Goal: Task Accomplishment & Management: Use online tool/utility

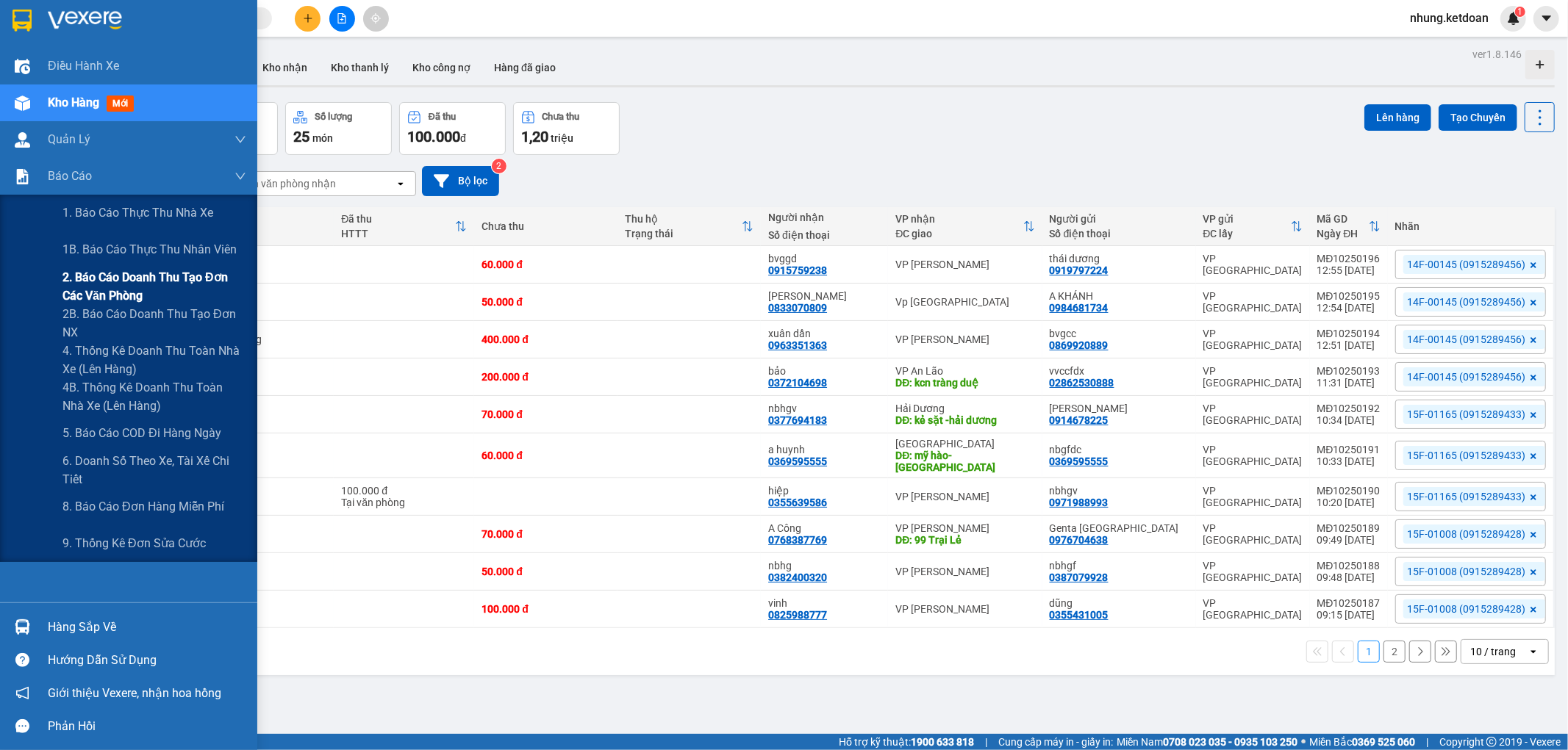
click at [148, 281] on span "2. Báo cáo doanh thu tạo đơn các văn phòng" at bounding box center [154, 286] width 184 height 37
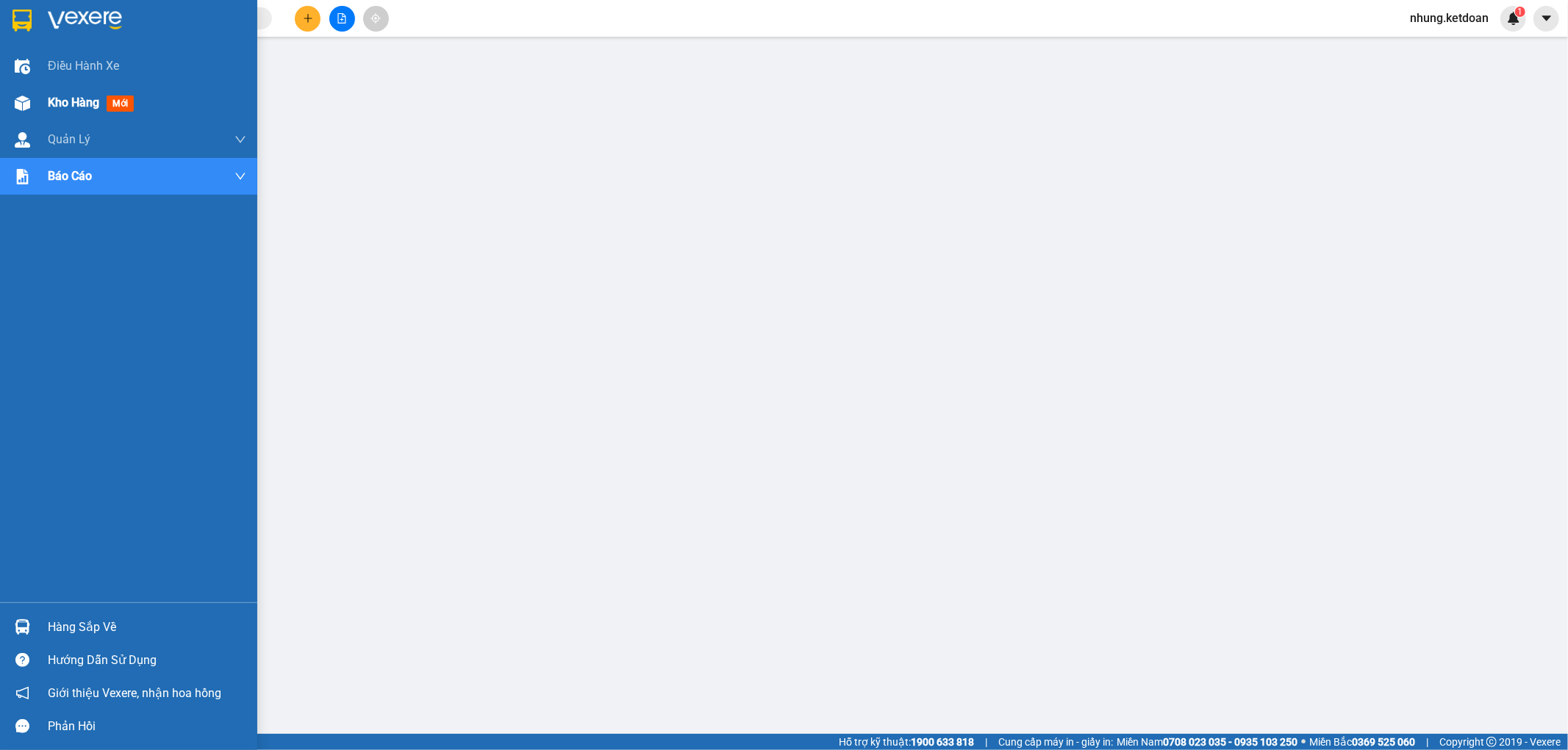
click at [37, 99] on div "Kho hàng mới" at bounding box center [129, 103] width 257 height 37
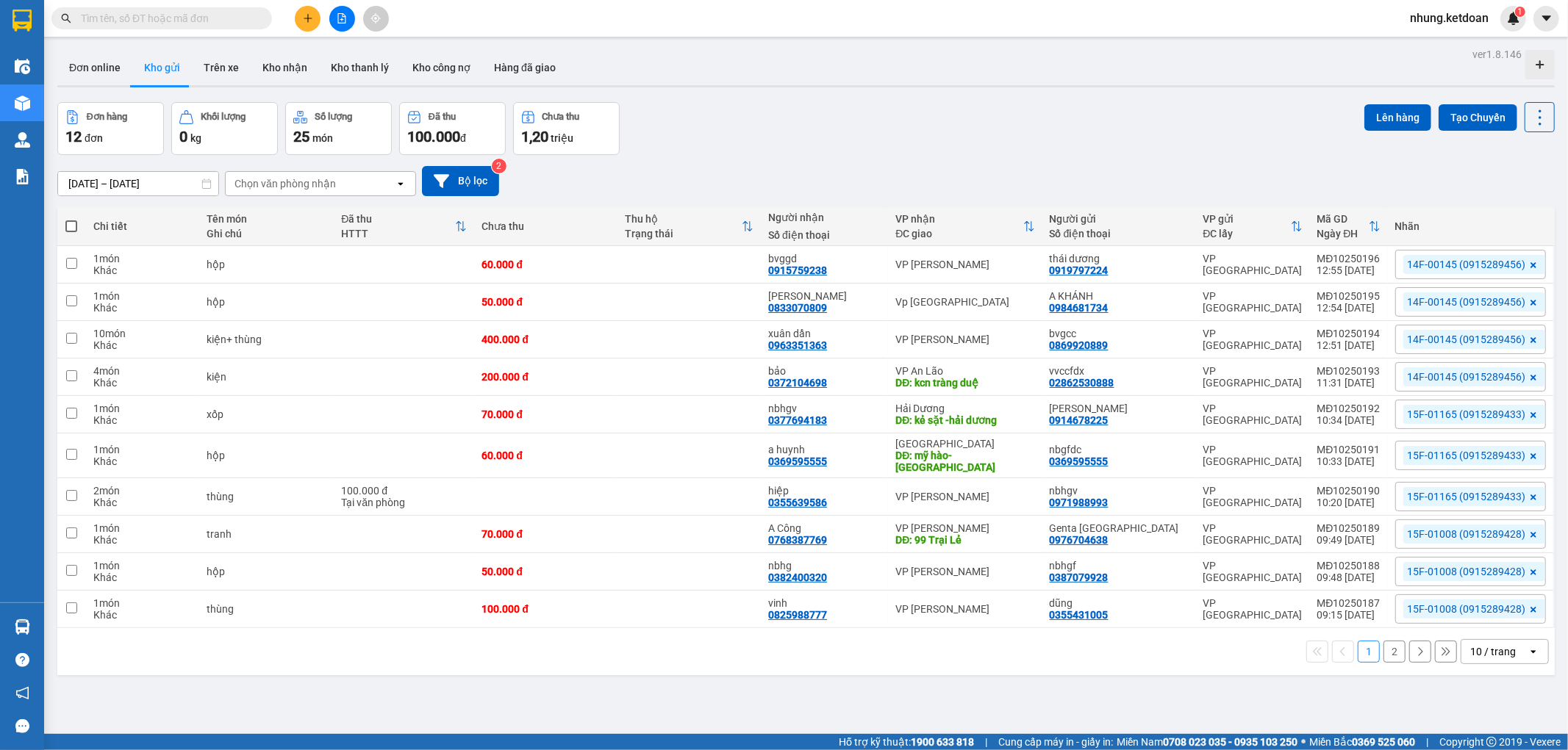
click at [1383, 645] on button "2" at bounding box center [1394, 651] width 22 height 22
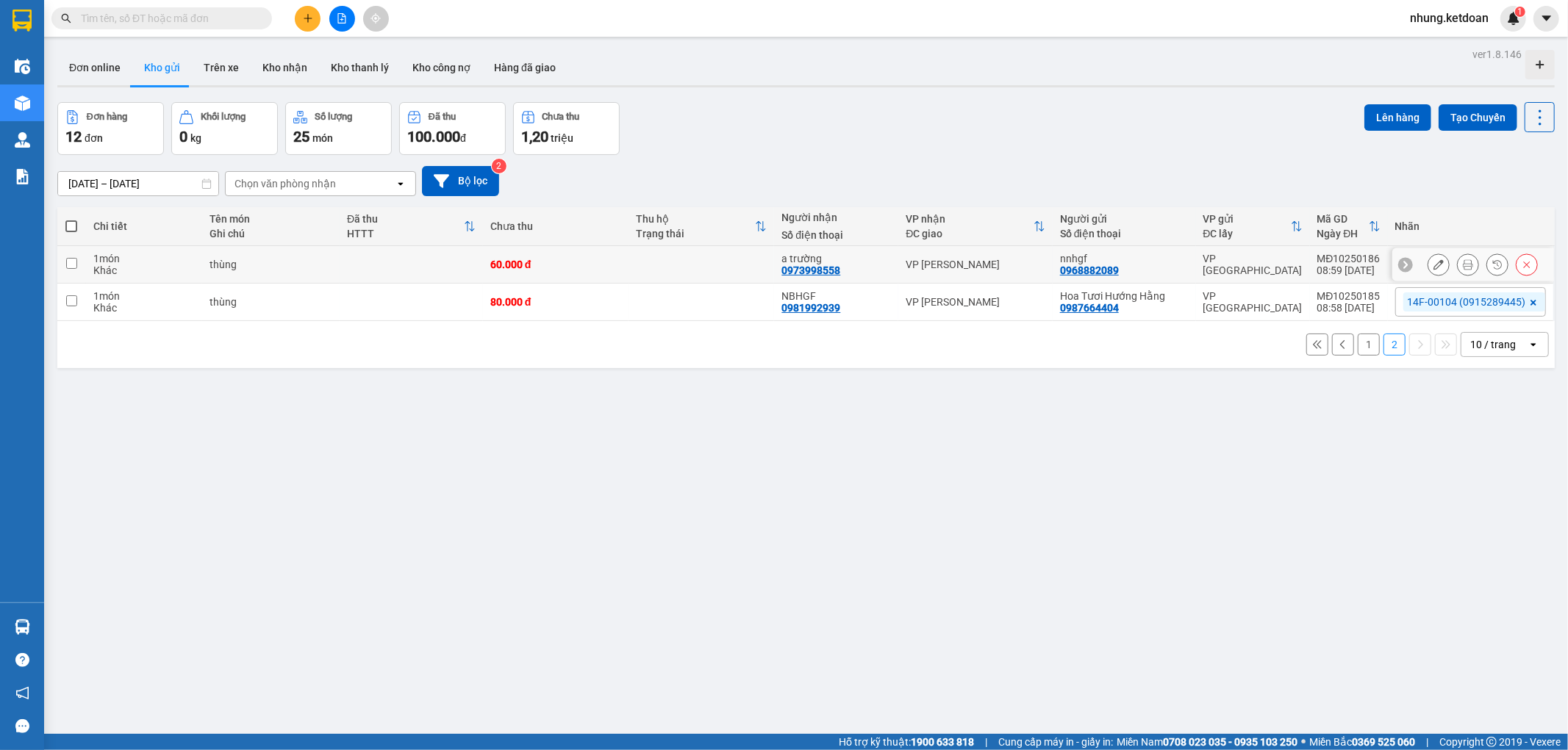
click at [392, 252] on td at bounding box center [411, 265] width 144 height 38
checkbox input "true"
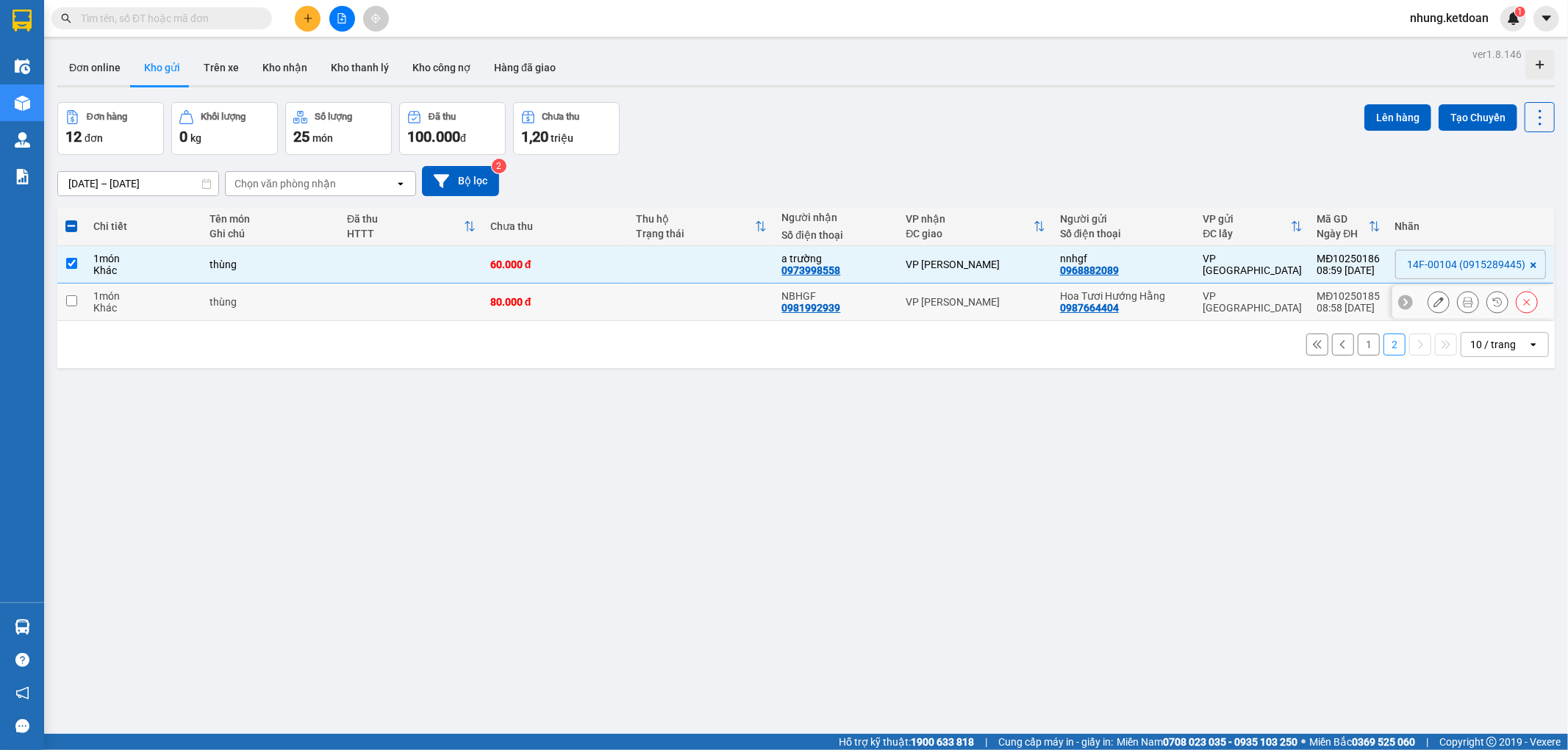
click at [361, 294] on td at bounding box center [411, 303] width 144 height 38
checkbox input "true"
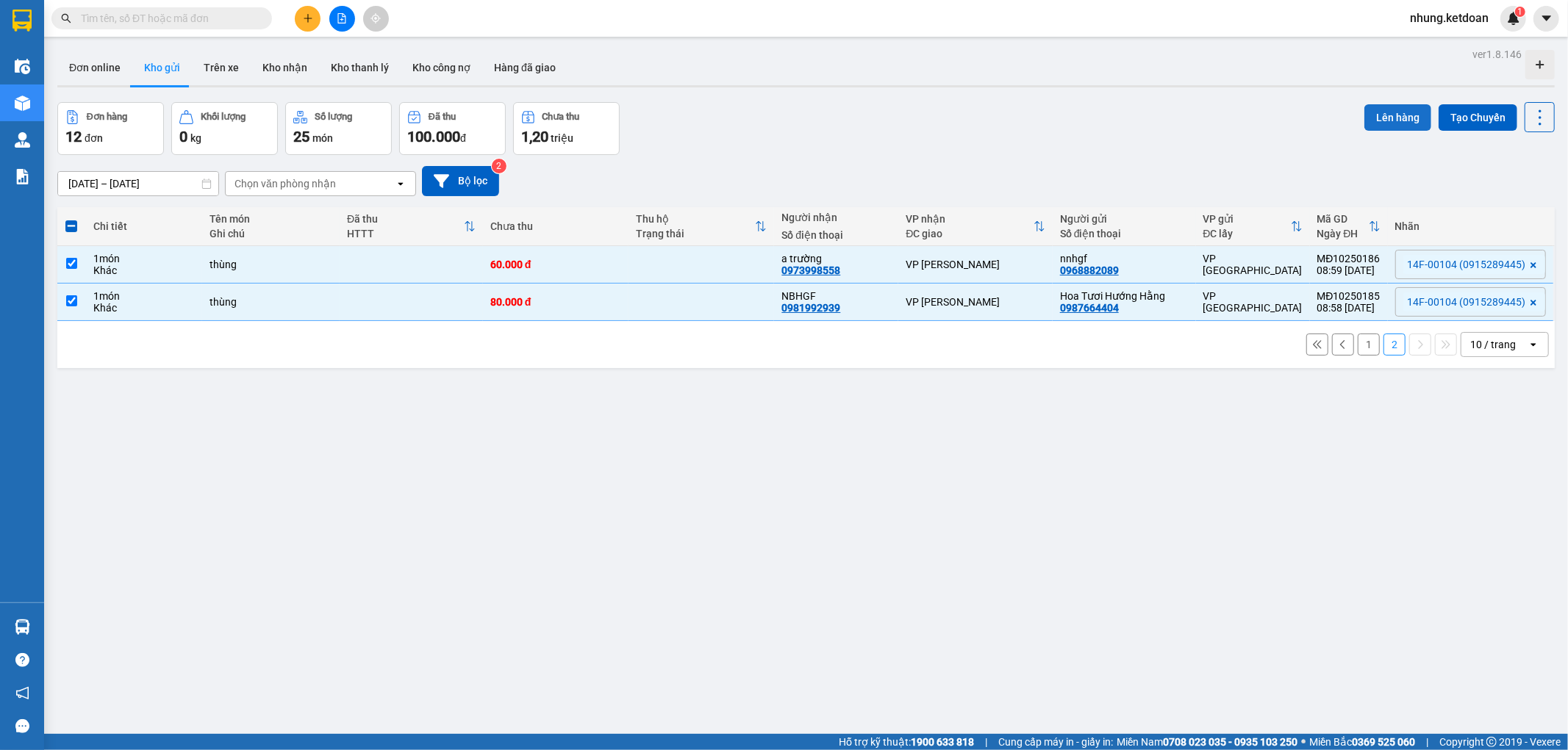
click at [1384, 113] on button "Lên hàng" at bounding box center [1398, 118] width 67 height 27
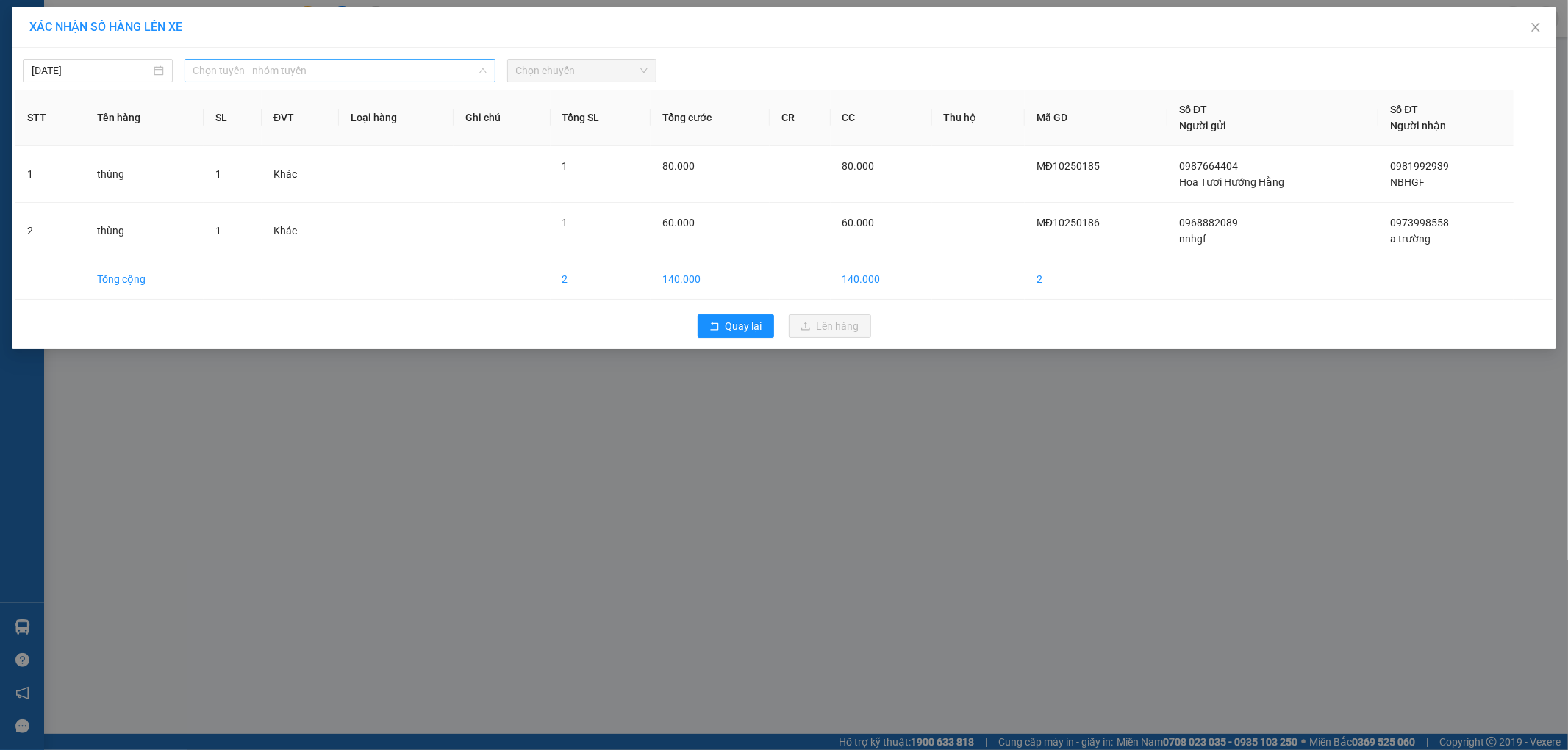
click at [339, 72] on span "Chọn tuyến - nhóm tuyến" at bounding box center [340, 70] width 294 height 22
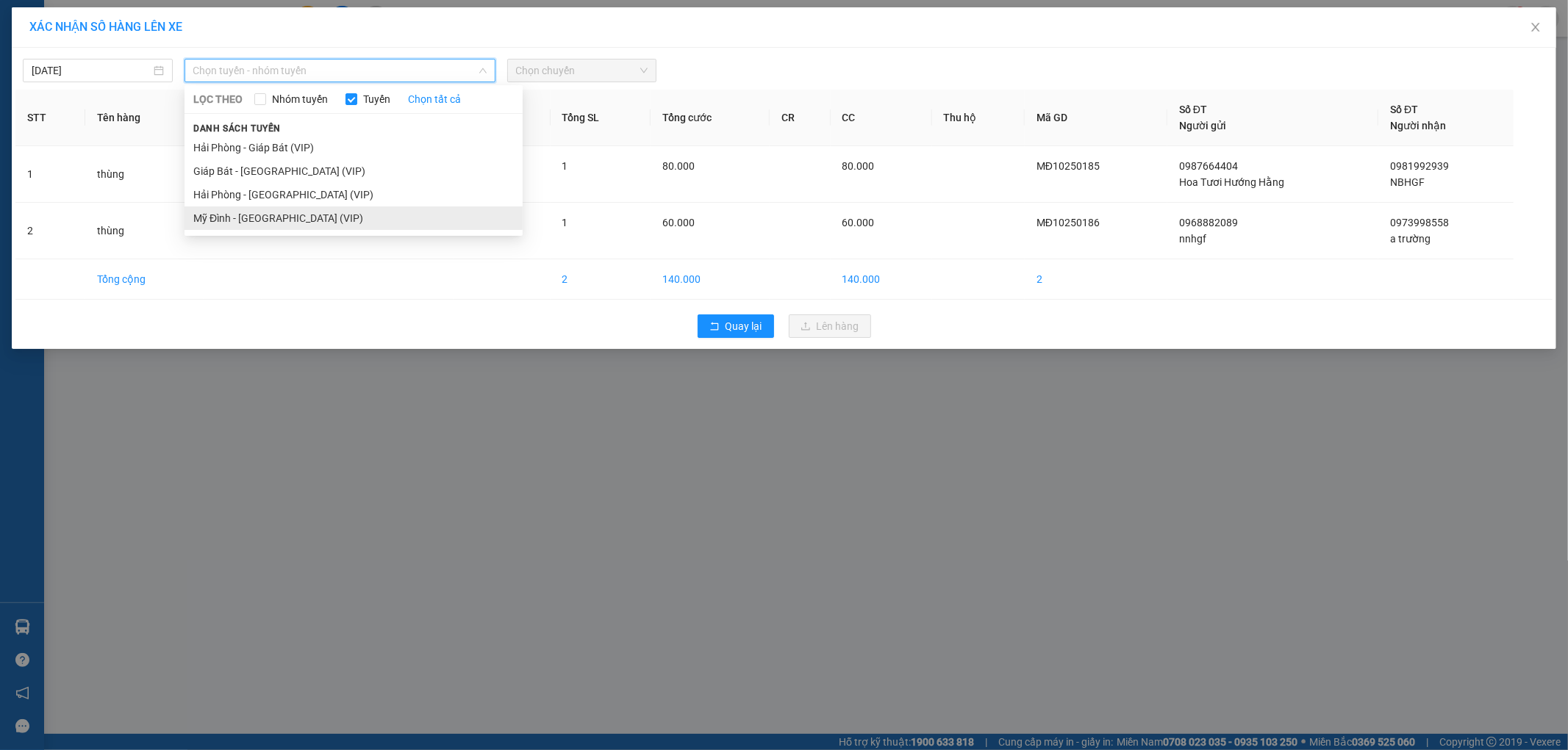
click at [263, 220] on li "Mỹ Đình - [GEOGRAPHIC_DATA] (VIP)" at bounding box center [354, 218] width 338 height 24
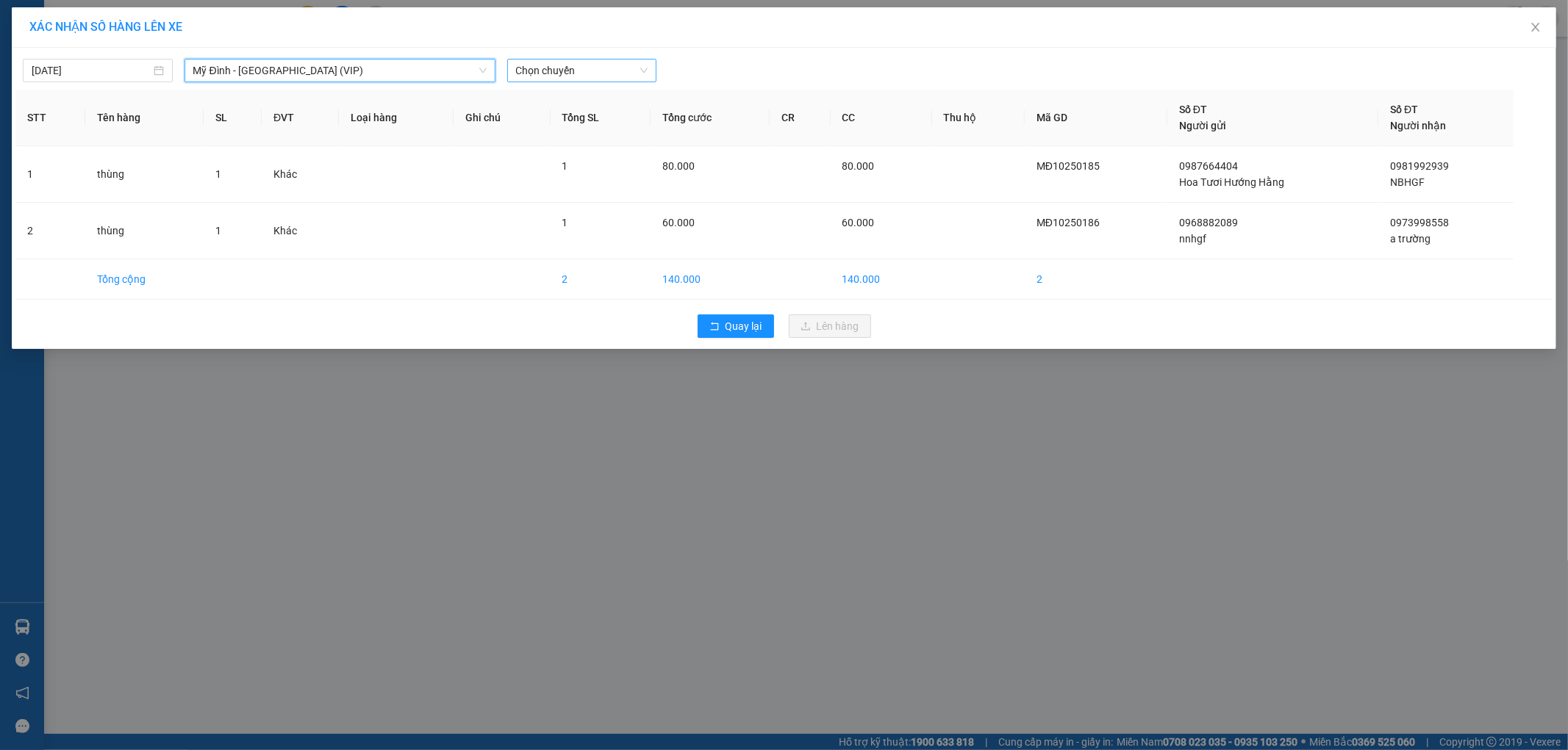
click at [596, 69] on span "Chọn chuyến" at bounding box center [582, 70] width 133 height 22
click at [604, 64] on span "Chọn chuyến" at bounding box center [582, 70] width 133 height 22
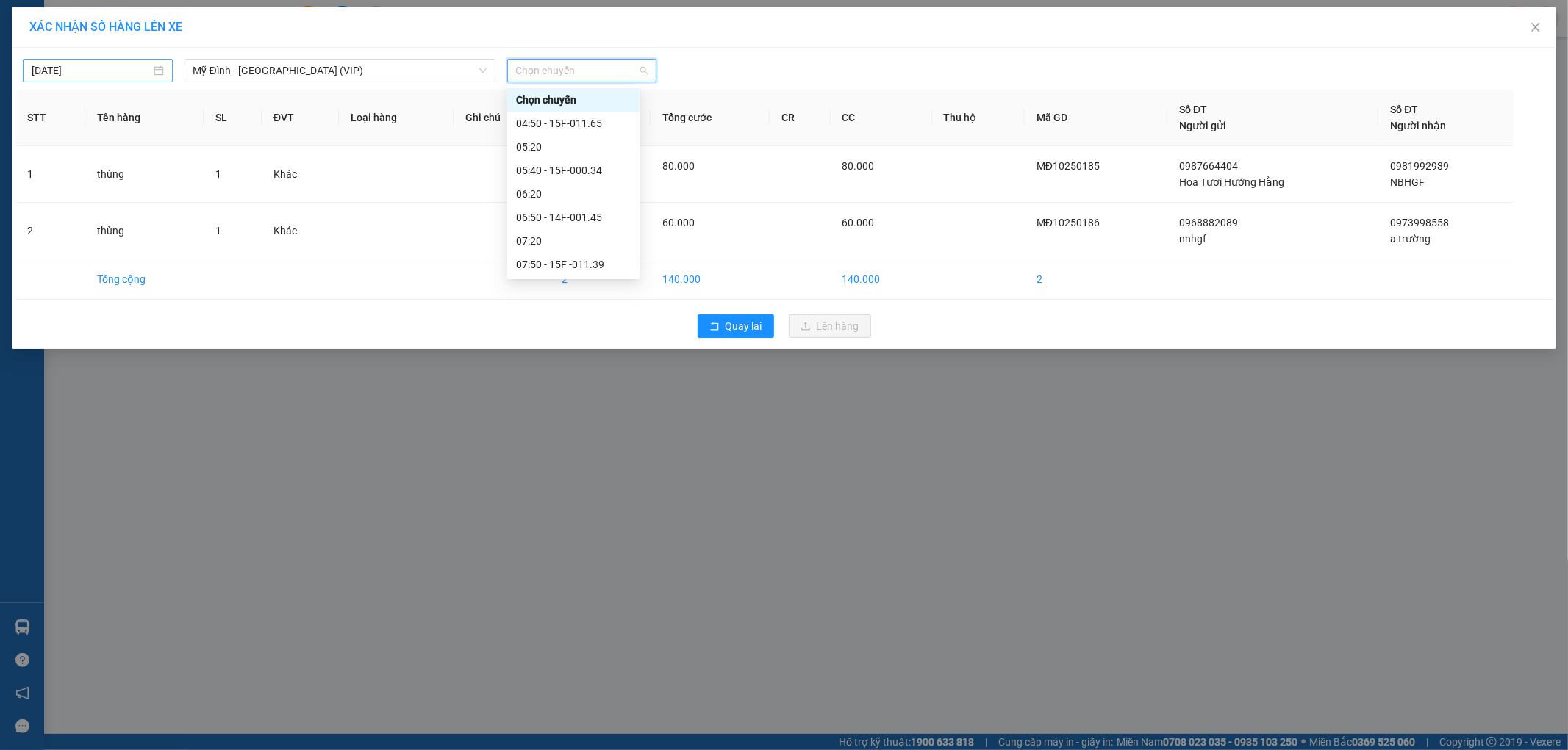
click at [112, 69] on input "[DATE]" at bounding box center [91, 70] width 119 height 16
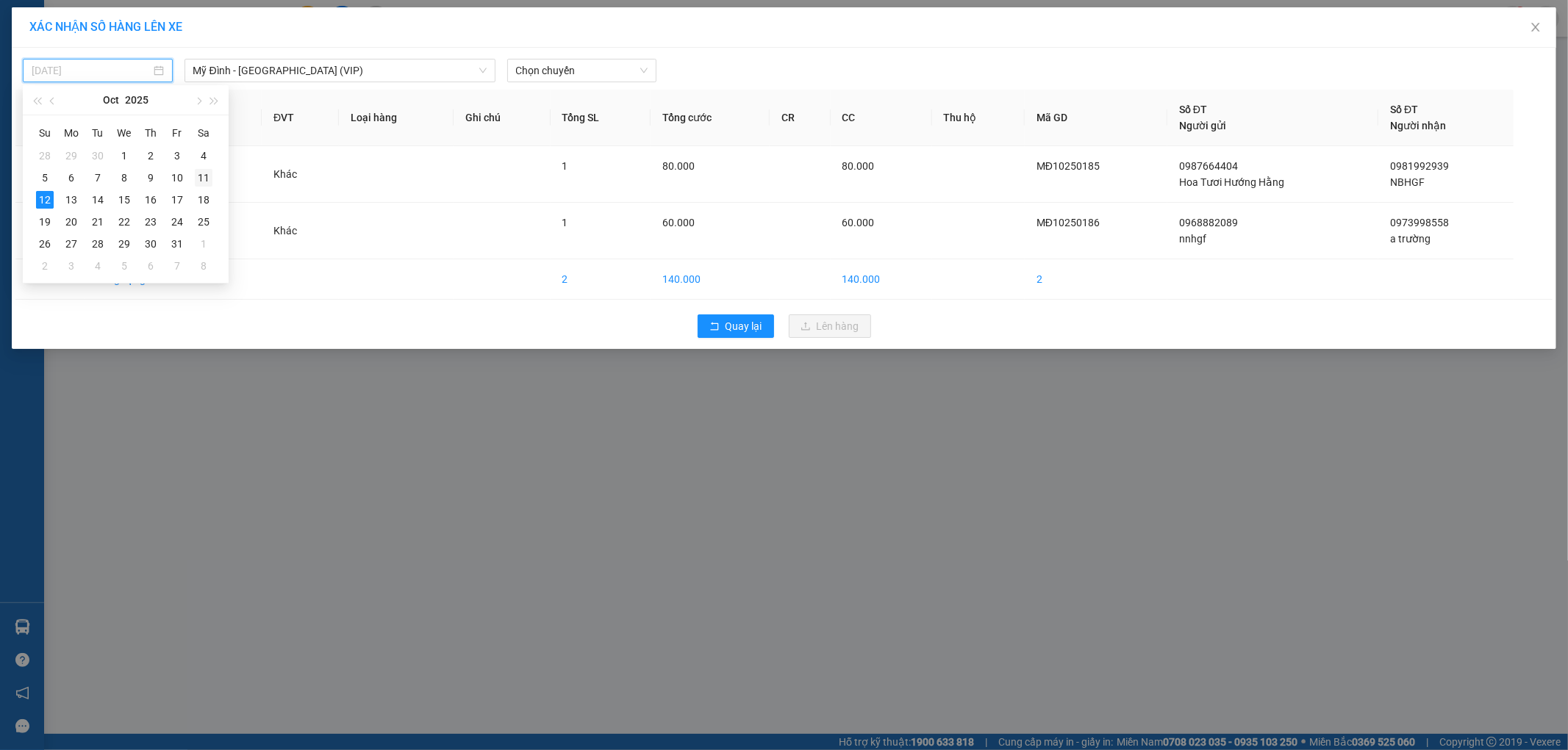
click at [201, 180] on div "11" at bounding box center [204, 177] width 17 height 17
type input "[DATE]"
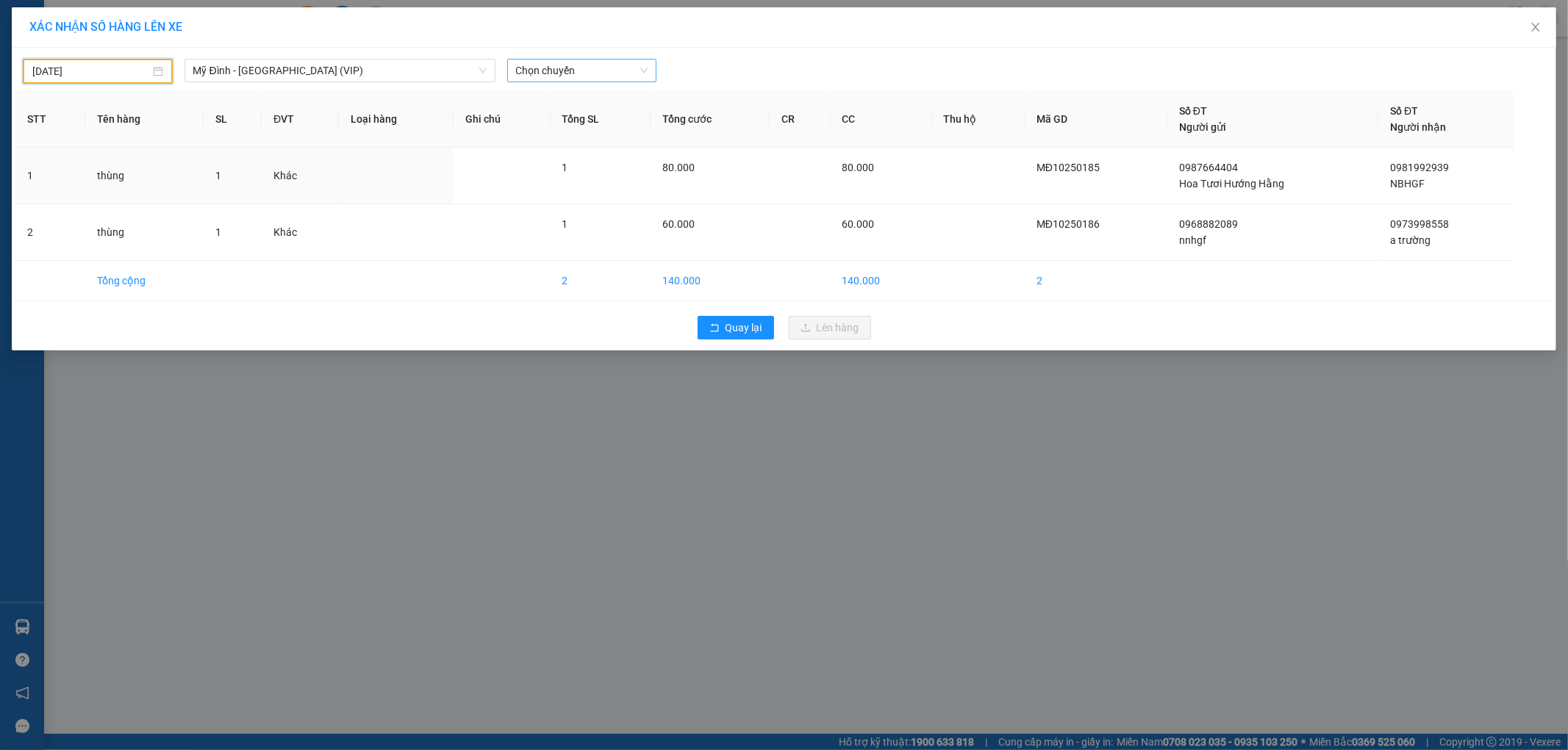
click at [577, 69] on span "Chọn chuyến" at bounding box center [582, 70] width 133 height 22
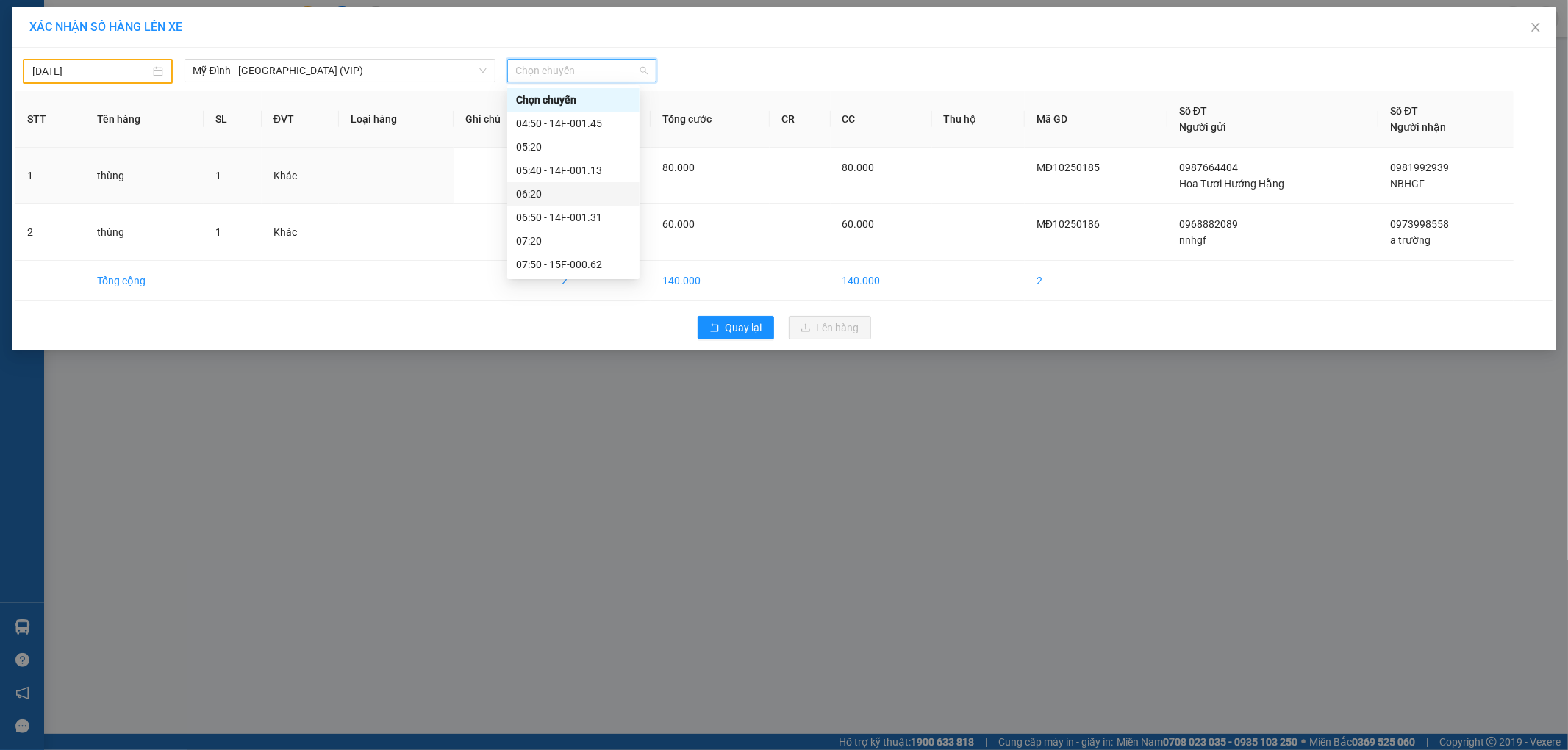
scroll to position [81, 0]
click at [599, 230] on div "08:50 - 14F-001.04" at bounding box center [573, 229] width 114 height 16
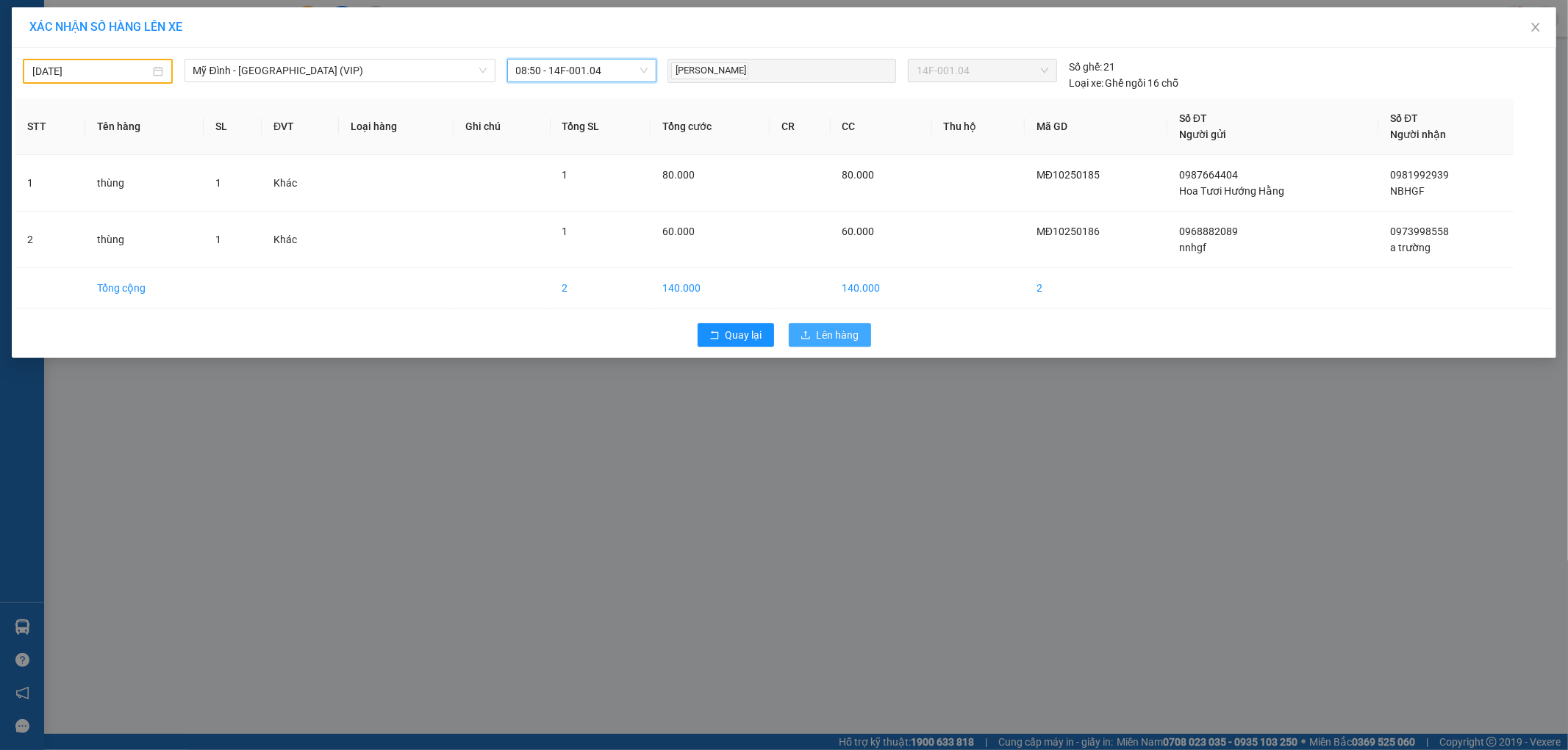
click at [825, 341] on span "Lên hàng" at bounding box center [838, 335] width 43 height 16
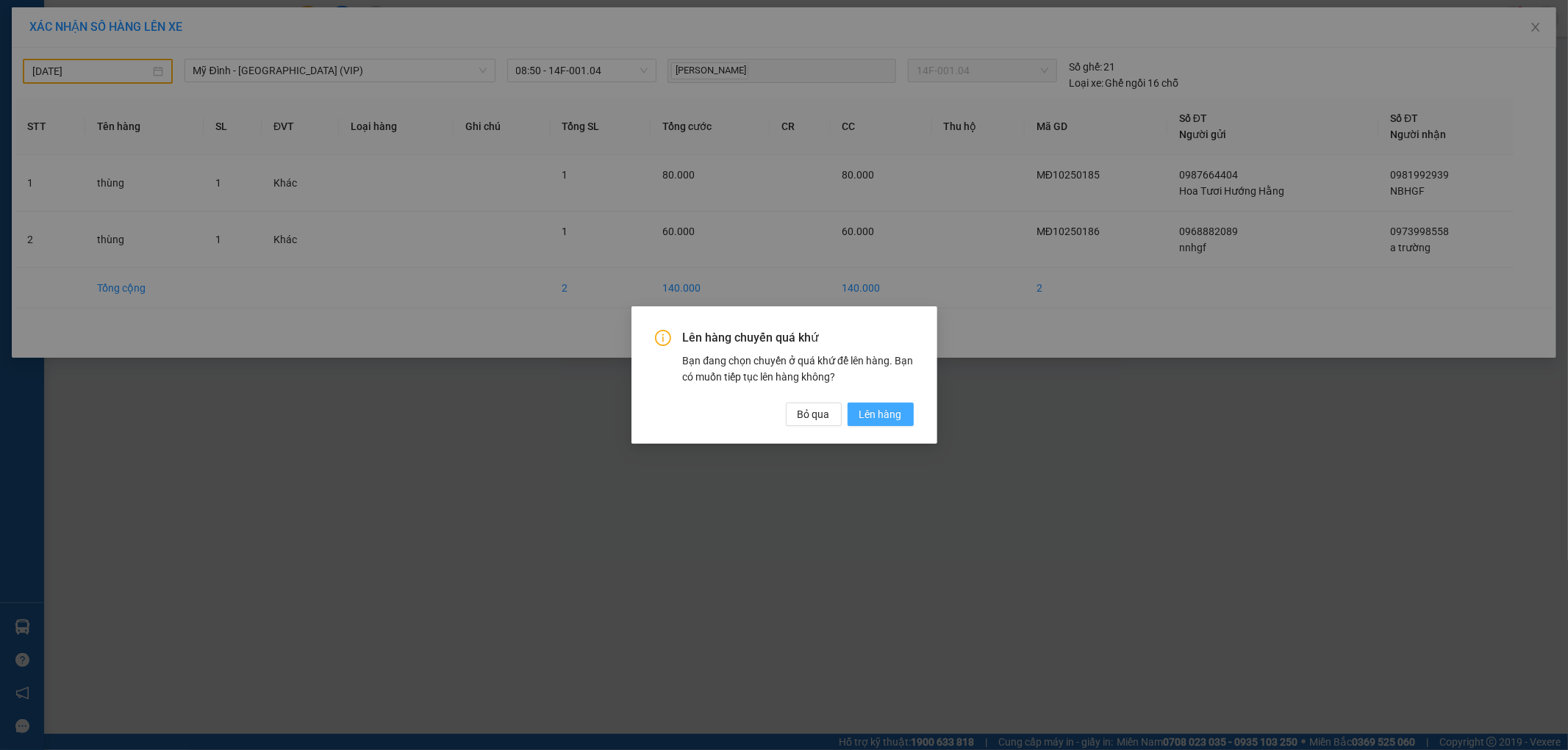
click at [865, 416] on span "Lên hàng" at bounding box center [881, 414] width 43 height 16
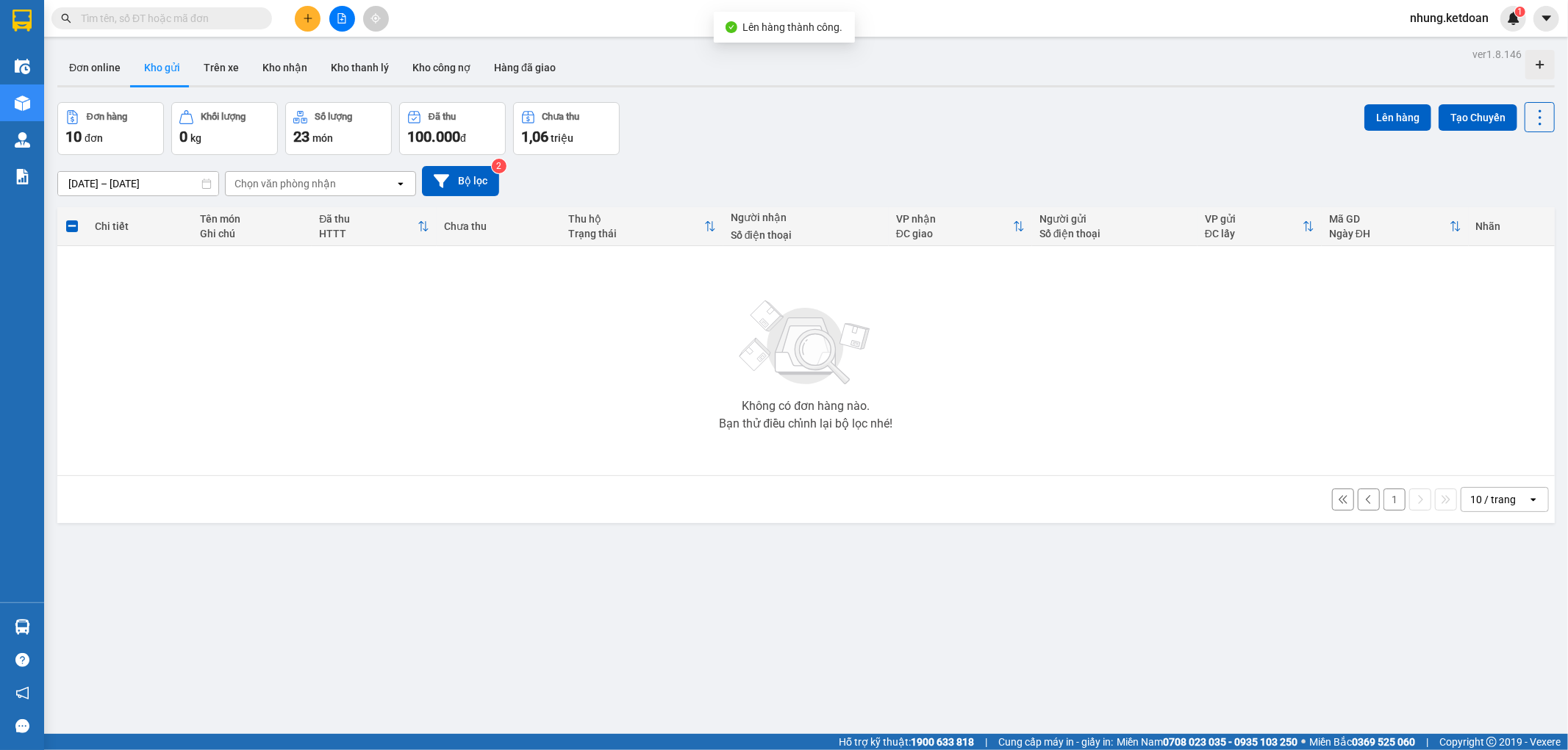
click at [1383, 498] on button "1" at bounding box center [1394, 499] width 22 height 22
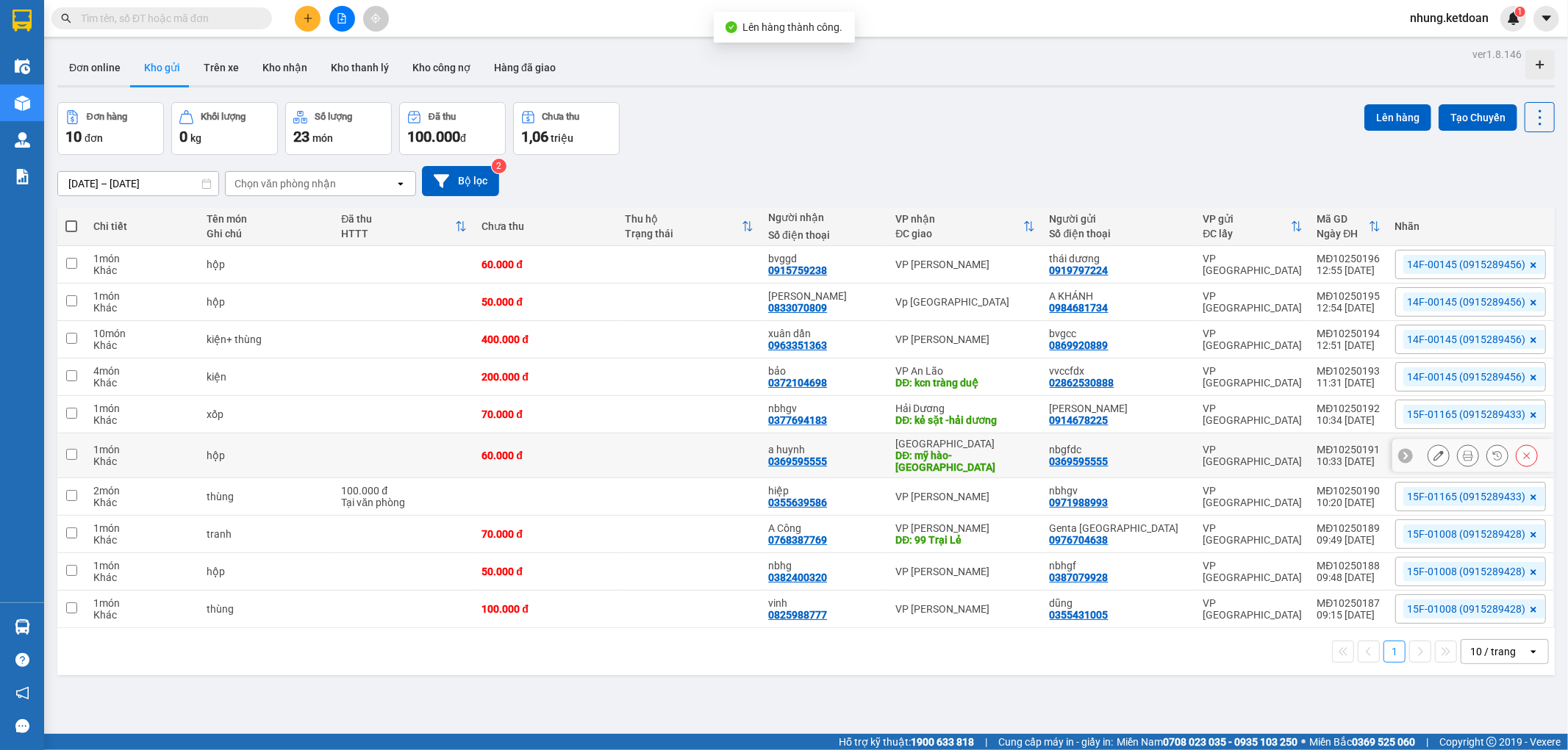
scroll to position [68, 0]
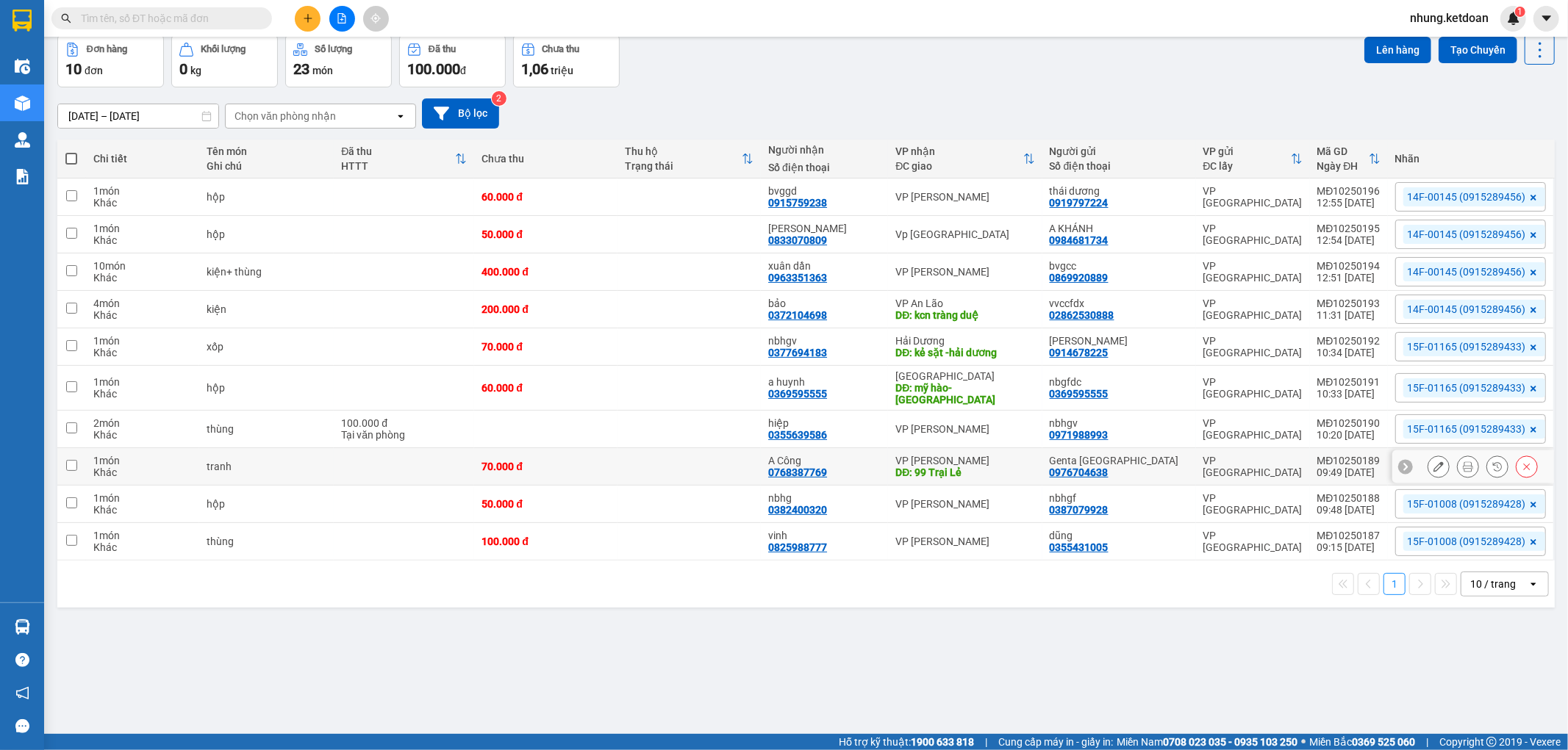
drag, startPoint x: 390, startPoint y: 465, endPoint x: 376, endPoint y: 493, distance: 31.3
click at [390, 466] on td at bounding box center [404, 467] width 140 height 38
checkbox input "true"
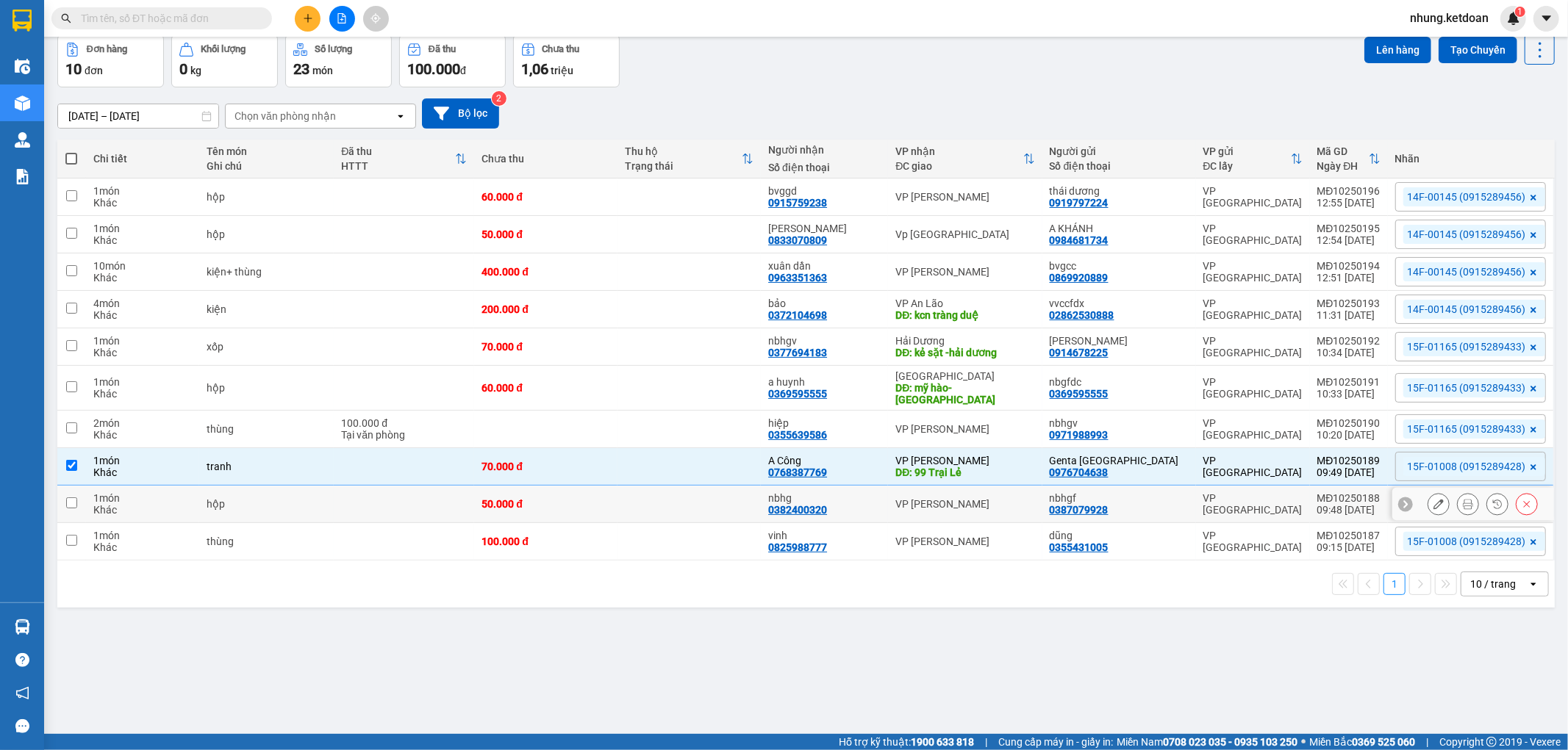
click at [375, 495] on td at bounding box center [404, 505] width 140 height 38
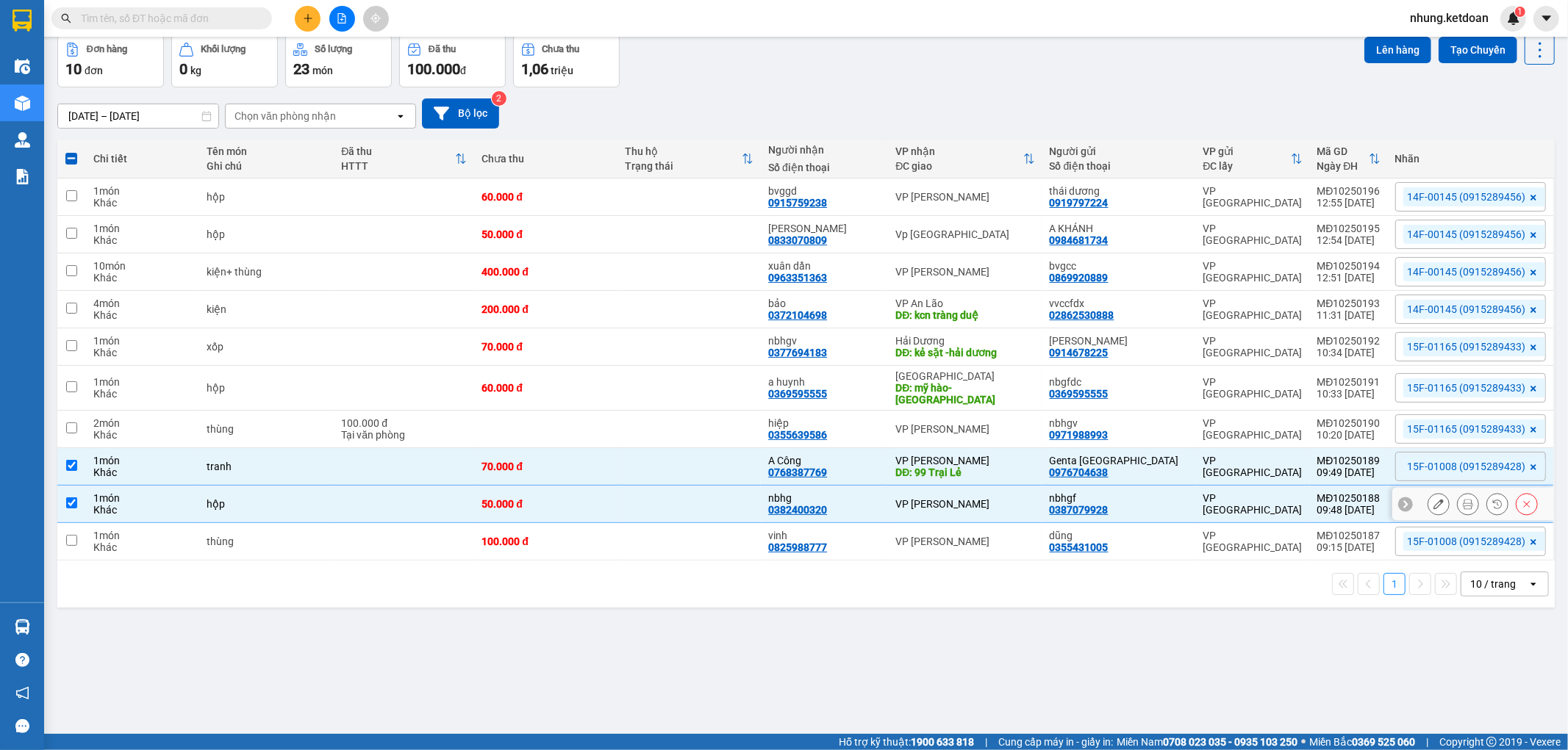
checkbox input "true"
click at [354, 531] on td at bounding box center [404, 542] width 140 height 38
drag, startPoint x: 349, startPoint y: 533, endPoint x: 370, endPoint y: 507, distance: 33.4
click at [350, 533] on td at bounding box center [404, 542] width 140 height 38
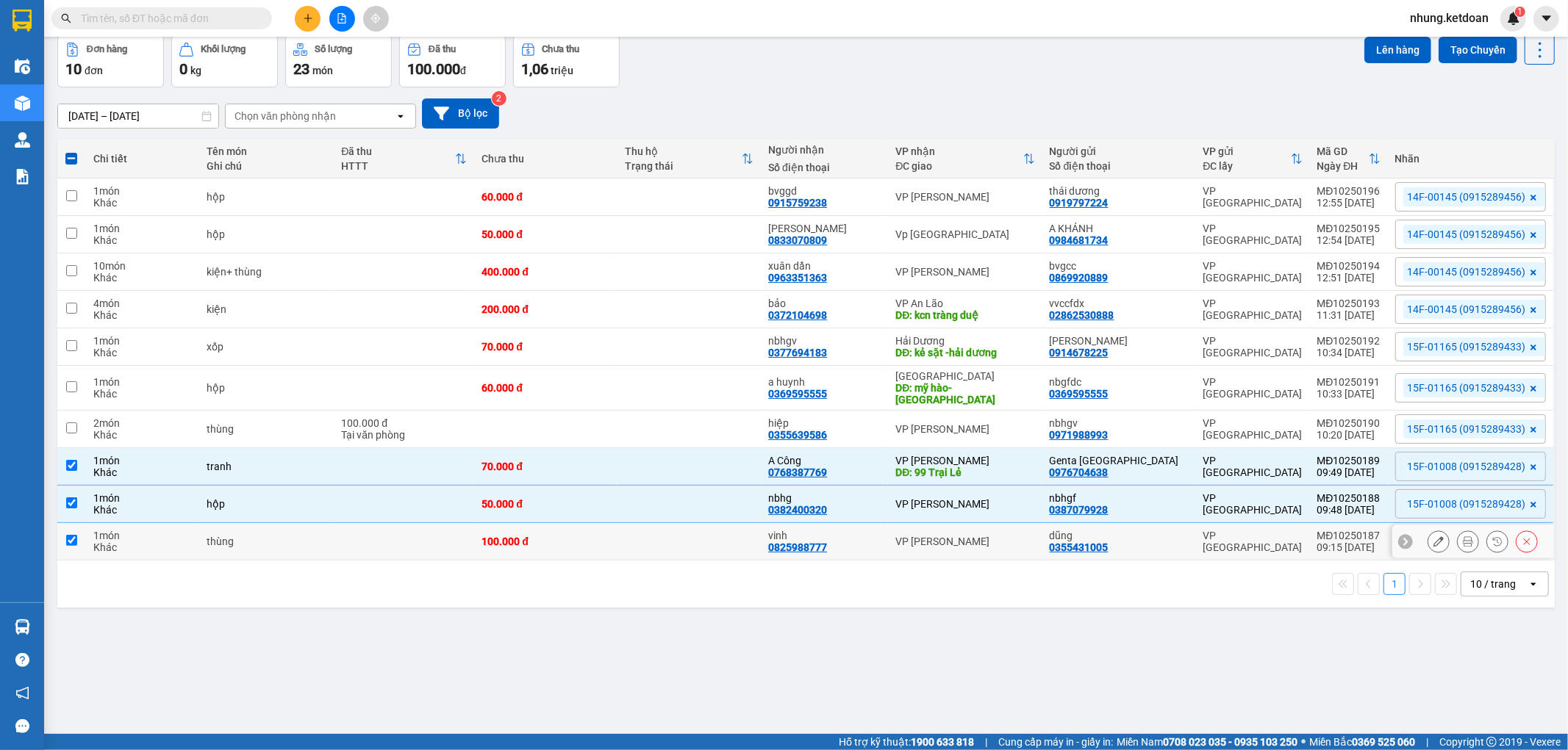
checkbox input "true"
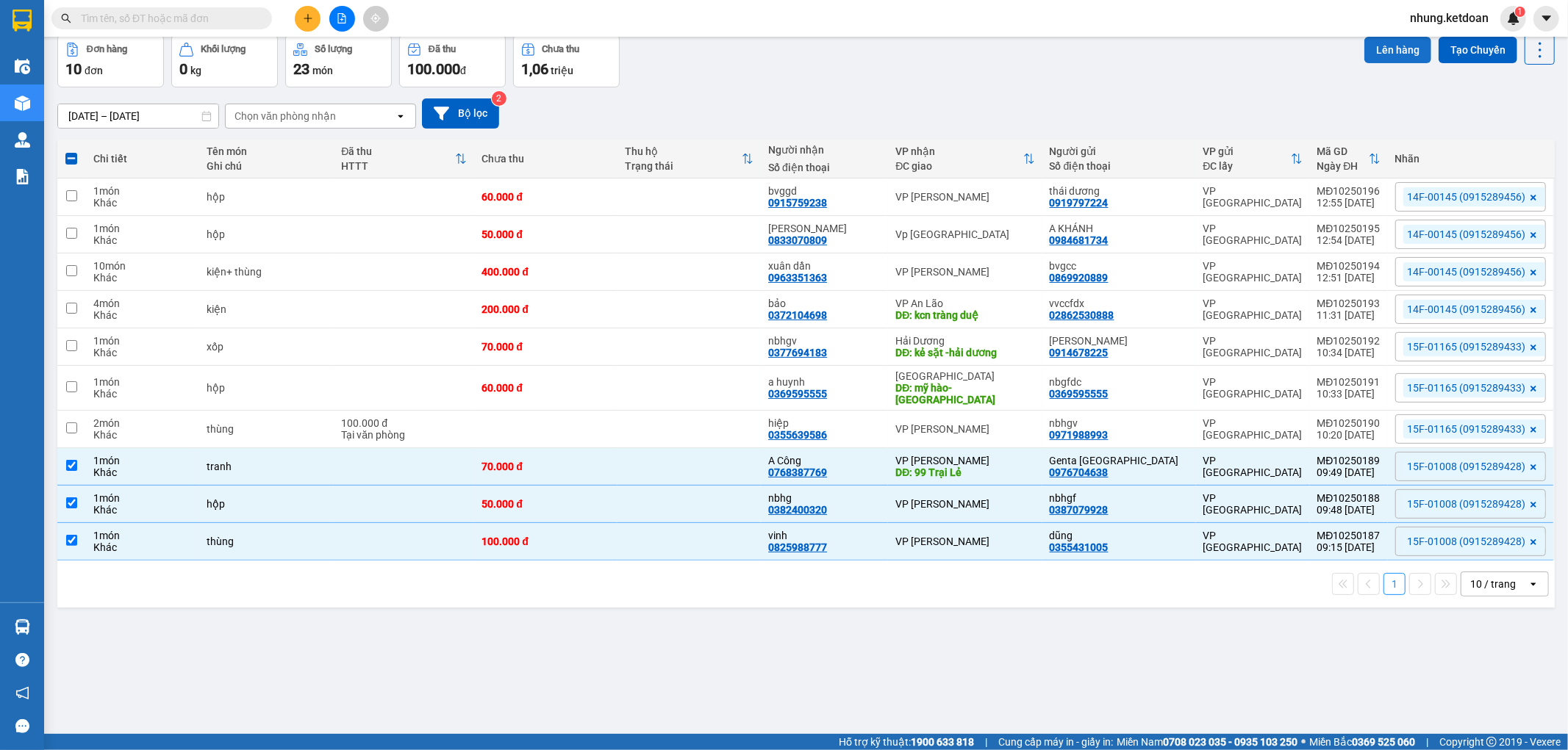
click at [1388, 43] on button "Lên hàng" at bounding box center [1398, 50] width 67 height 27
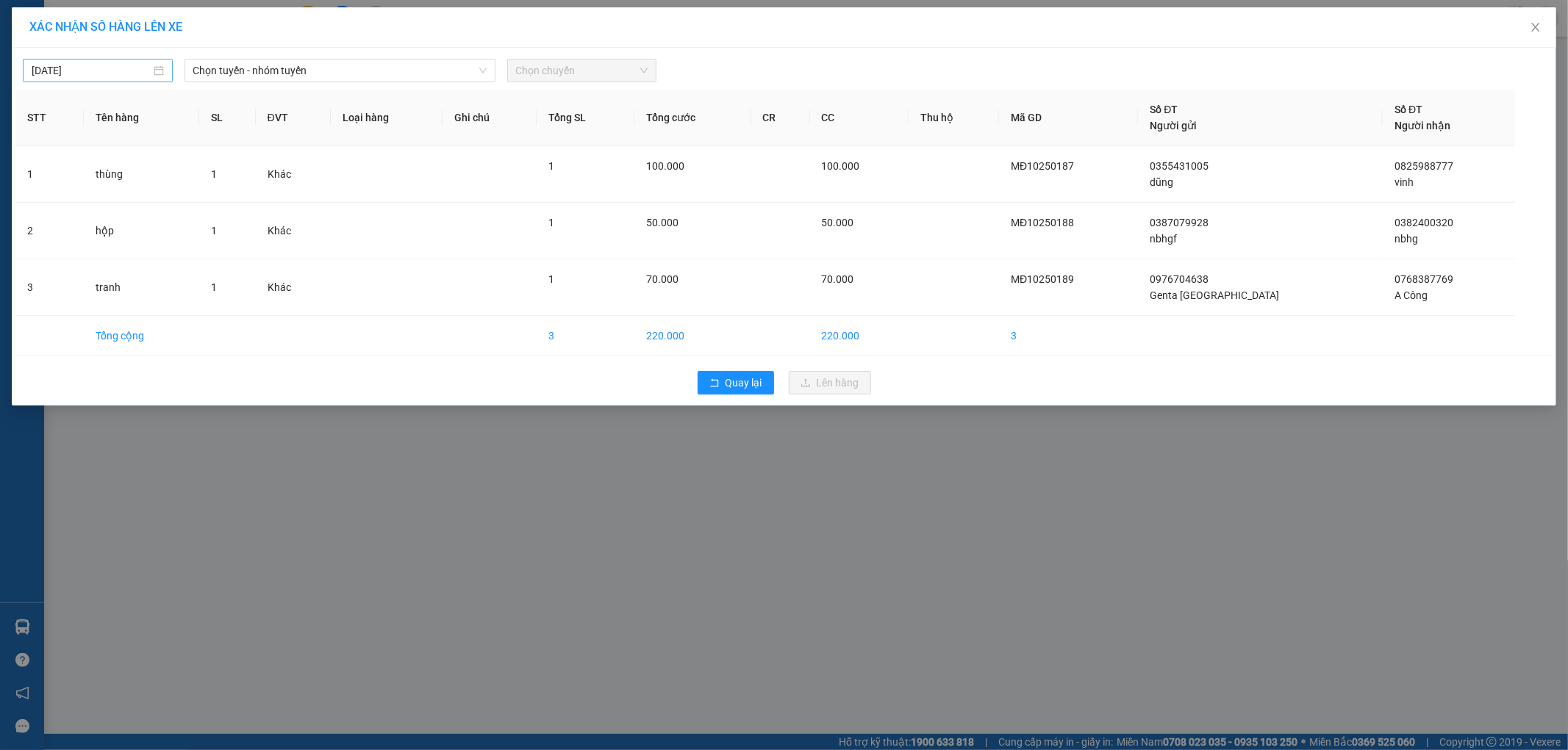
click at [54, 69] on input "[DATE]" at bounding box center [91, 70] width 119 height 16
click at [200, 180] on div "11" at bounding box center [204, 177] width 17 height 17
type input "[DATE]"
click at [317, 58] on div "[DATE] Chọn tuyến - nhóm tuyến Chọn chuyến" at bounding box center [784, 67] width 1537 height 32
click at [312, 70] on span "Chọn tuyến - nhóm tuyến" at bounding box center [340, 70] width 294 height 22
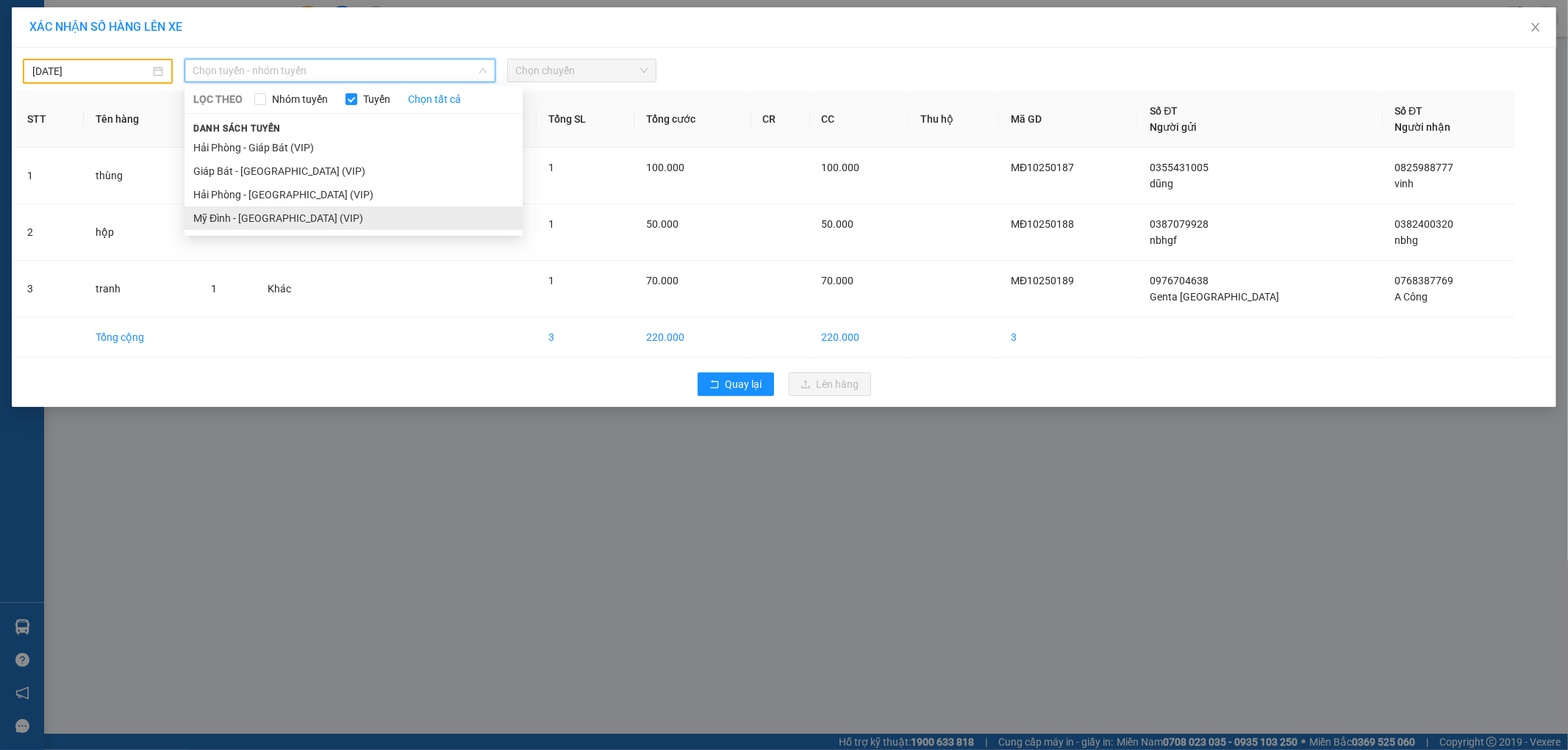
click at [263, 215] on li "Mỹ Đình - [GEOGRAPHIC_DATA] (VIP)" at bounding box center [354, 218] width 338 height 24
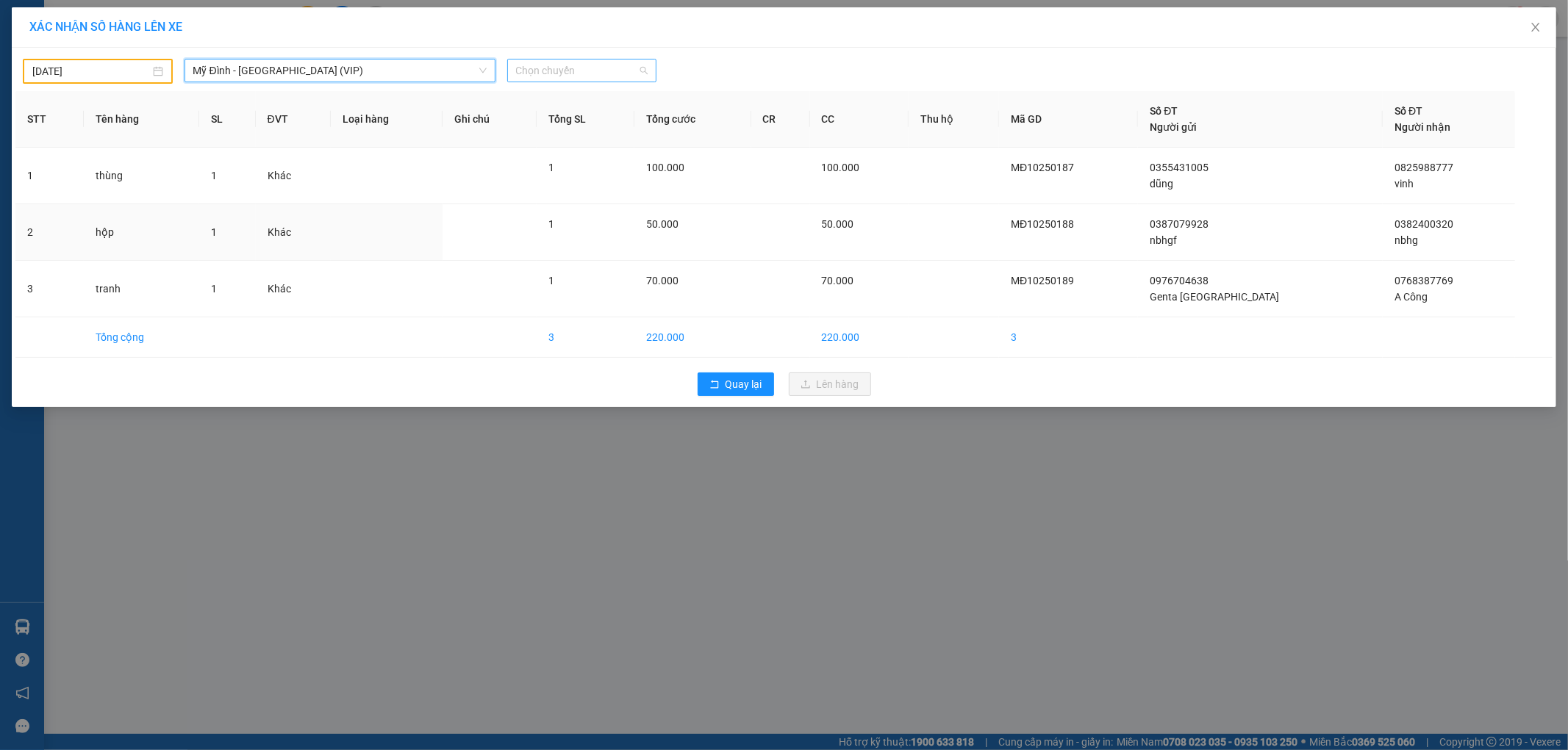
click at [544, 76] on span "Chọn chuyến" at bounding box center [582, 70] width 133 height 22
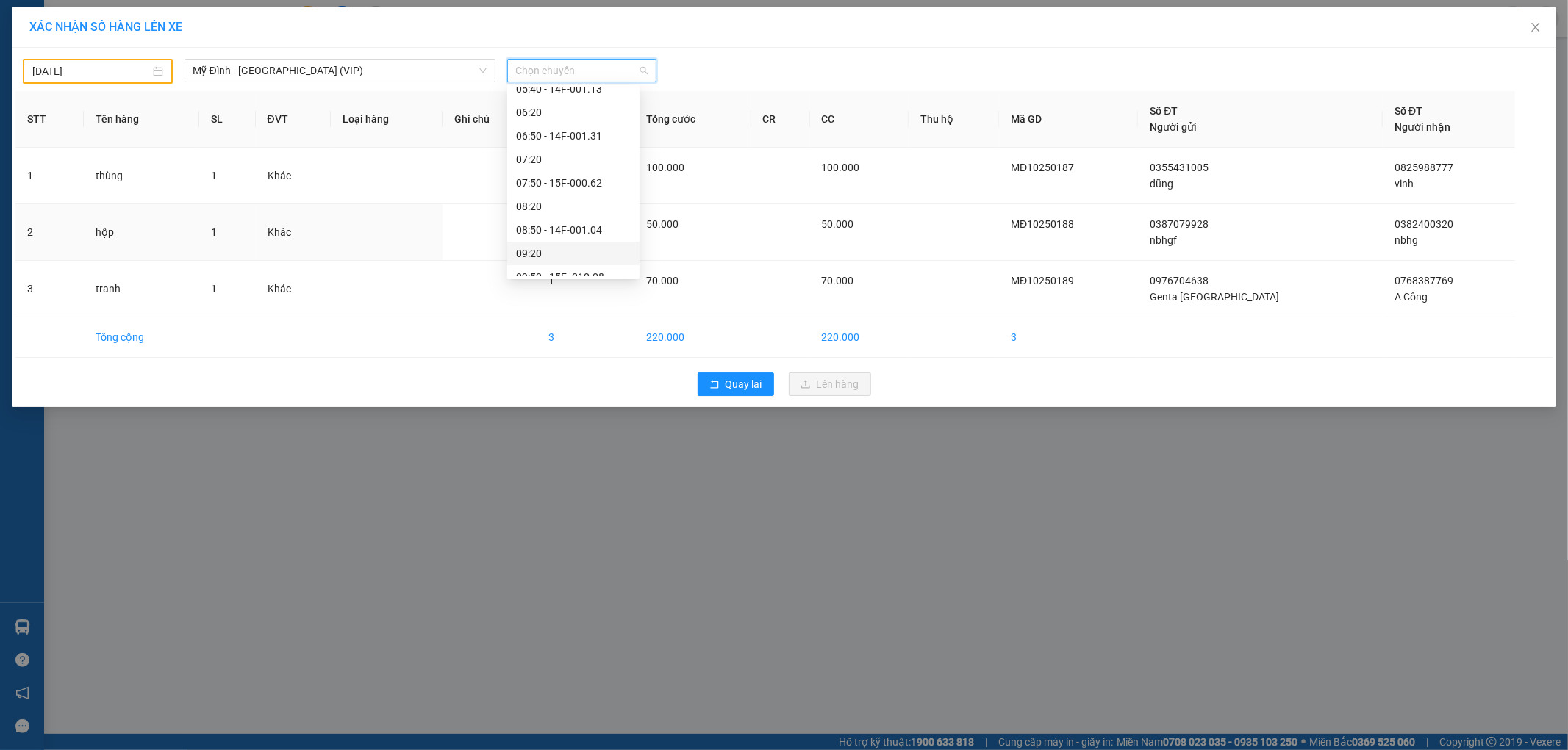
scroll to position [163, 0]
click at [740, 366] on div "Quay lại Lên hàng" at bounding box center [784, 384] width 1537 height 38
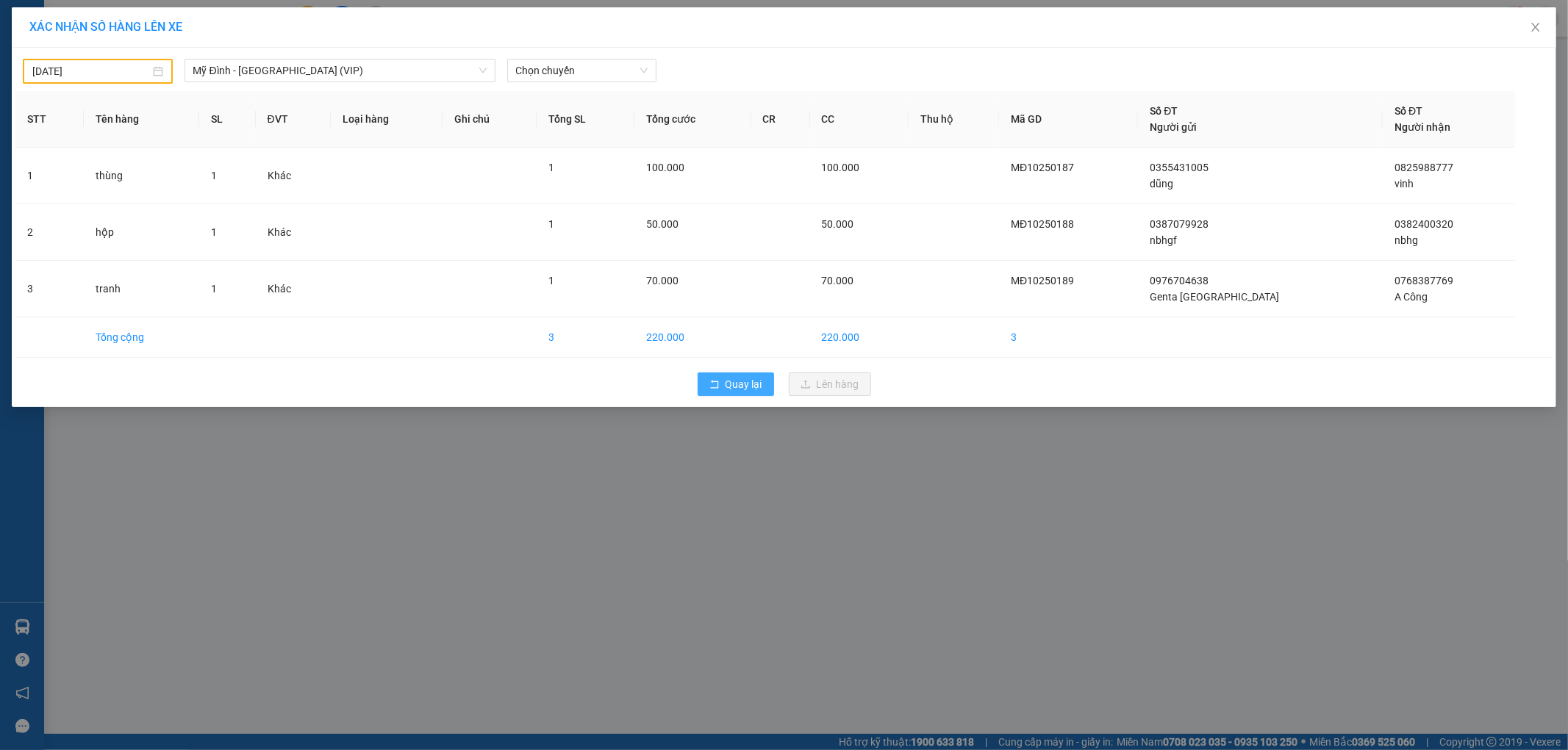
click at [739, 385] on span "Quay lại" at bounding box center [743, 384] width 37 height 16
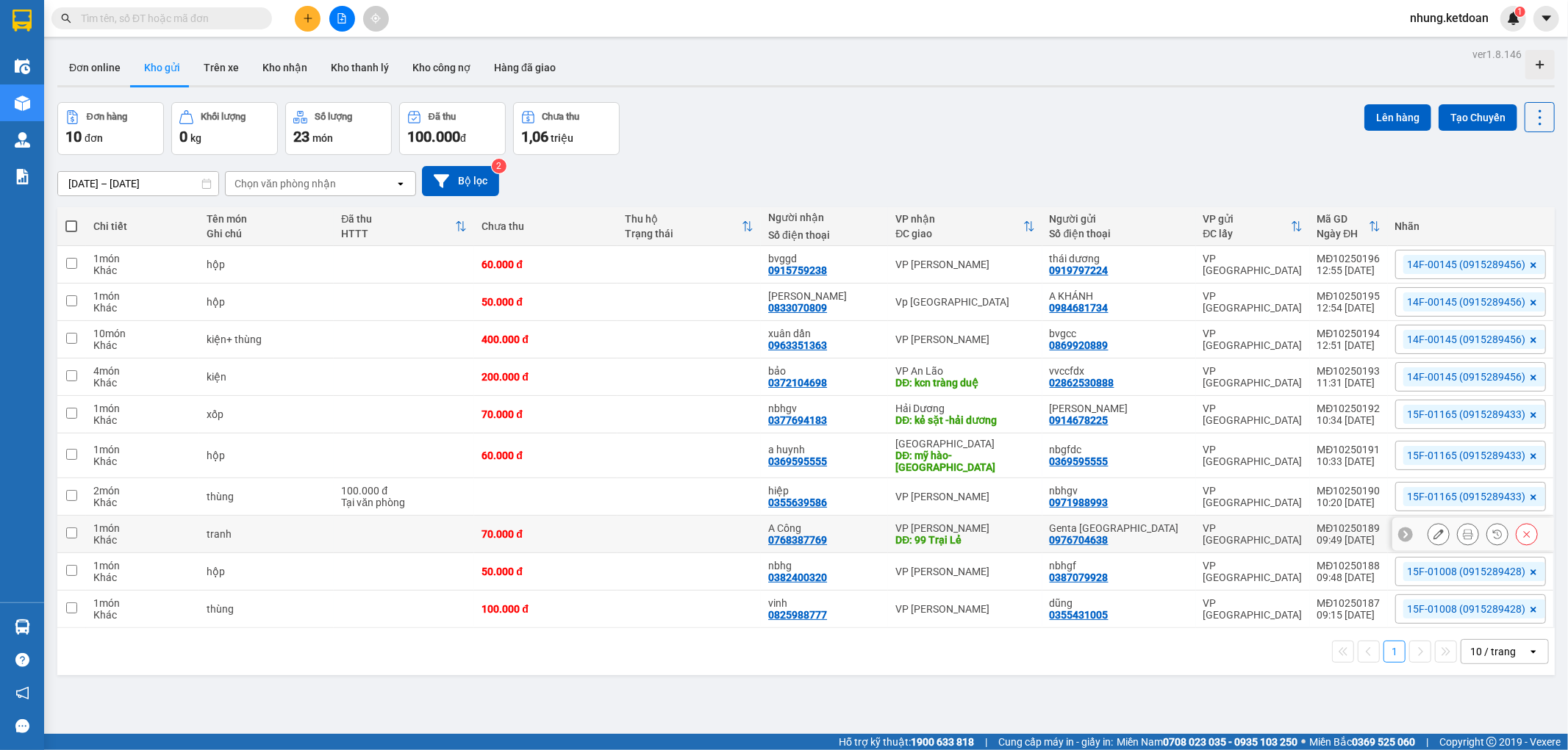
click at [371, 527] on td at bounding box center [404, 535] width 140 height 38
checkbox input "true"
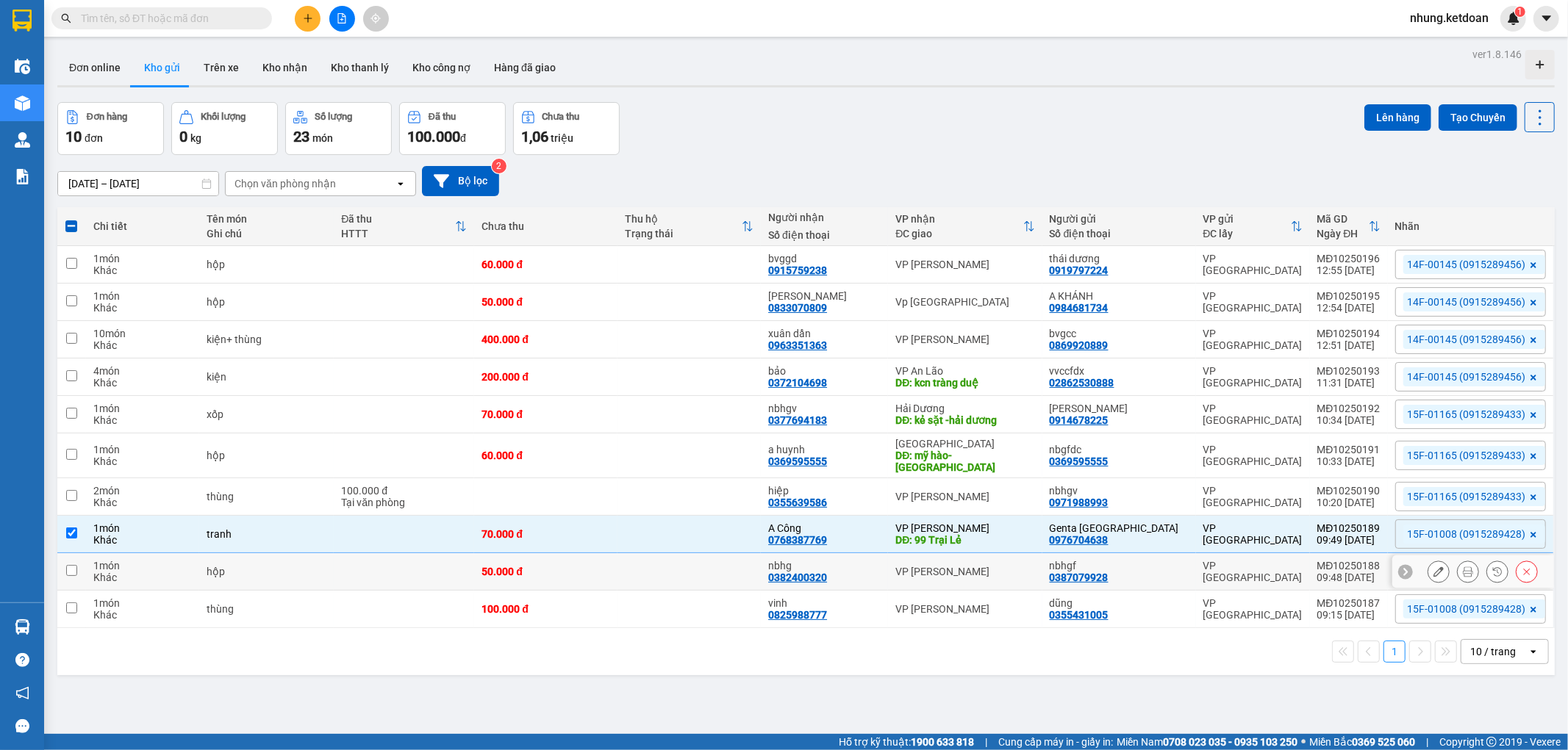
click at [376, 554] on td at bounding box center [404, 572] width 140 height 38
checkbox input "true"
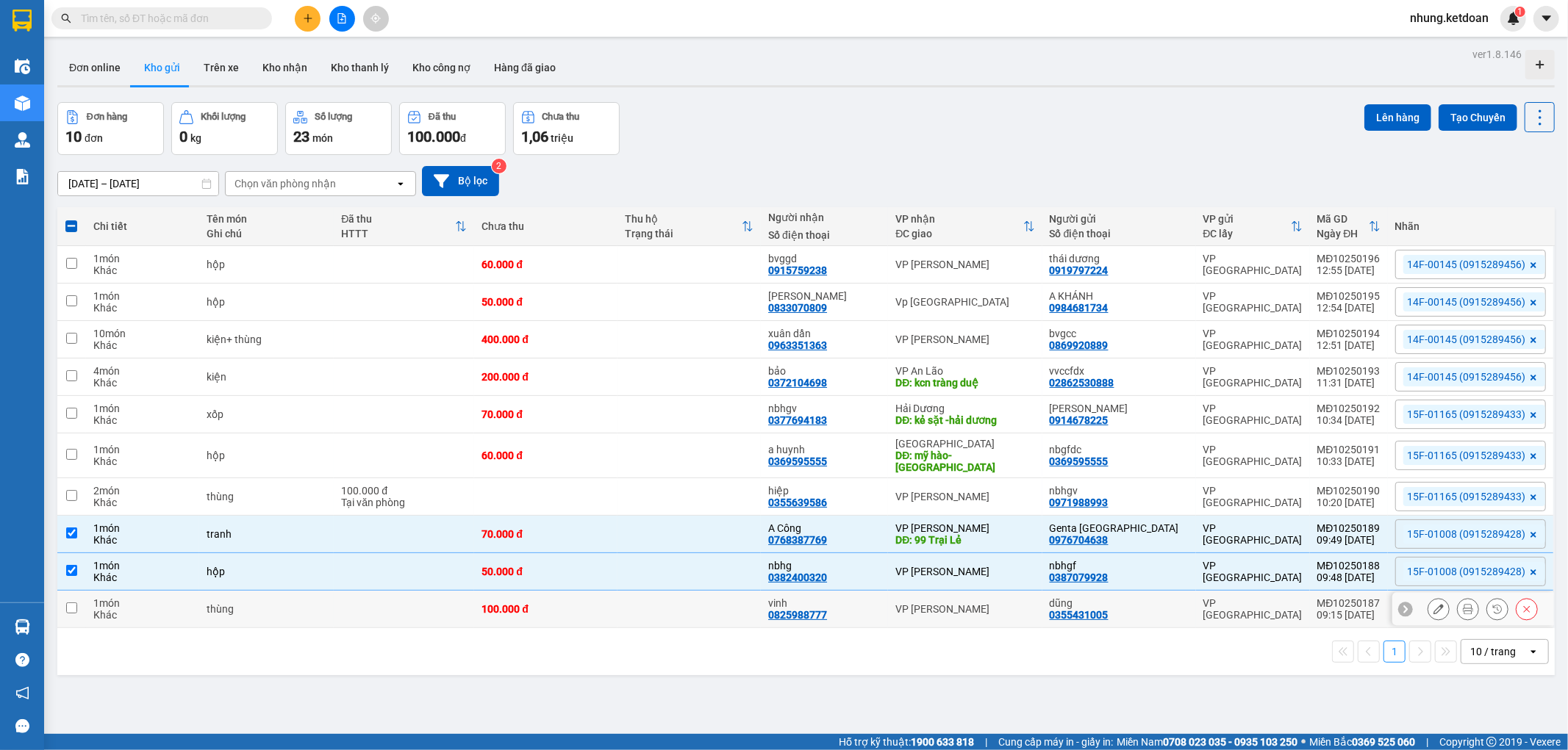
click at [370, 600] on td at bounding box center [404, 610] width 140 height 38
checkbox input "true"
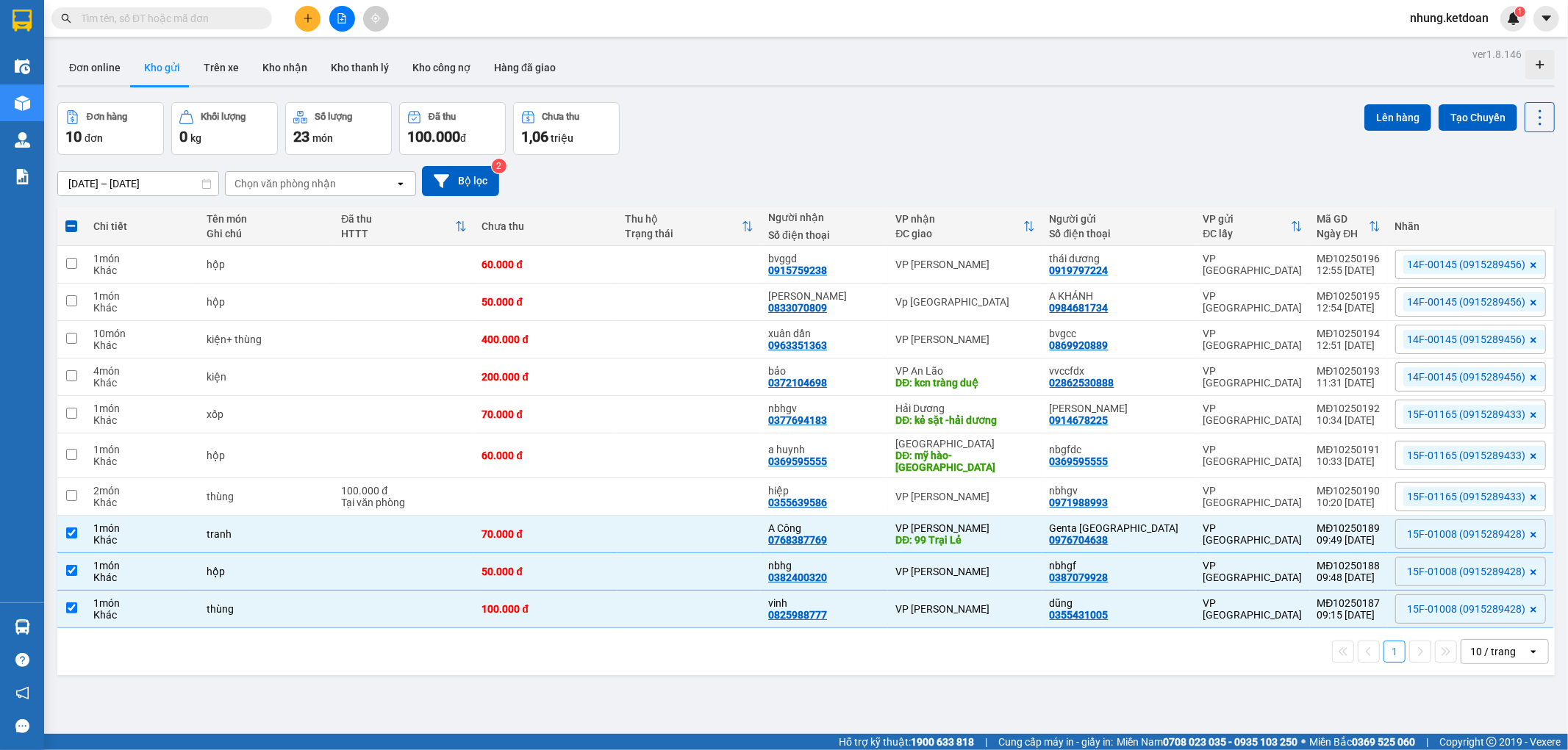
click at [1373, 99] on div "ver 1.8.146 Đơn online Kho gửi Trên xe Kho nhận Kho thanh lý Kho công nợ Hàng đ…" at bounding box center [806, 419] width 1509 height 750
click at [1372, 109] on button "Lên hàng" at bounding box center [1398, 118] width 67 height 27
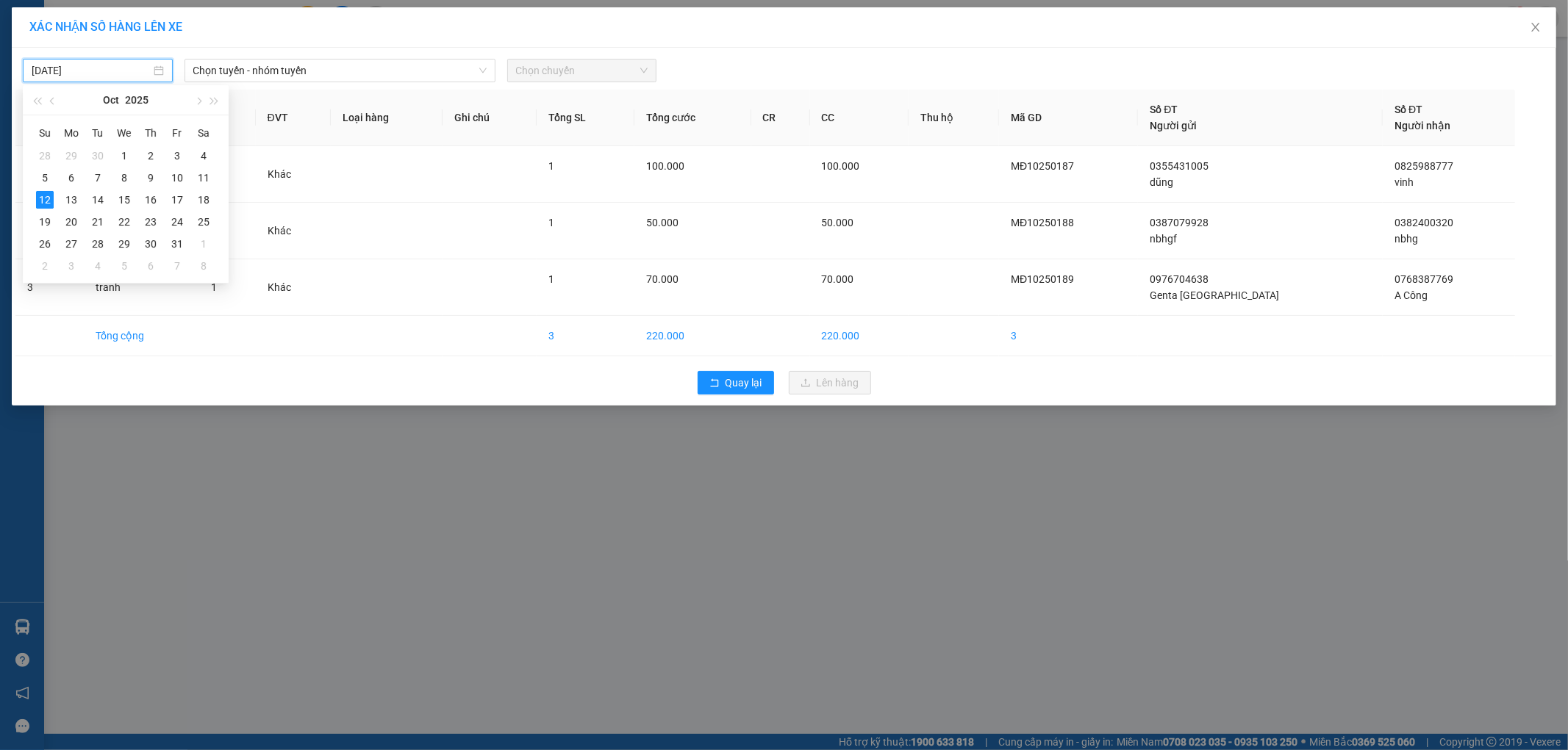
click at [66, 69] on input "[DATE]" at bounding box center [91, 70] width 119 height 16
click at [204, 185] on div "11" at bounding box center [204, 177] width 17 height 17
type input "[DATE]"
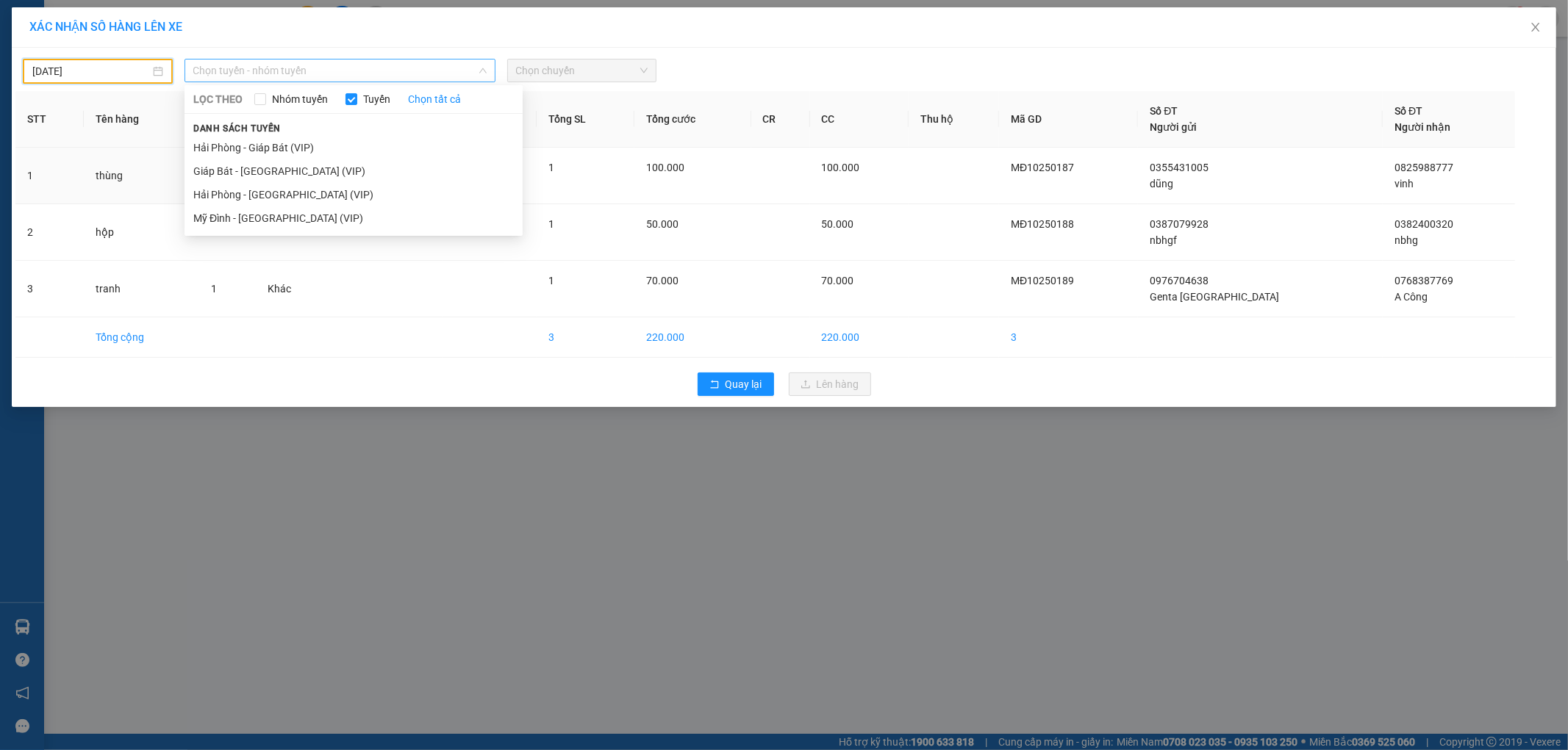
click at [298, 63] on span "Chọn tuyến - nhóm tuyến" at bounding box center [340, 70] width 294 height 22
click at [274, 219] on li "Mỹ Đình - [GEOGRAPHIC_DATA] (VIP)" at bounding box center [354, 218] width 338 height 24
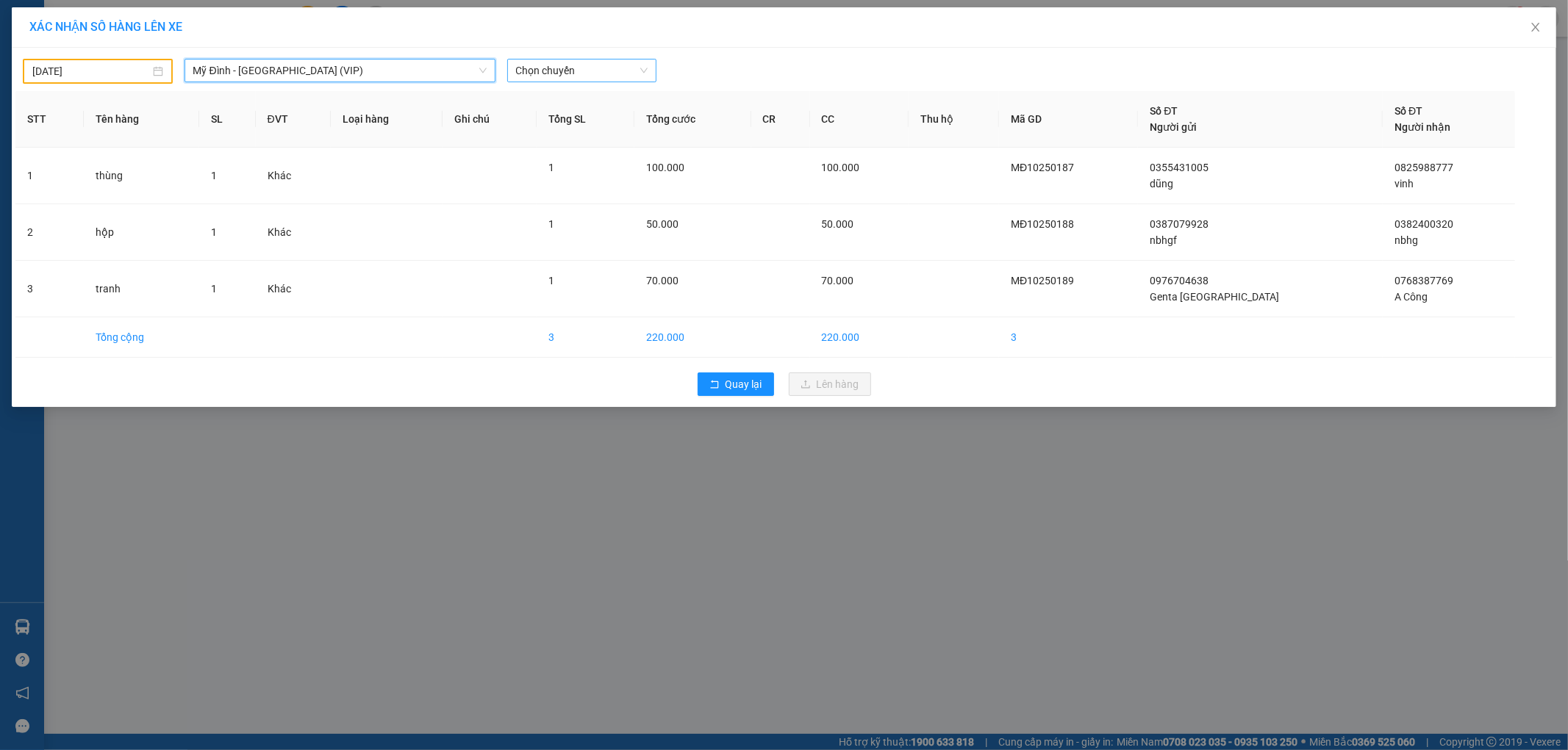
click at [544, 68] on span "Chọn chuyến" at bounding box center [582, 70] width 133 height 22
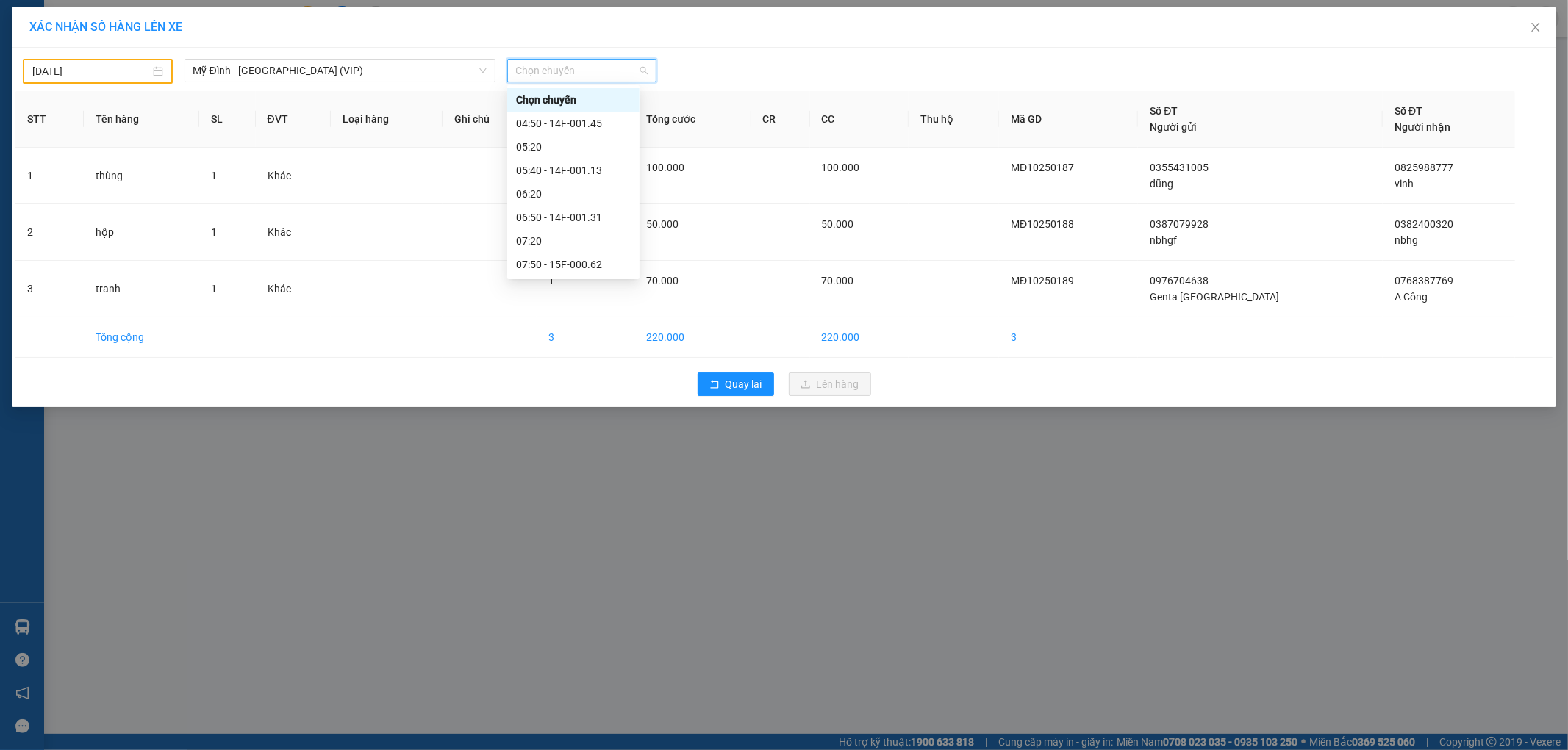
scroll to position [163, 0]
click at [585, 199] on div "09:50 - 15F -010.08" at bounding box center [573, 196] width 114 height 16
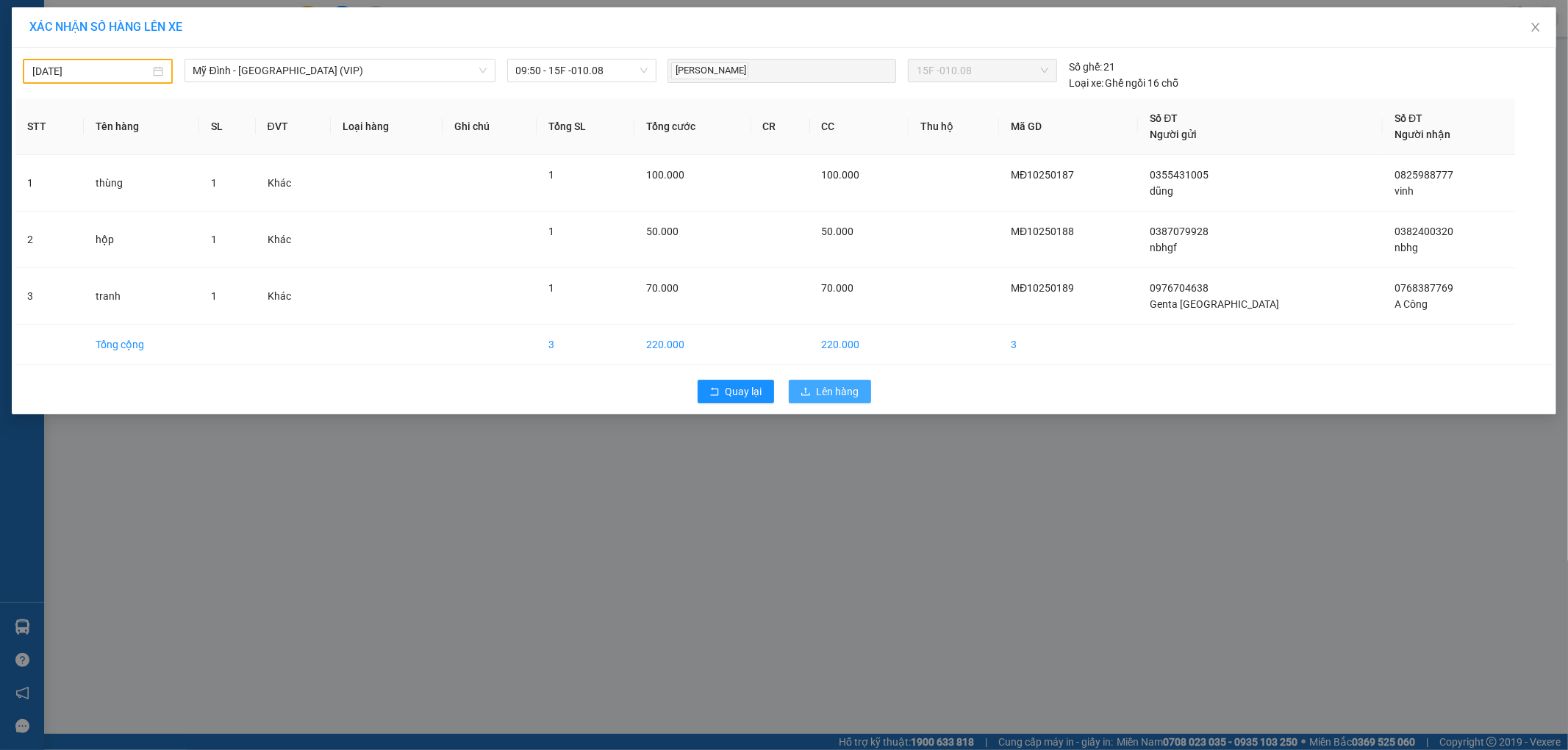
click at [814, 387] on button "Lên hàng" at bounding box center [829, 392] width 82 height 24
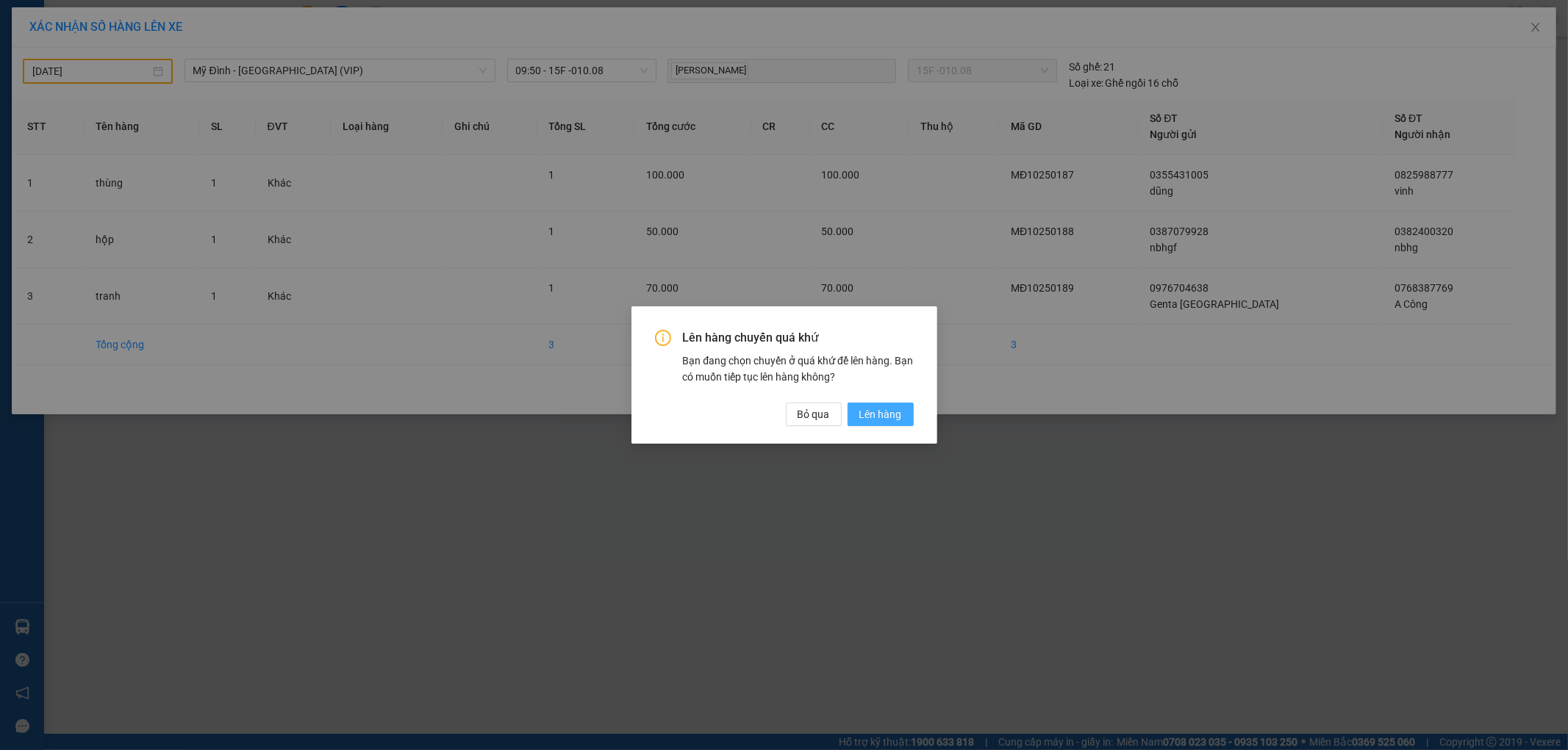
click at [866, 417] on span "Lên hàng" at bounding box center [881, 414] width 43 height 16
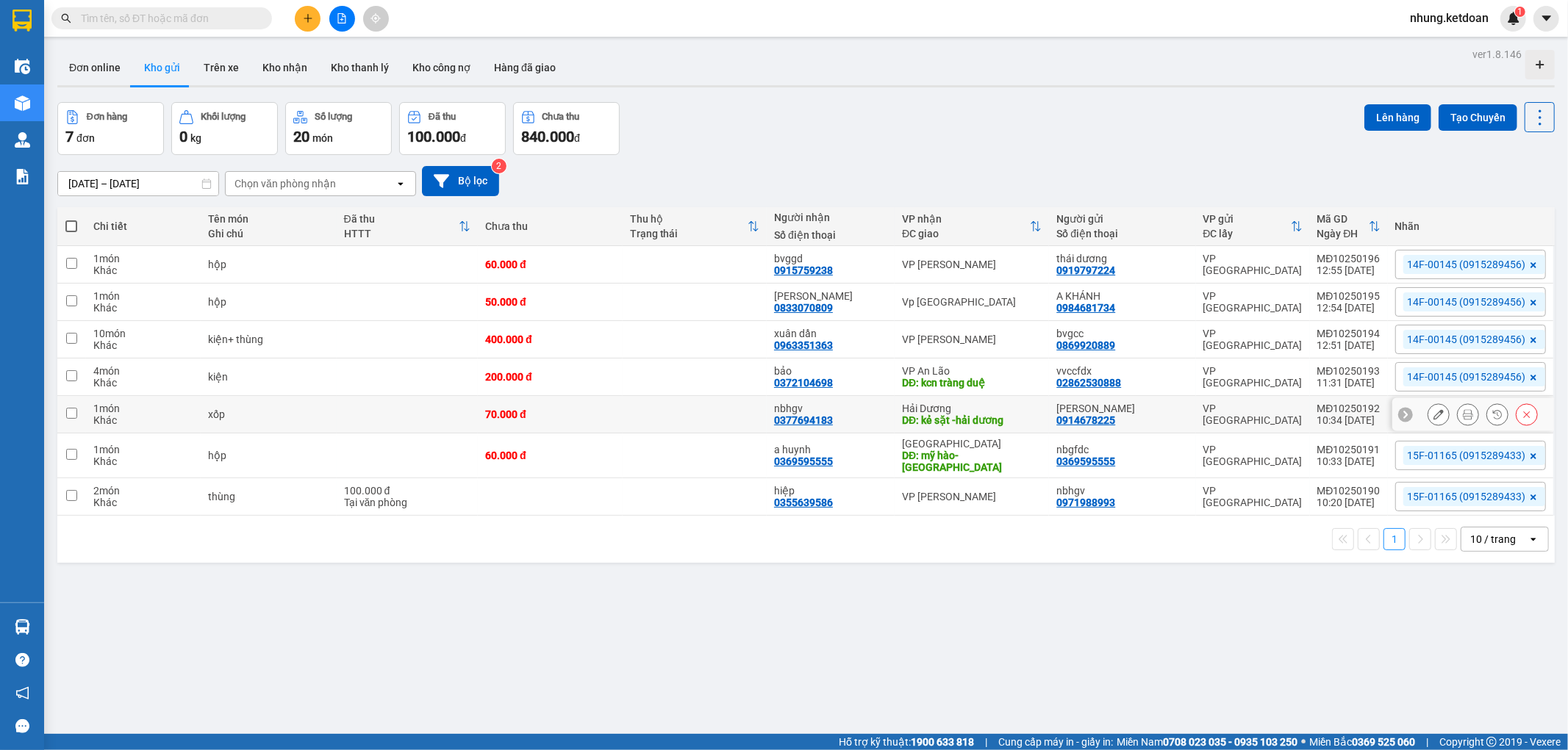
click at [674, 428] on td at bounding box center [694, 415] width 144 height 38
checkbox input "true"
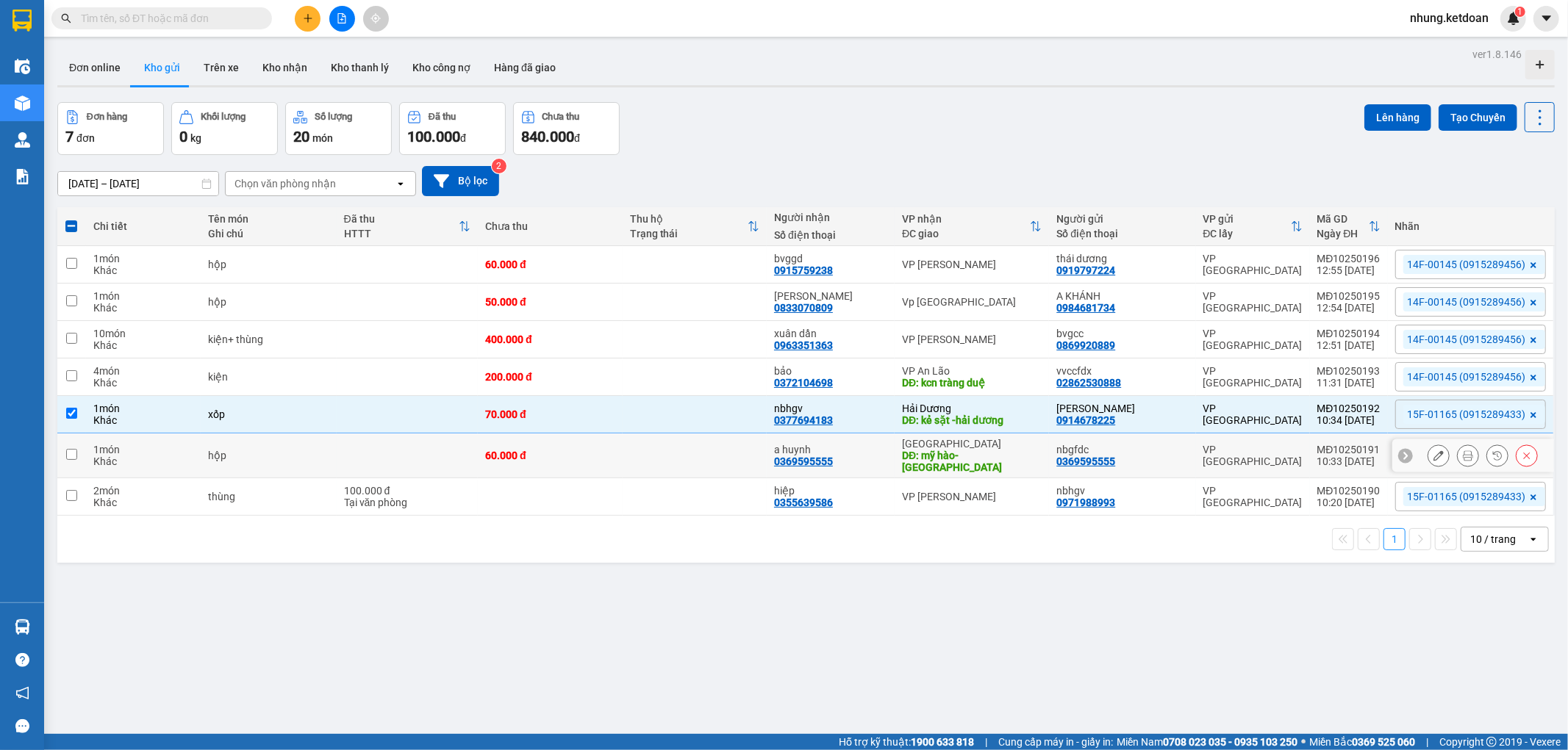
click at [659, 448] on td at bounding box center [694, 456] width 144 height 45
checkbox input "true"
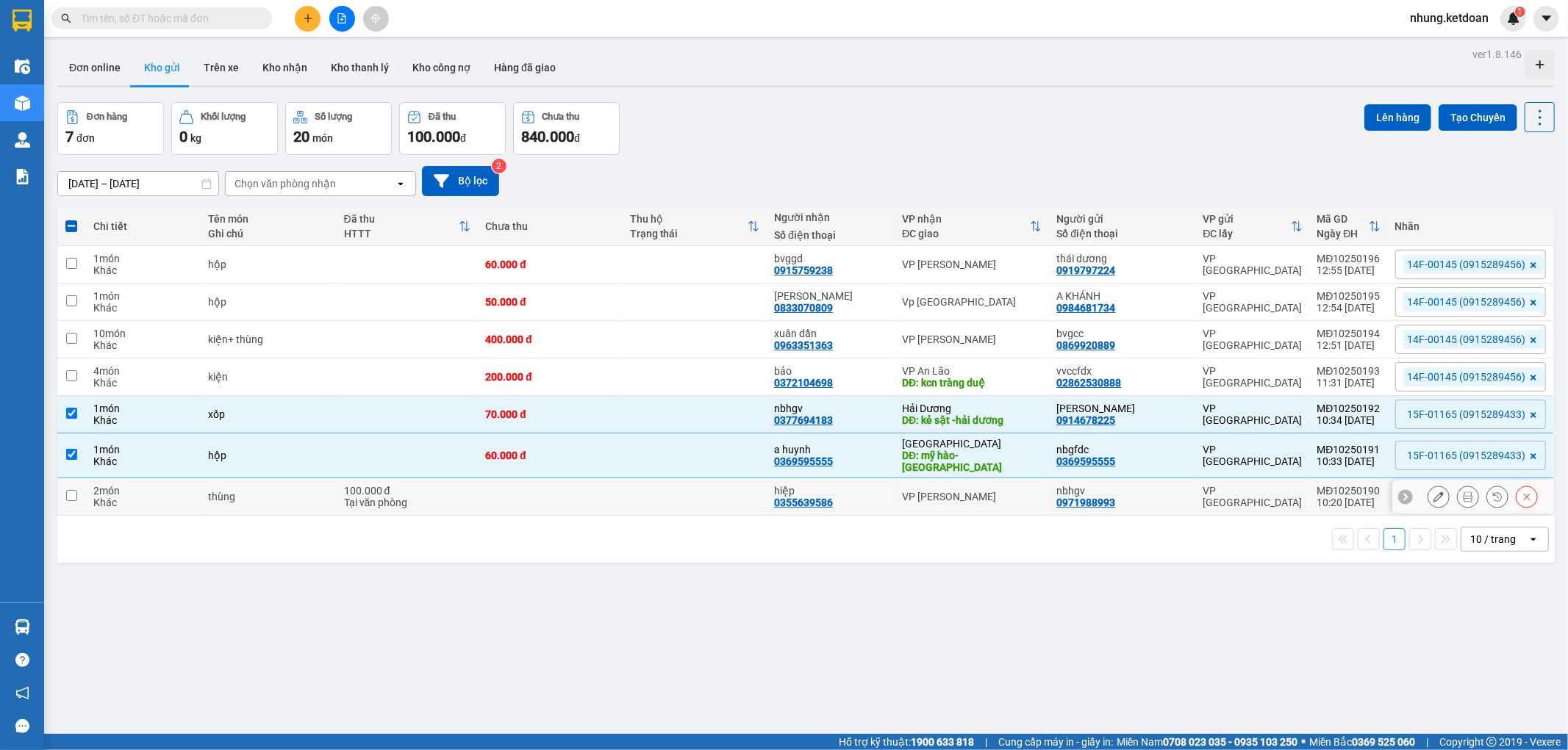
click at [651, 490] on td at bounding box center [694, 497] width 144 height 38
checkbox input "true"
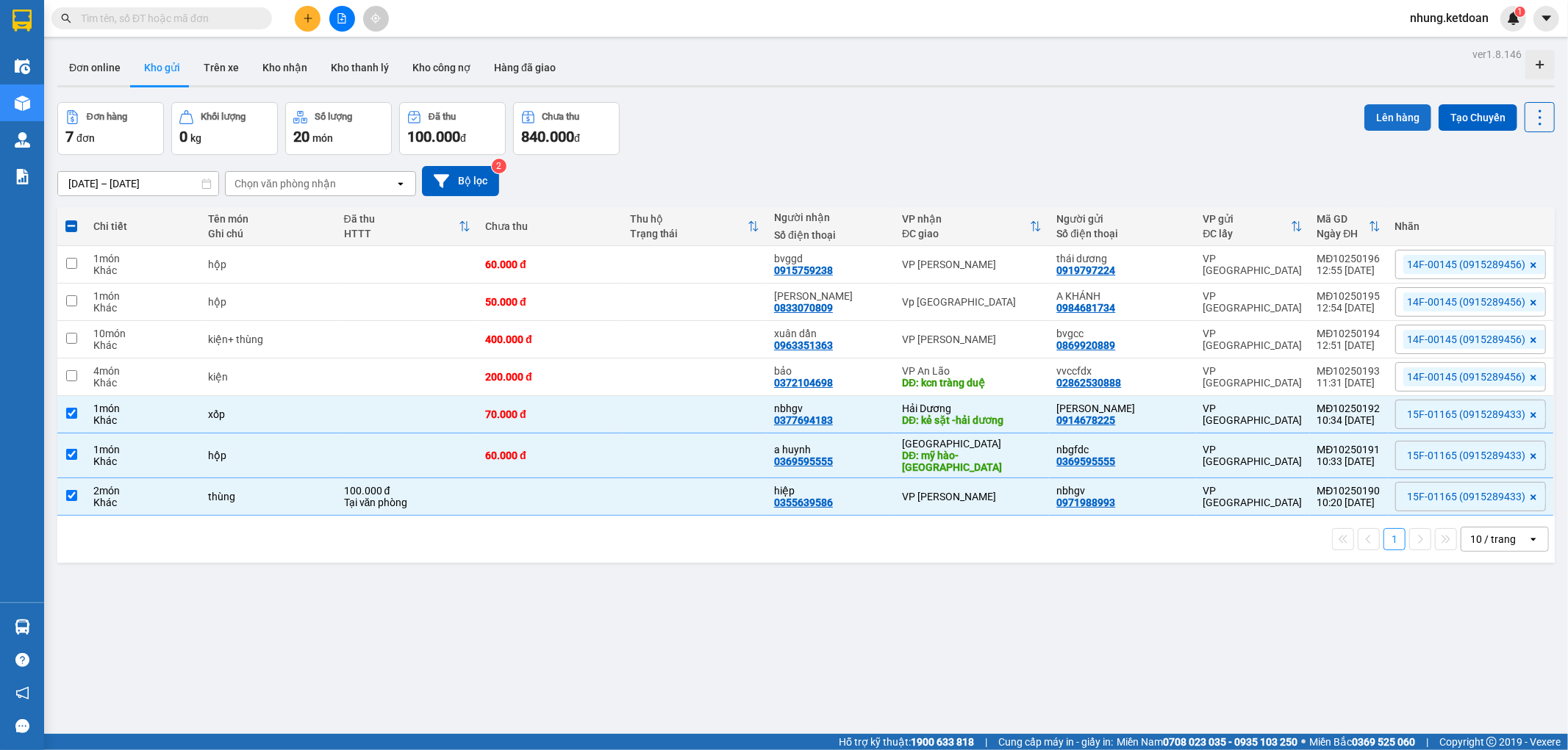
click at [1401, 114] on button "Lên hàng" at bounding box center [1398, 118] width 67 height 27
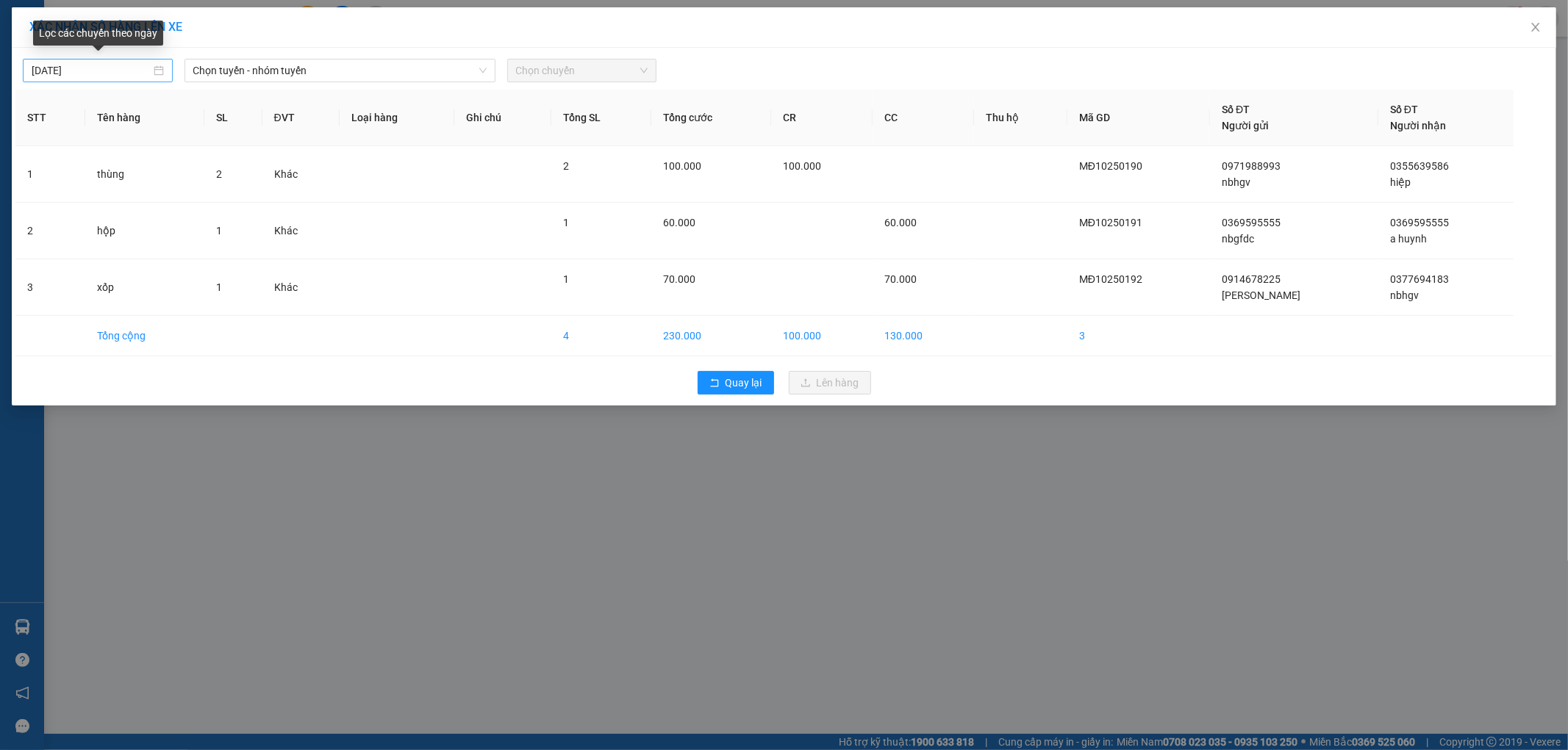
click at [94, 72] on input "[DATE]" at bounding box center [91, 70] width 119 height 16
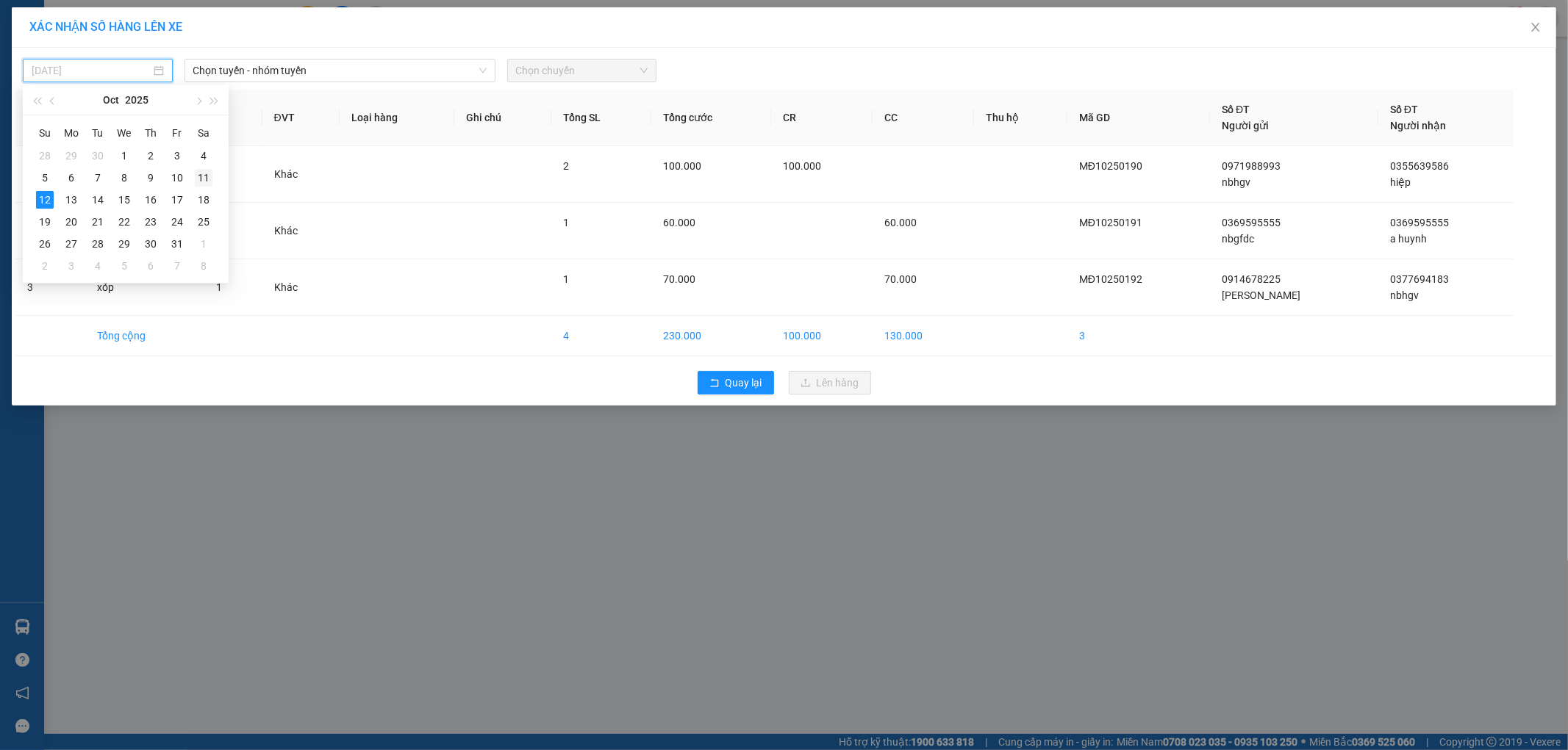
click at [199, 177] on div "11" at bounding box center [204, 177] width 17 height 17
type input "[DATE]"
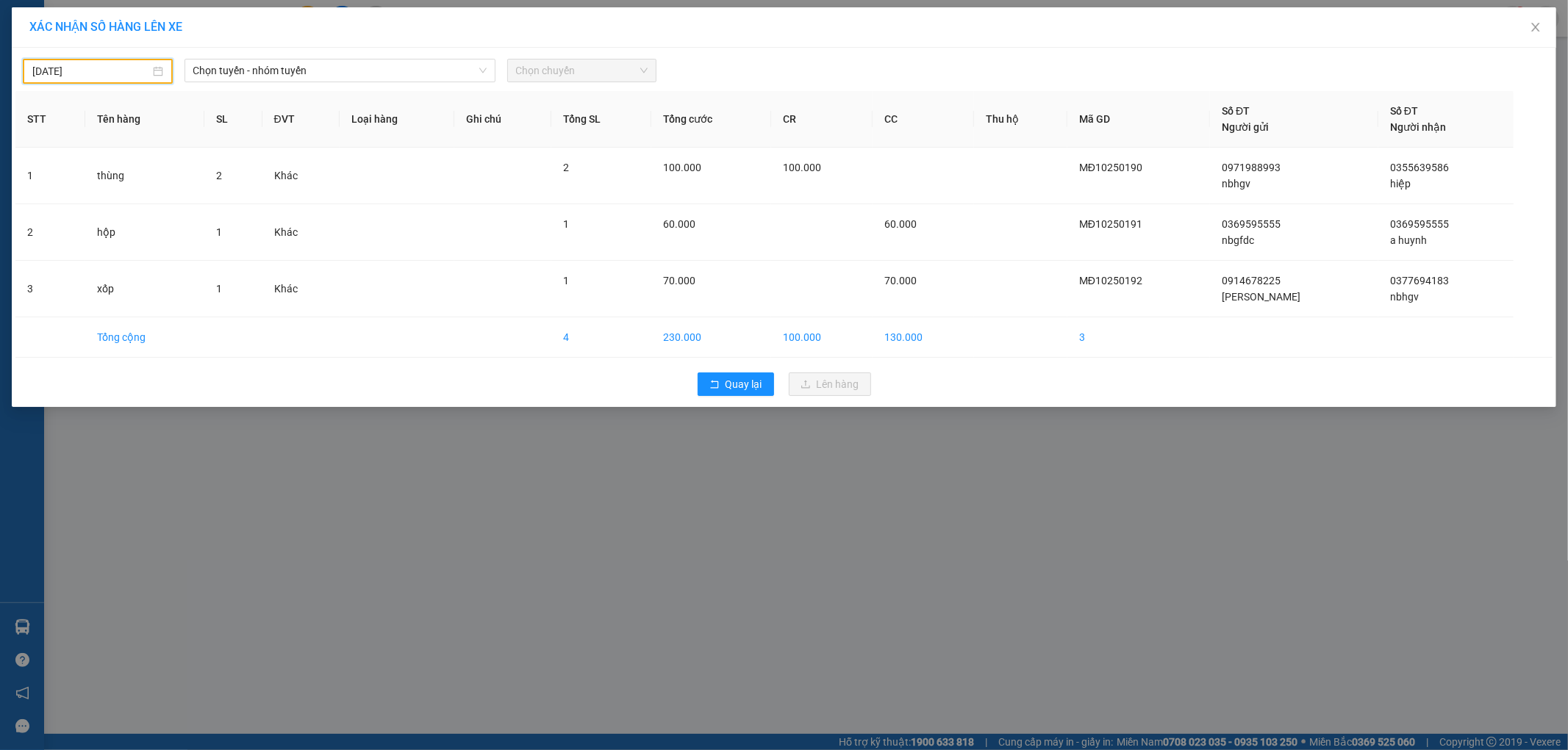
click at [315, 57] on div "[DATE] Chọn tuyến - nhóm tuyến Chọn chuyến" at bounding box center [784, 67] width 1537 height 32
click at [313, 65] on span "Chọn tuyến - nhóm tuyến" at bounding box center [340, 70] width 294 height 22
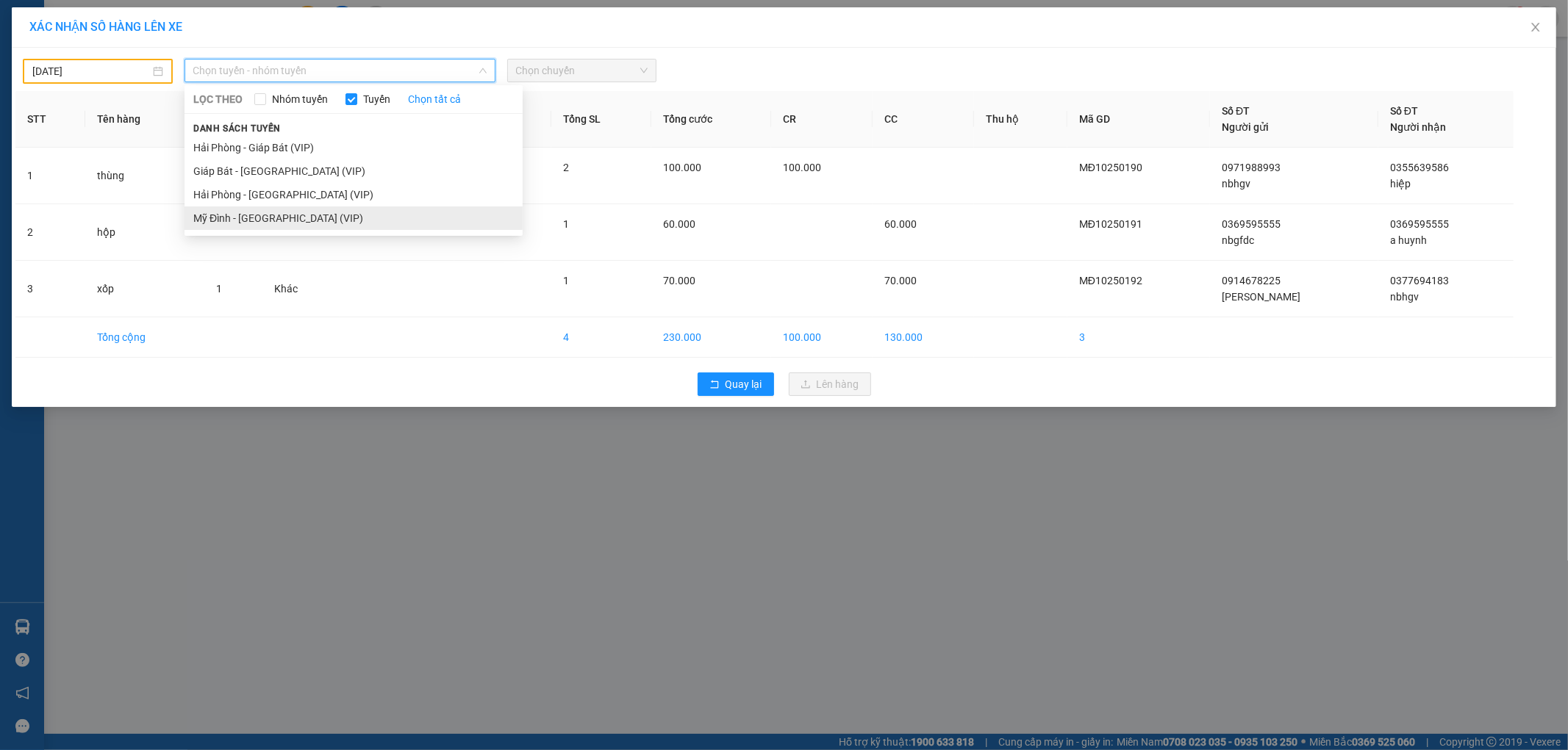
click at [284, 217] on li "Mỹ Đình - [GEOGRAPHIC_DATA] (VIP)" at bounding box center [354, 218] width 338 height 24
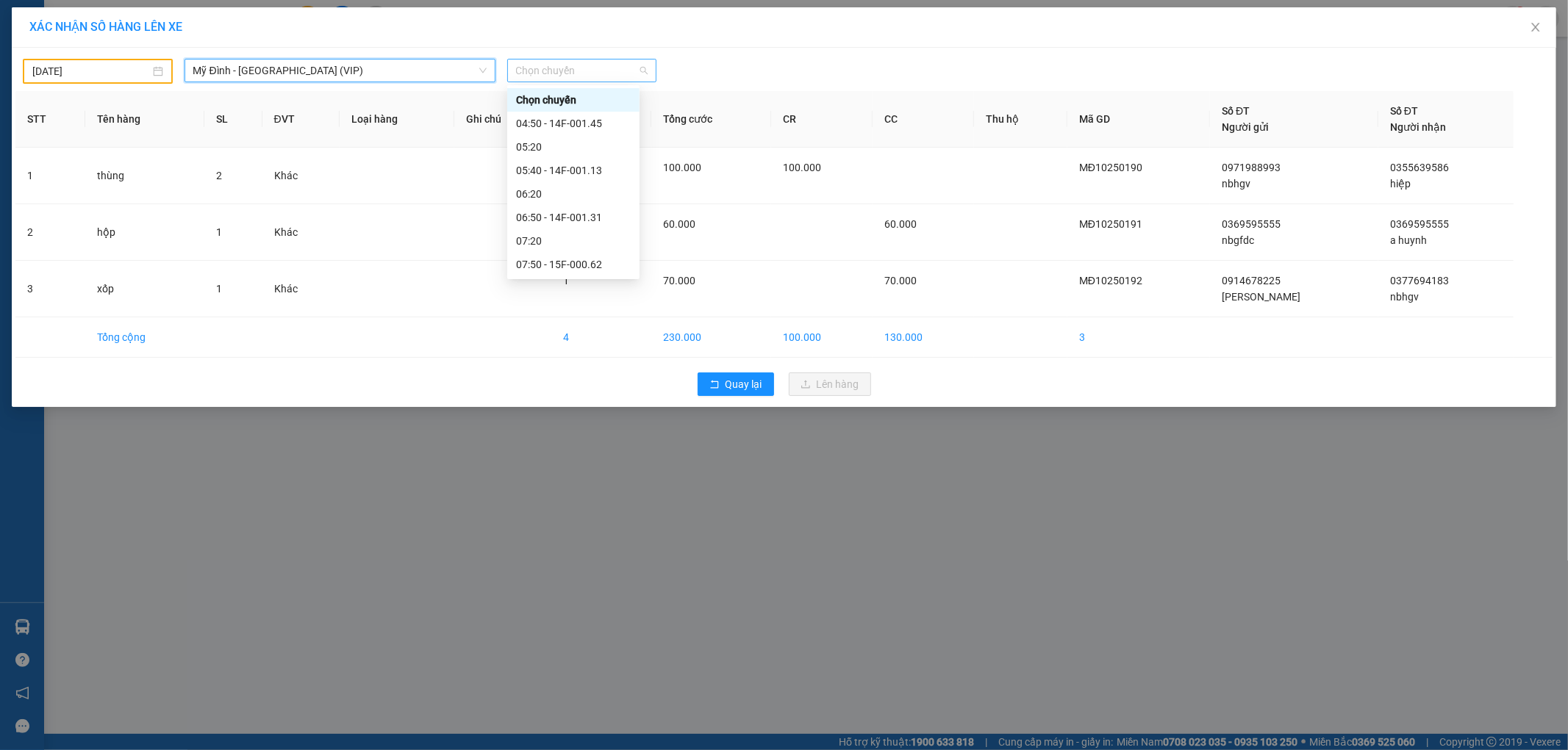
click at [562, 78] on span "Chọn chuyến" at bounding box center [582, 70] width 133 height 22
click at [711, 381] on icon "rollback" at bounding box center [714, 384] width 10 height 10
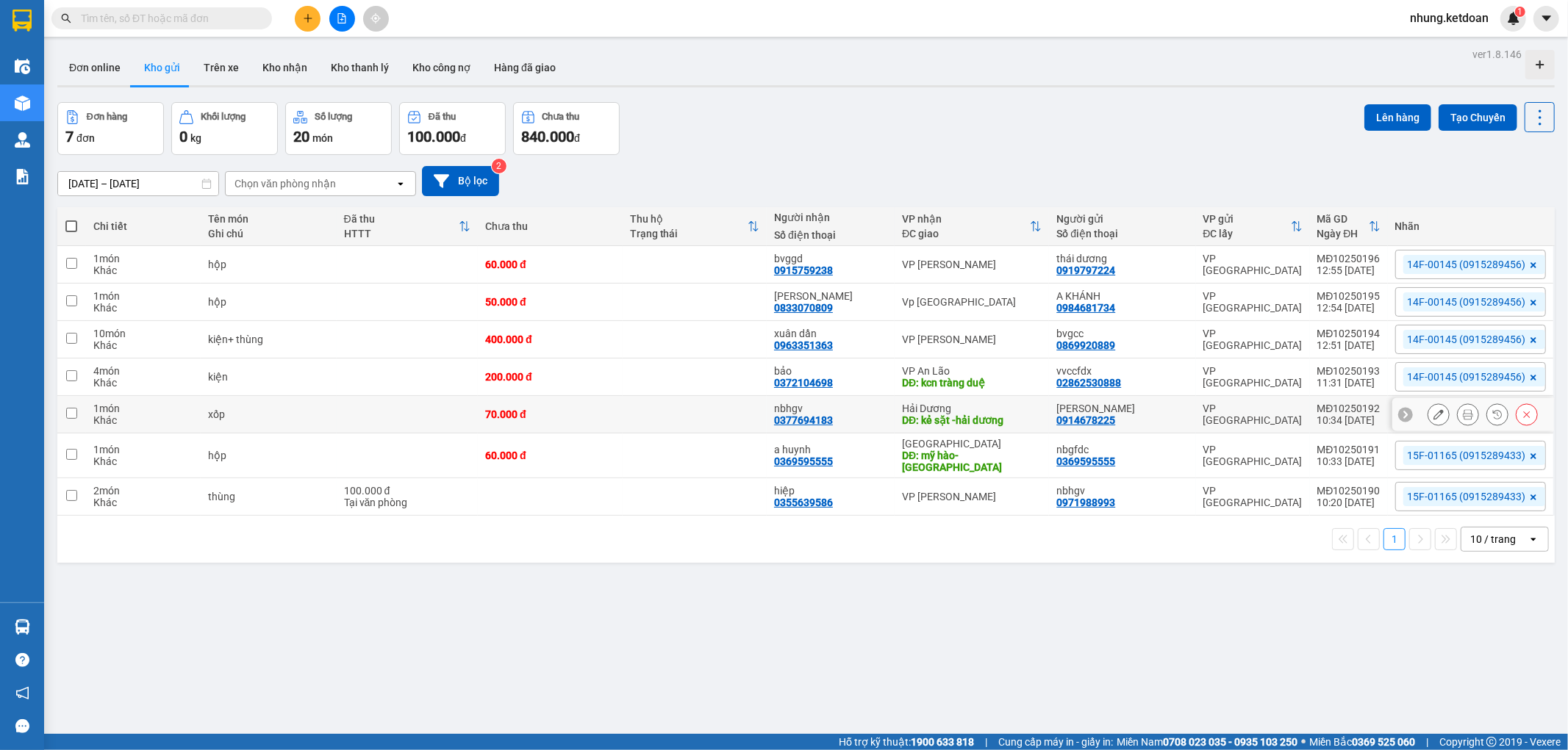
click at [417, 414] on td at bounding box center [408, 415] width 142 height 38
checkbox input "true"
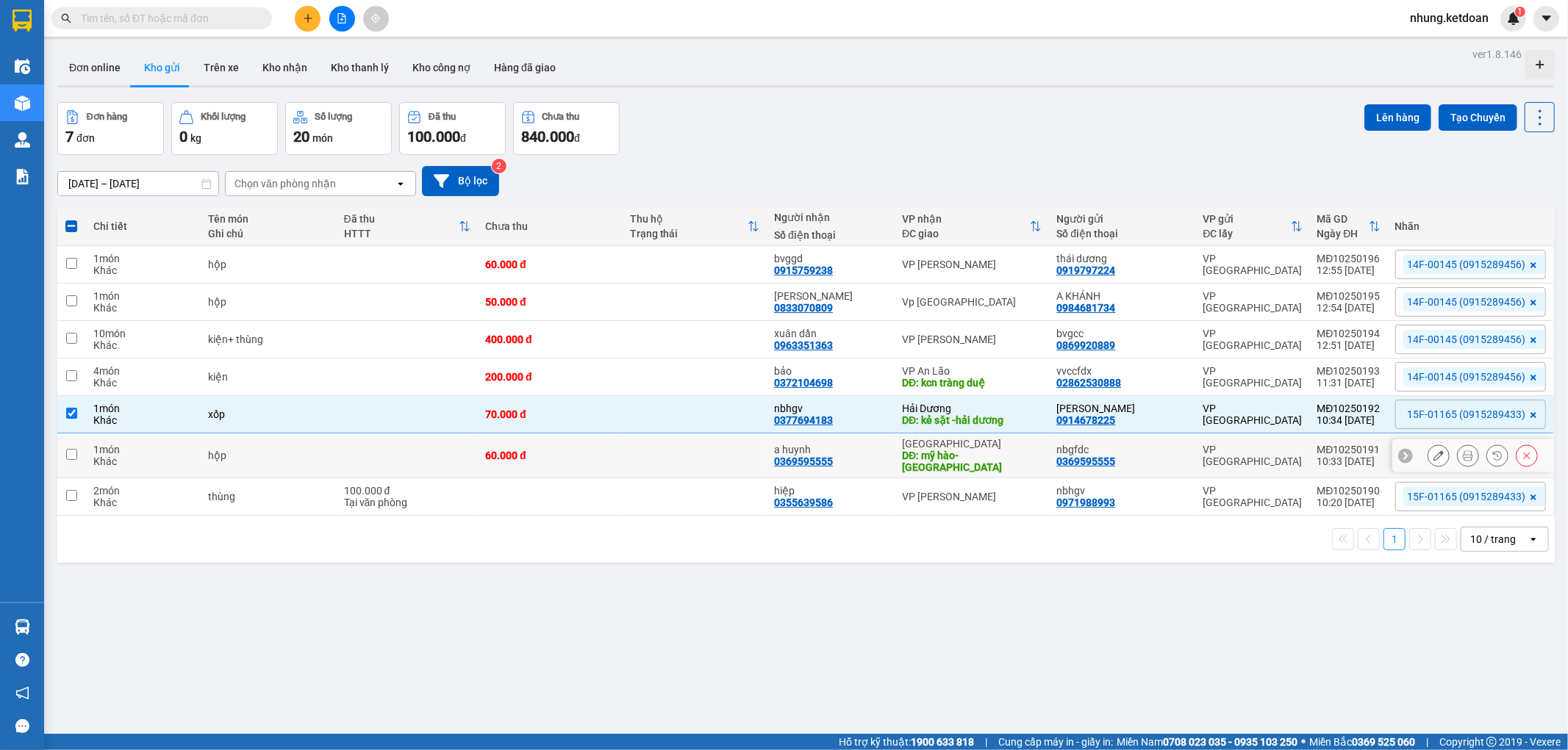
click at [414, 446] on td at bounding box center [408, 456] width 142 height 45
checkbox input "true"
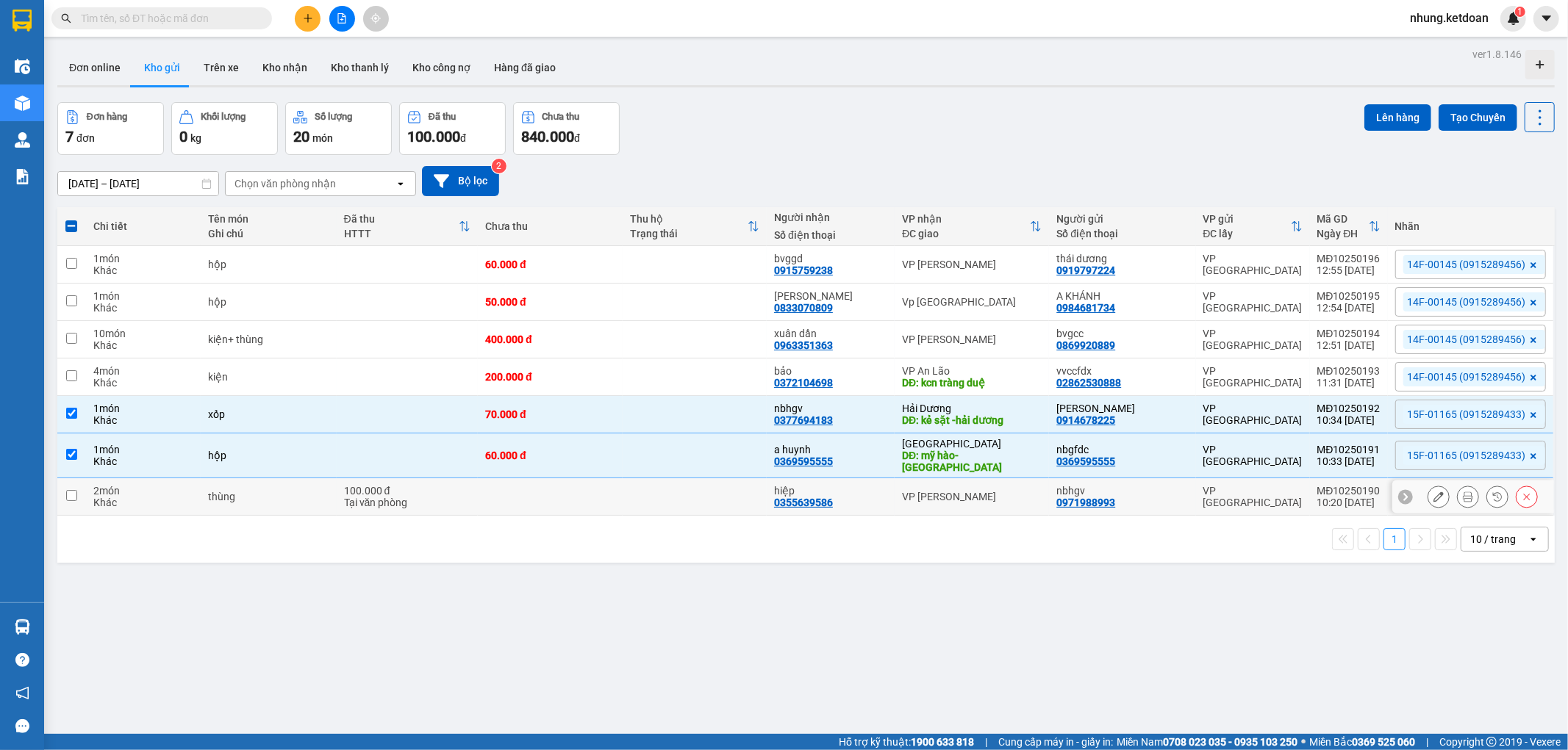
drag, startPoint x: 424, startPoint y: 488, endPoint x: 552, endPoint y: 427, distance: 141.8
click at [424, 488] on div "100.000 đ" at bounding box center [407, 491] width 127 height 12
checkbox input "true"
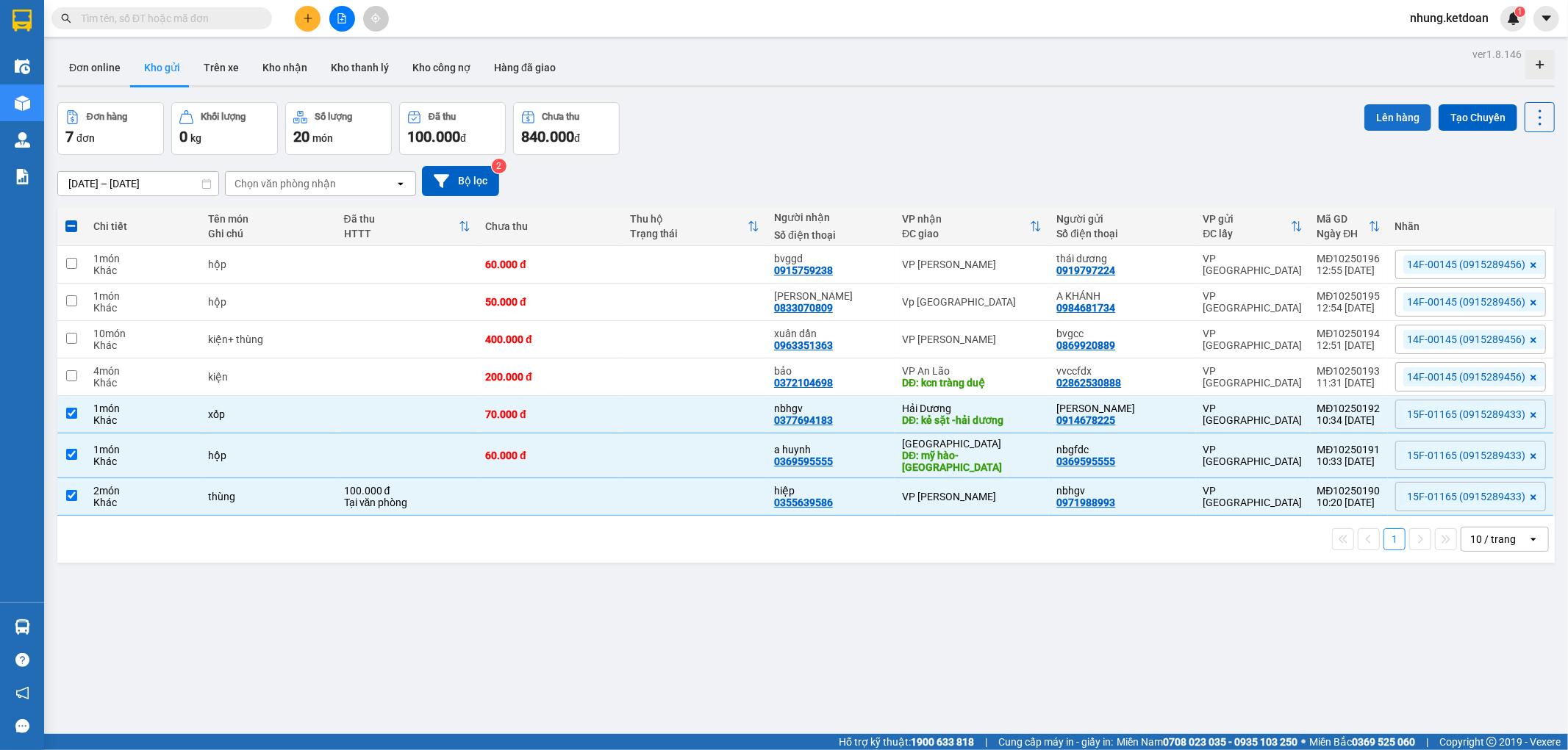
click at [1376, 118] on button "Lên hàng" at bounding box center [1398, 118] width 67 height 27
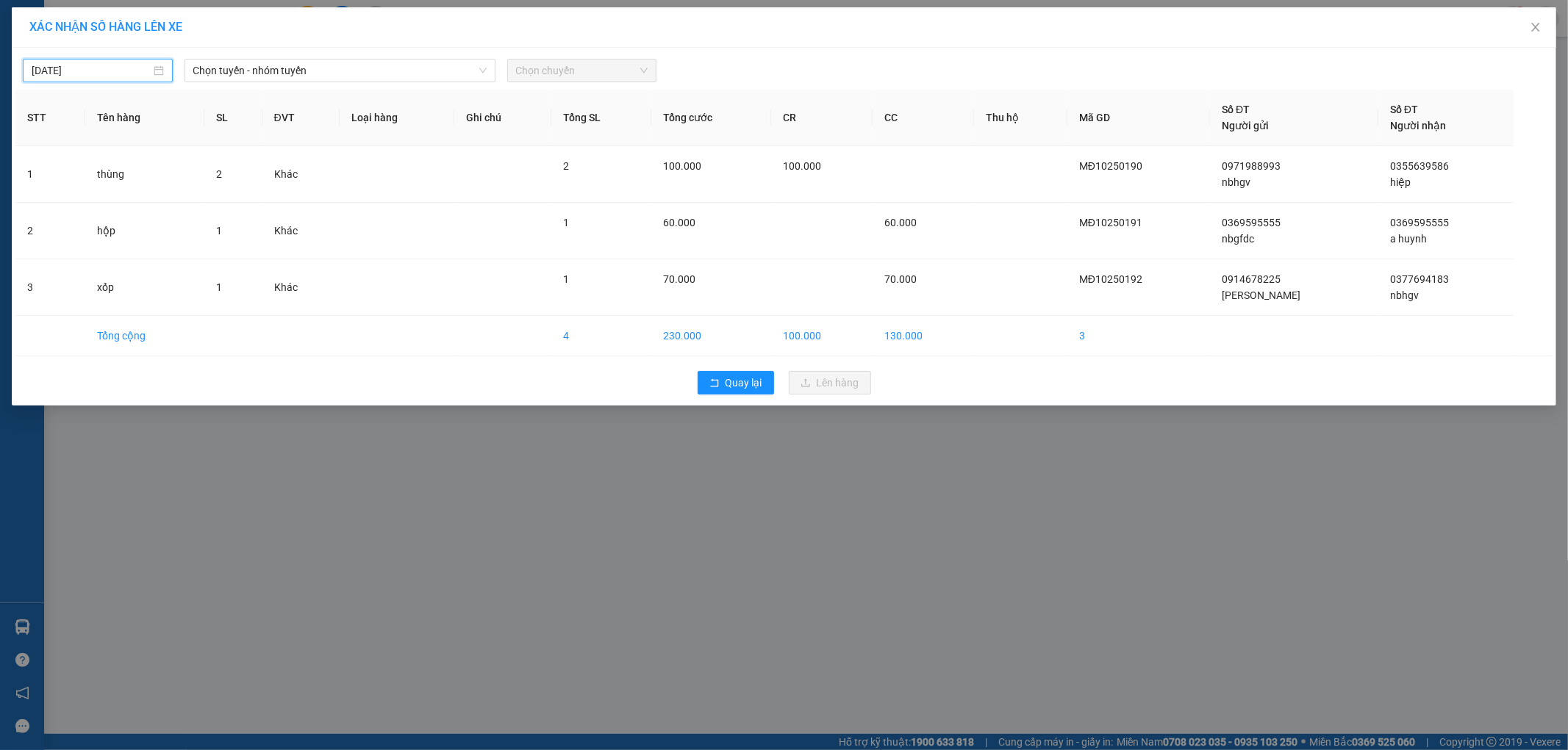
click at [125, 75] on input "[DATE]" at bounding box center [91, 70] width 119 height 16
click at [200, 179] on div "11" at bounding box center [204, 177] width 17 height 17
type input "[DATE]"
click at [290, 62] on span "Chọn tuyến - nhóm tuyến" at bounding box center [340, 70] width 294 height 22
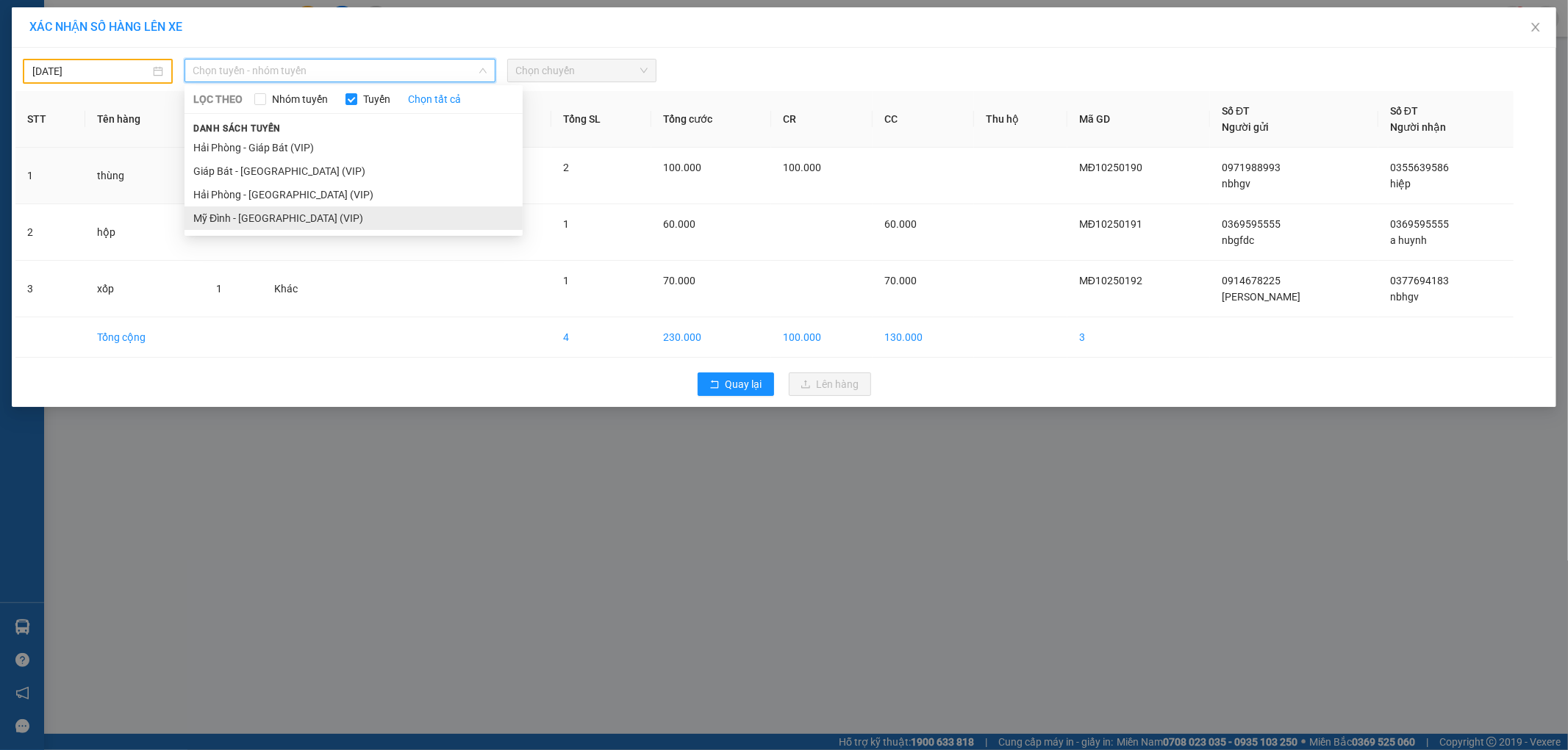
click at [253, 216] on li "Mỹ Đình - [GEOGRAPHIC_DATA] (VIP)" at bounding box center [354, 218] width 338 height 24
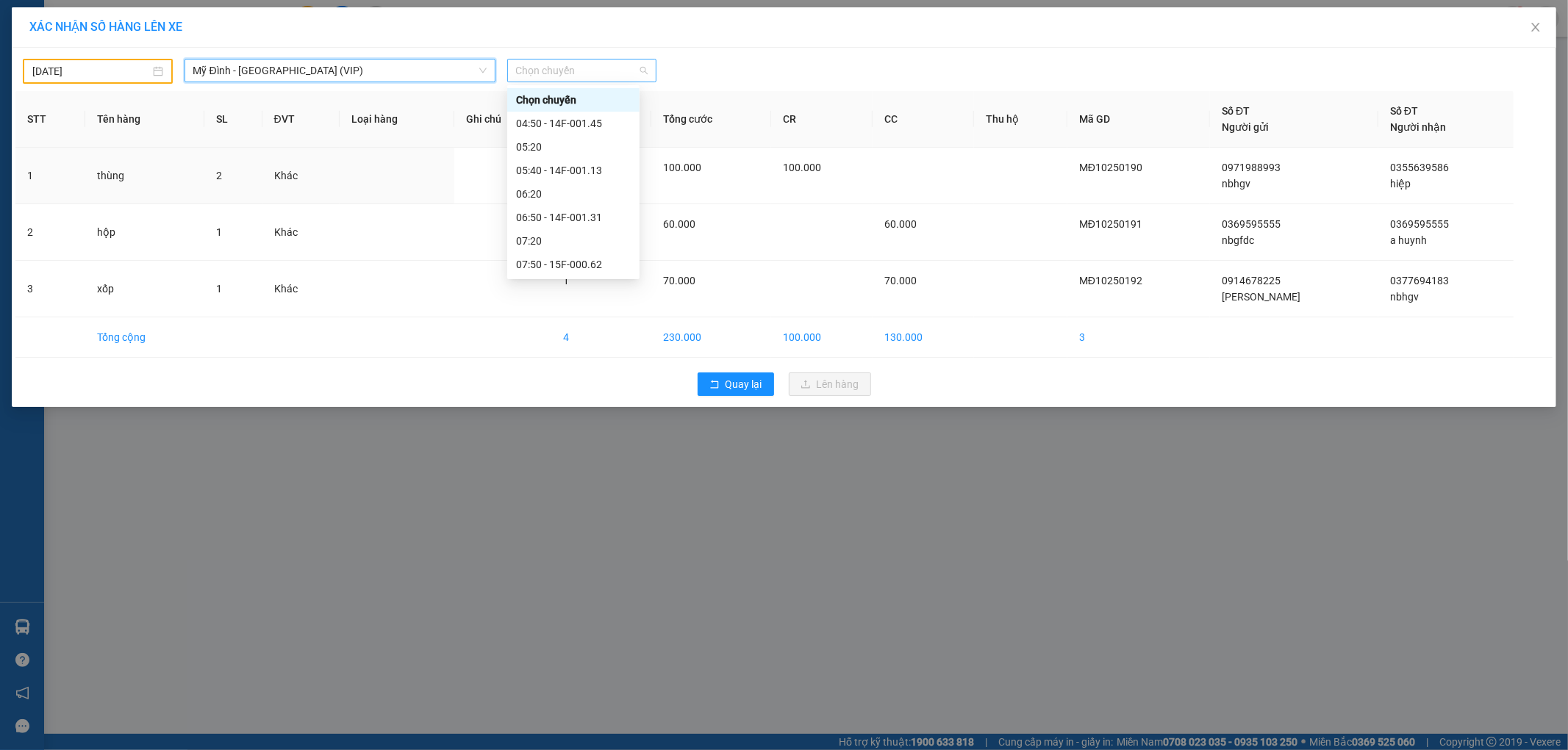
click at [552, 72] on span "Chọn chuyến" at bounding box center [582, 70] width 133 height 22
click at [593, 240] on div "10:40 - 15F-011.65" at bounding box center [573, 242] width 114 height 16
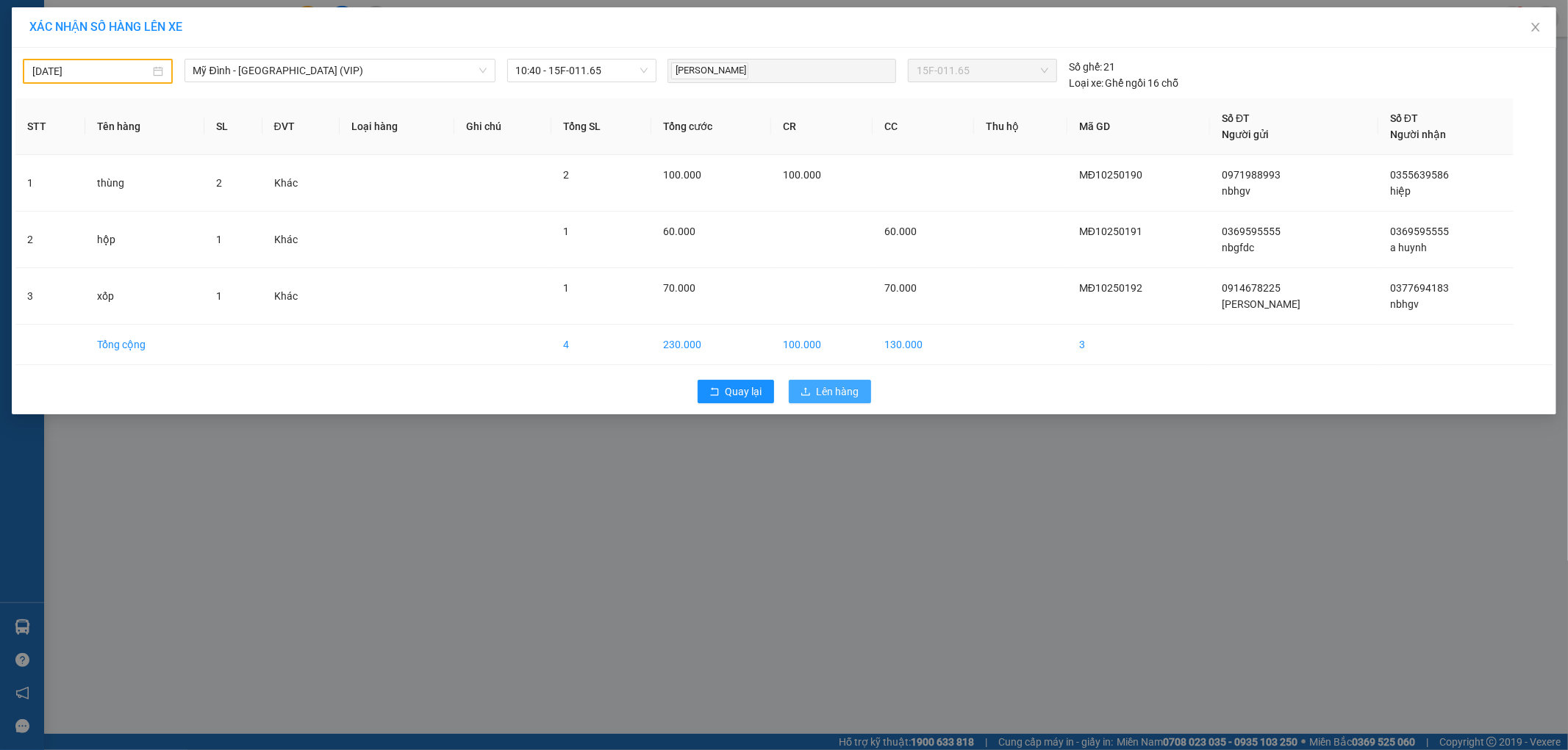
click at [819, 390] on span "Lên hàng" at bounding box center [838, 391] width 43 height 16
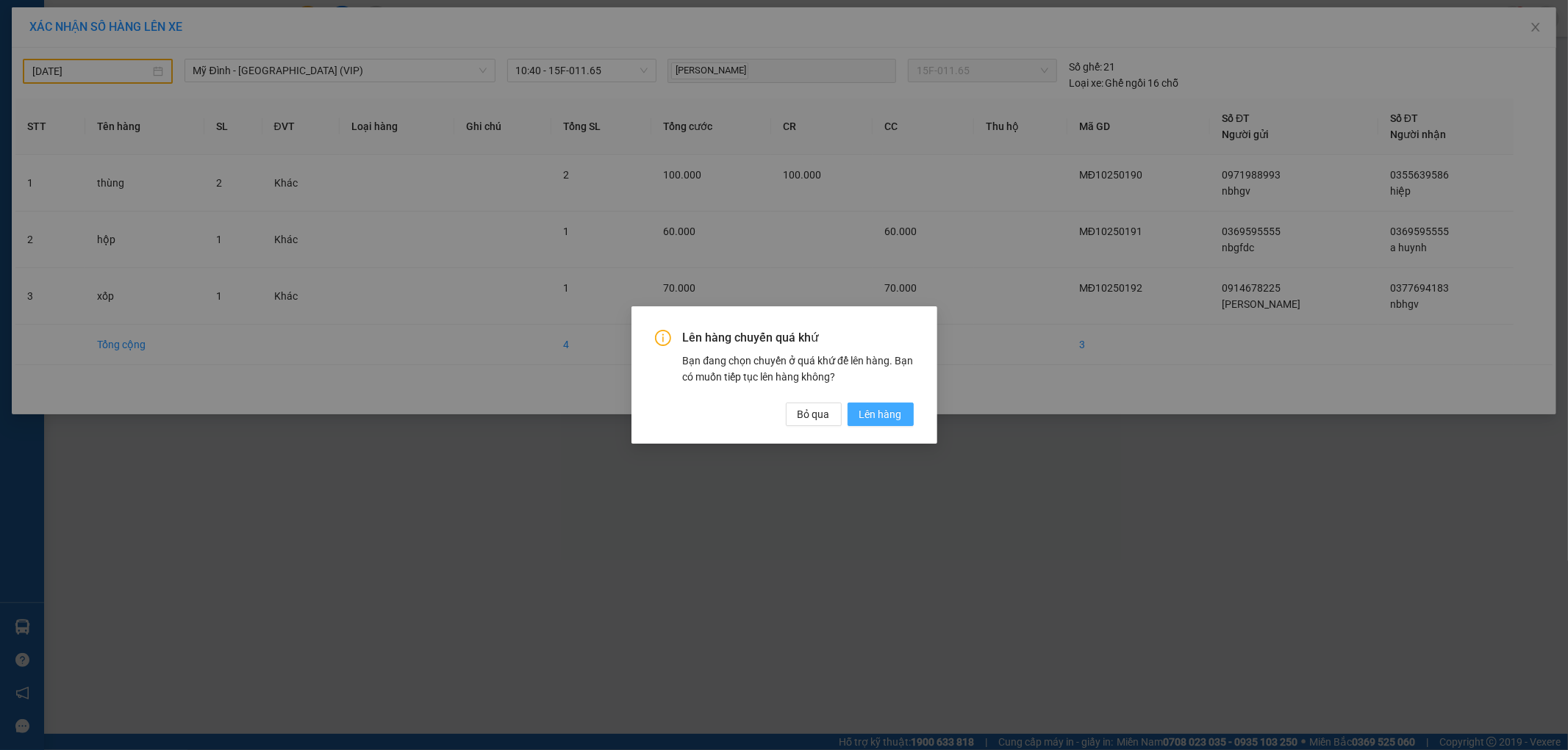
click at [901, 409] on button "Lên hàng" at bounding box center [881, 414] width 66 height 24
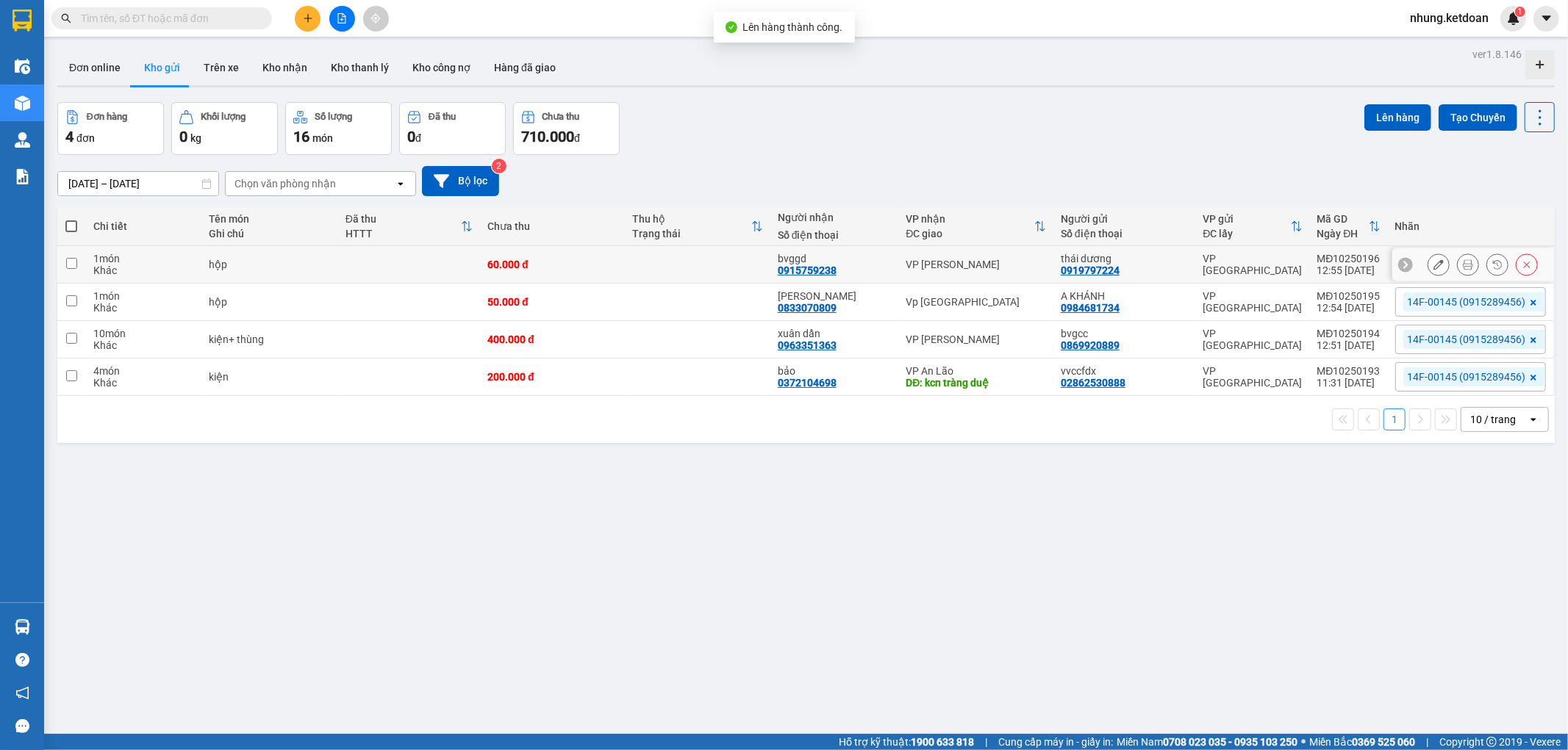
click at [378, 264] on td at bounding box center [409, 265] width 143 height 38
checkbox input "true"
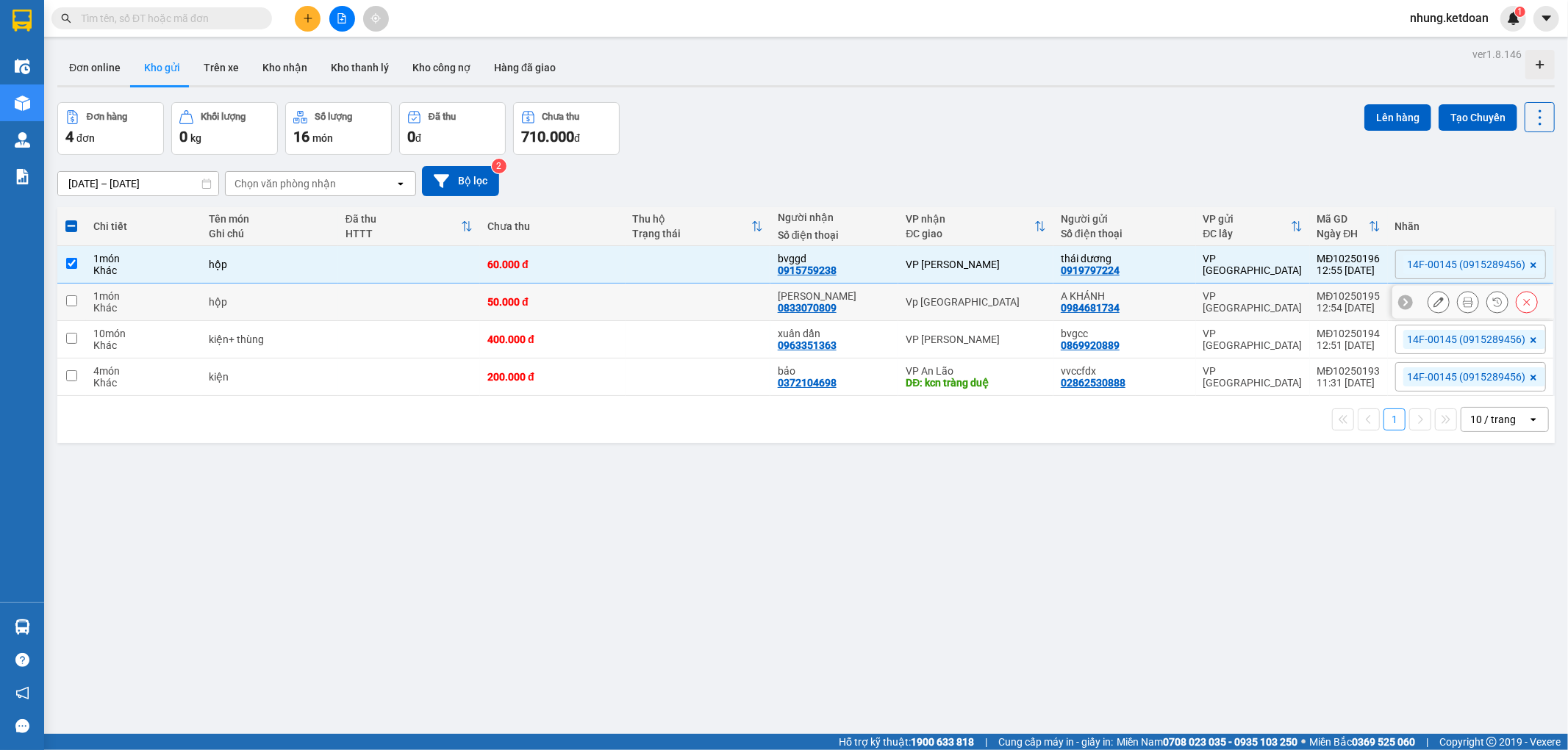
click at [372, 295] on td at bounding box center [409, 303] width 143 height 38
checkbox input "true"
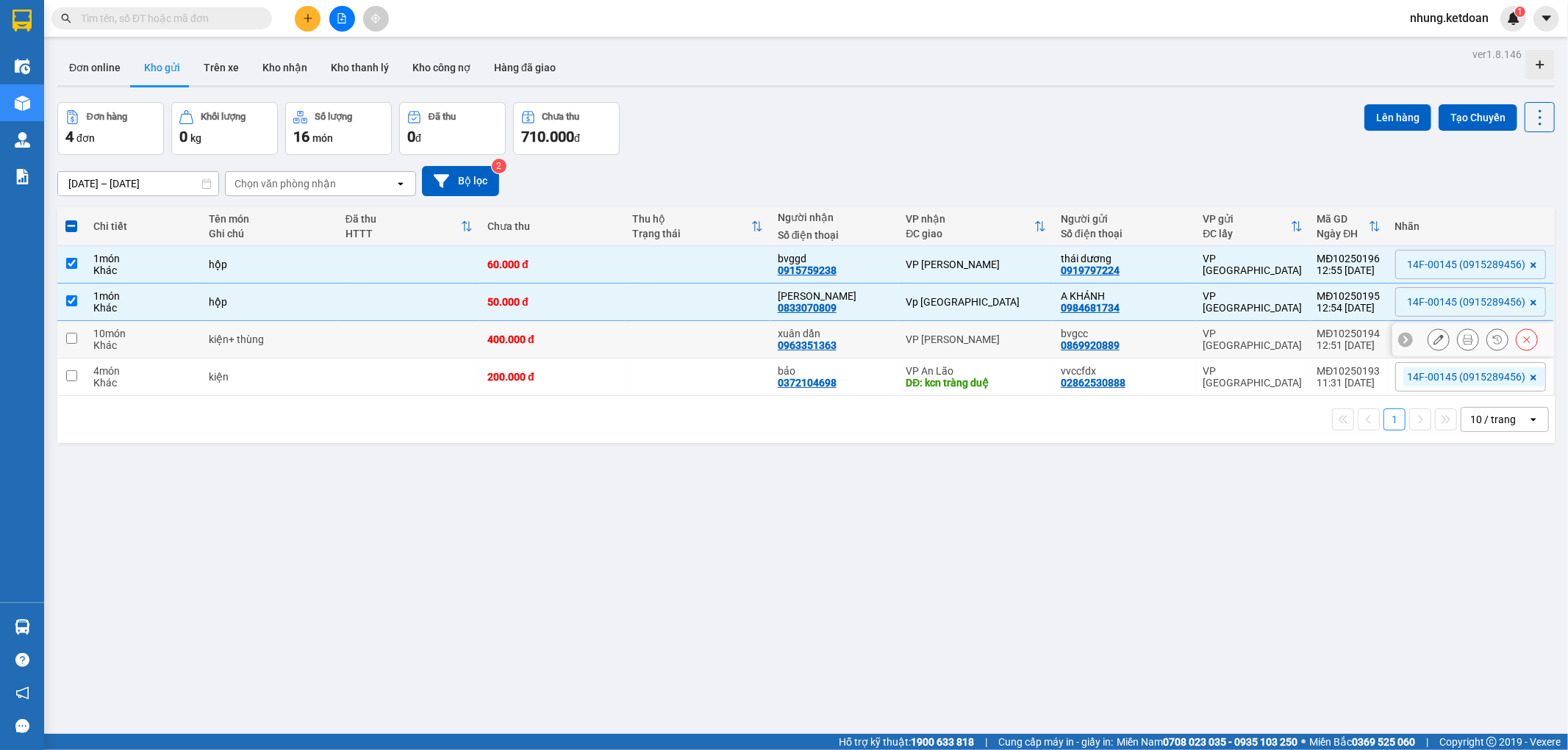
click at [369, 336] on td at bounding box center [409, 340] width 143 height 38
checkbox input "true"
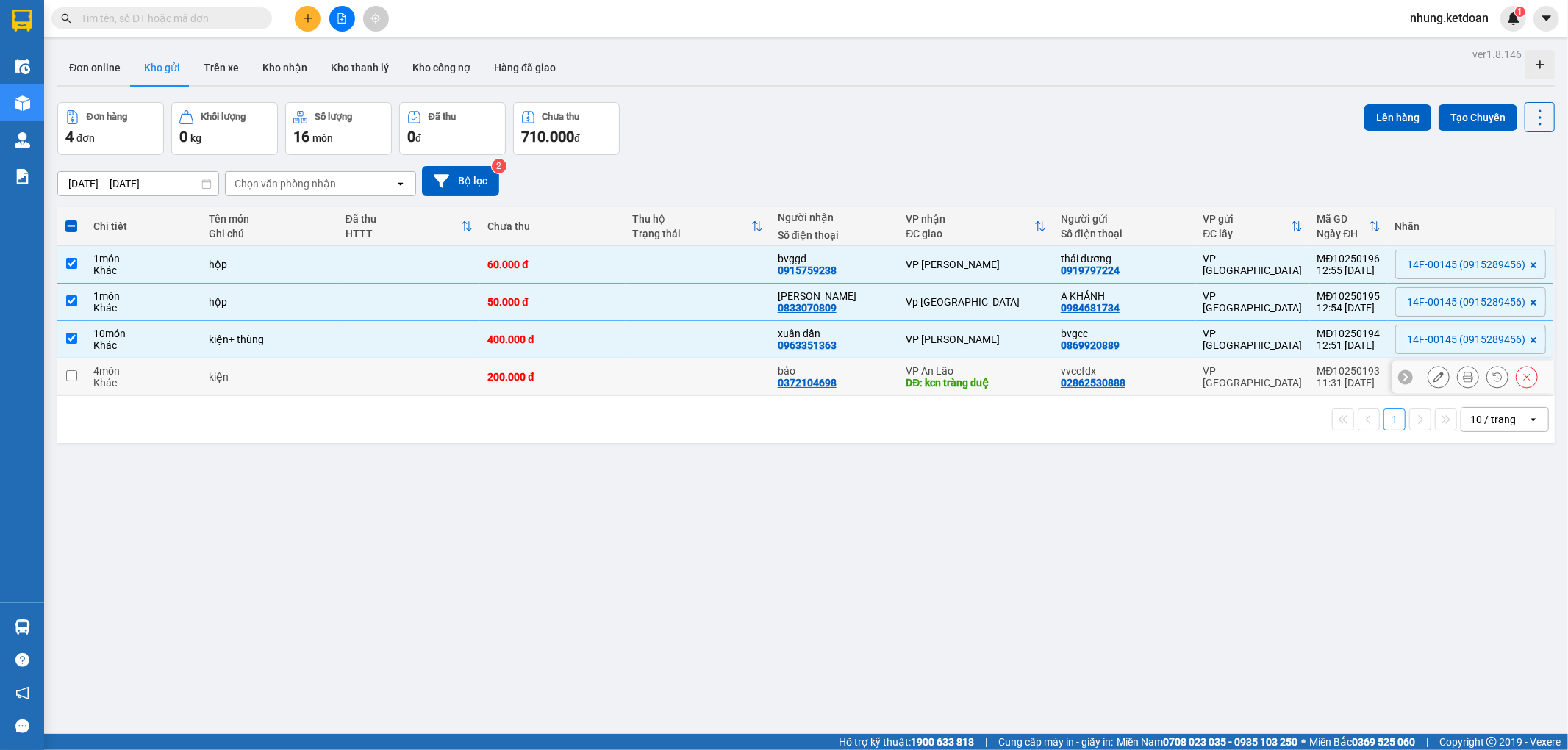
click at [378, 368] on td at bounding box center [409, 378] width 143 height 38
checkbox input "true"
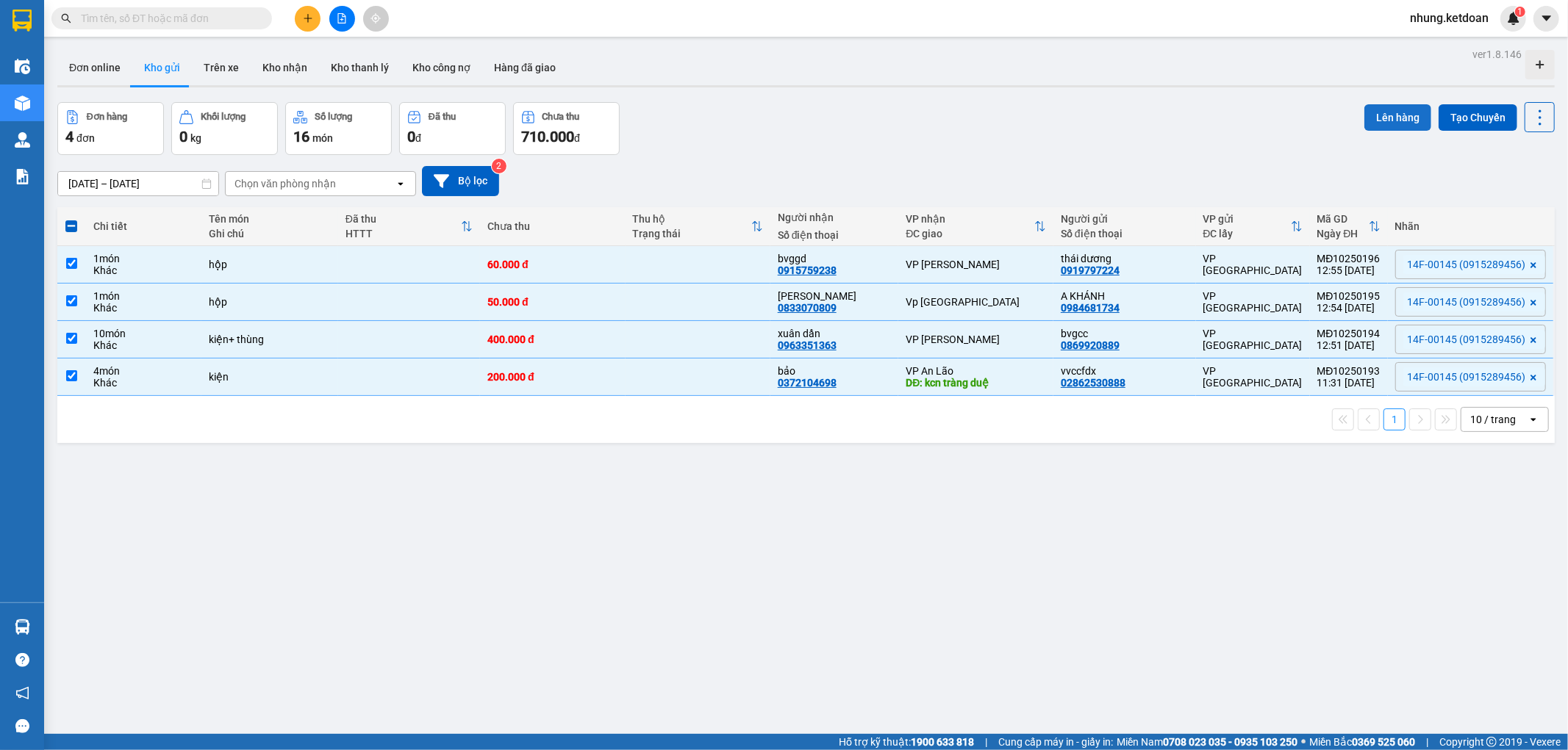
click at [1365, 109] on button "Lên hàng" at bounding box center [1398, 118] width 67 height 27
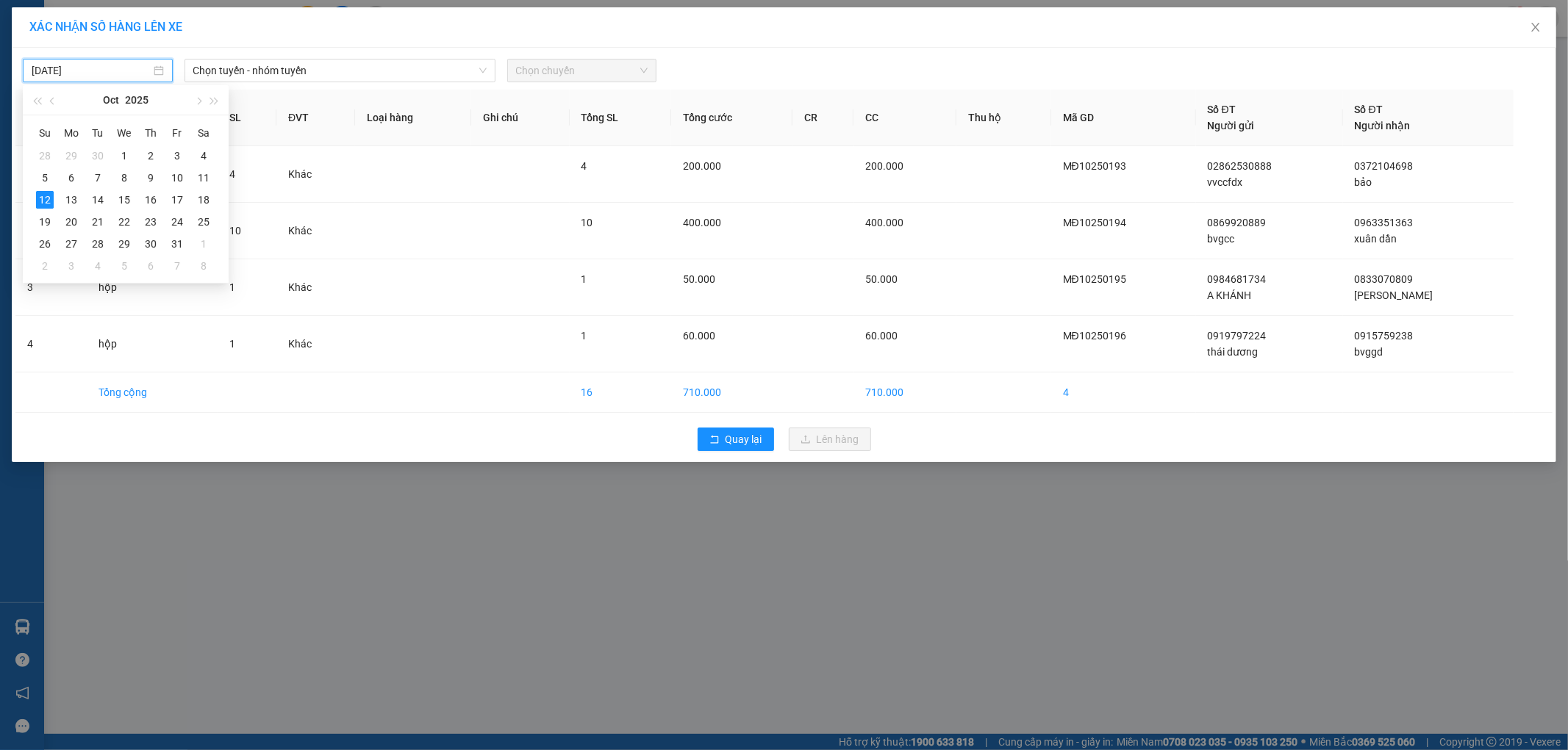
click at [80, 67] on input "[DATE]" at bounding box center [91, 70] width 119 height 16
click at [207, 177] on div "11" at bounding box center [204, 177] width 17 height 17
type input "[DATE]"
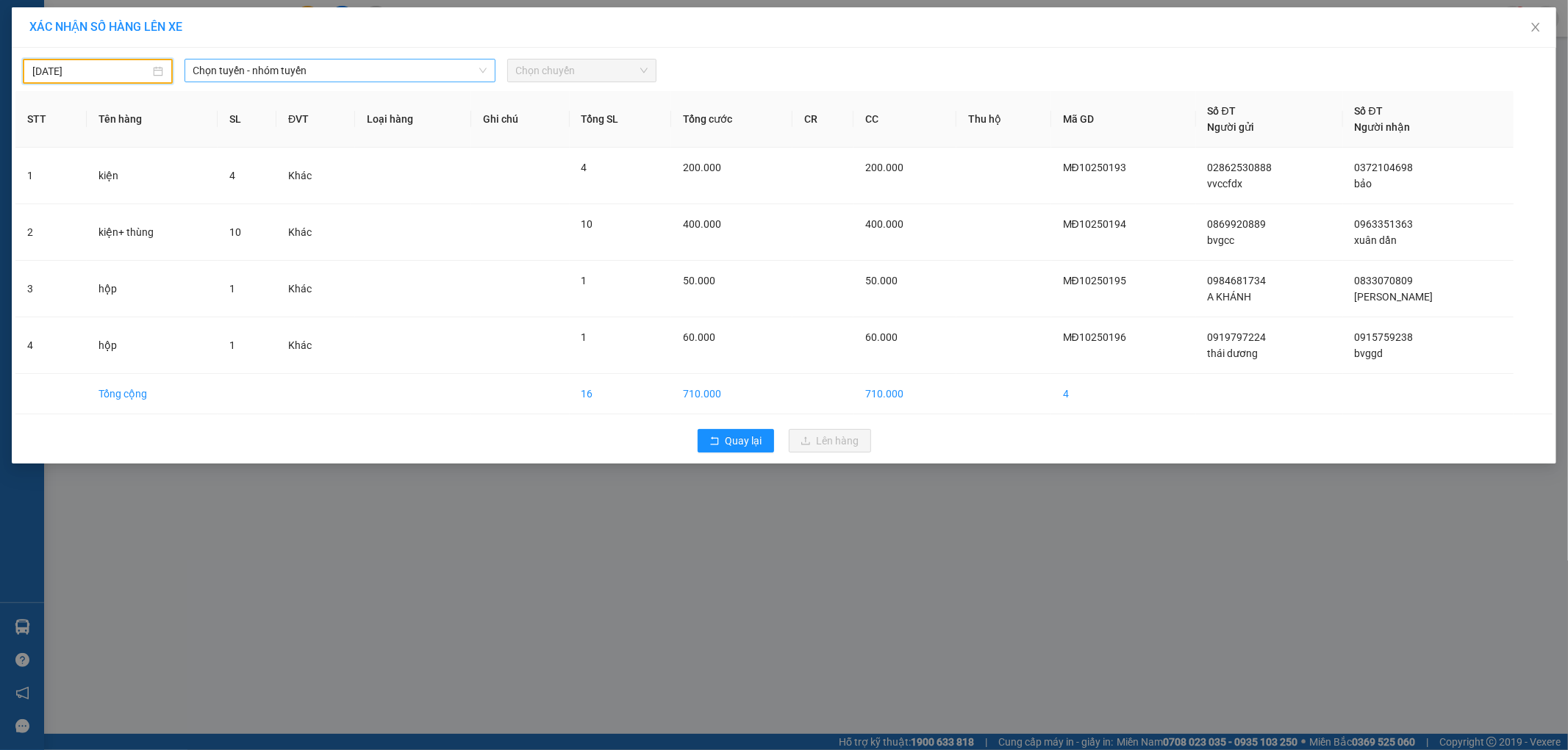
click at [342, 69] on span "Chọn tuyến - nhóm tuyến" at bounding box center [340, 70] width 294 height 22
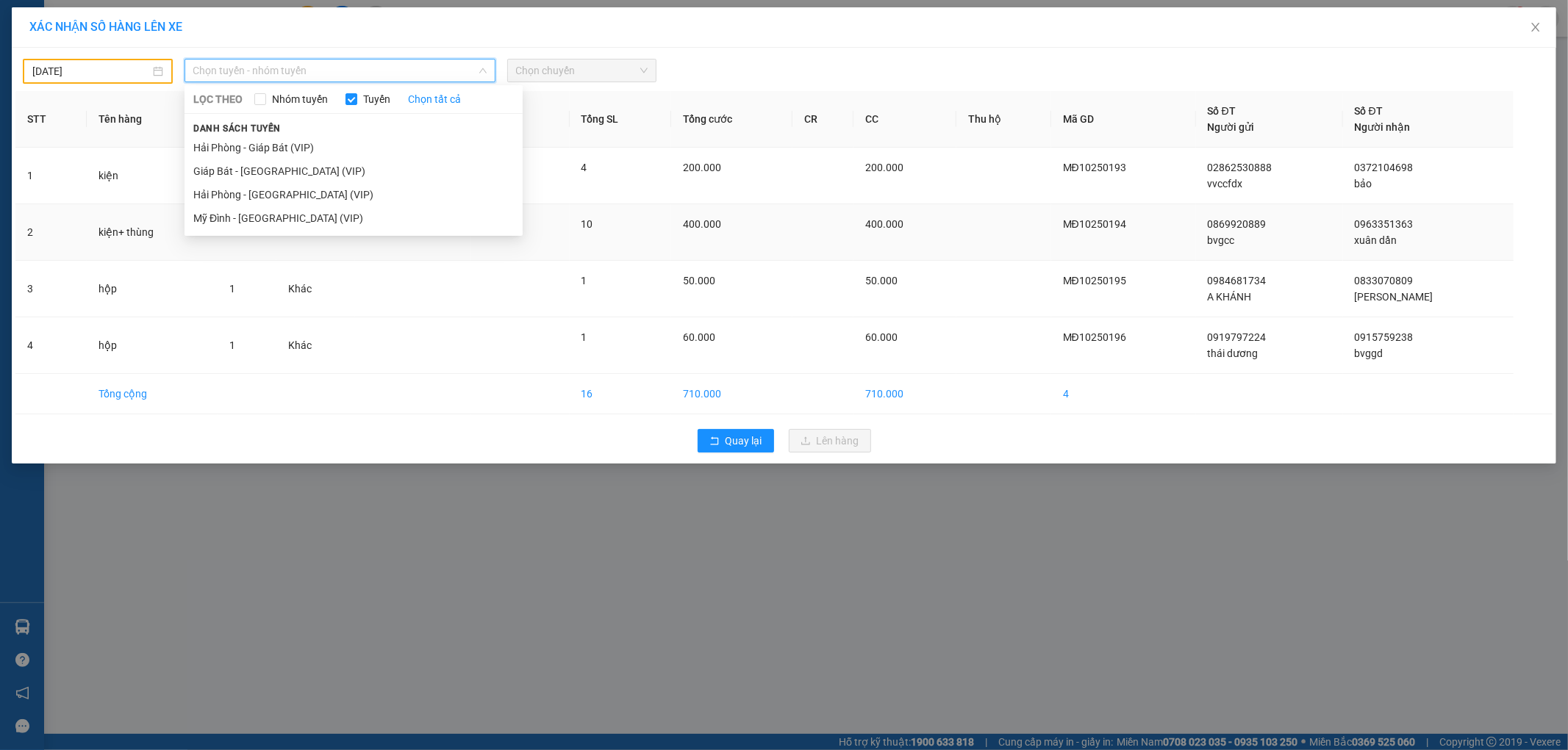
click at [260, 214] on li "Mỹ Đình - [GEOGRAPHIC_DATA] (VIP)" at bounding box center [354, 218] width 338 height 24
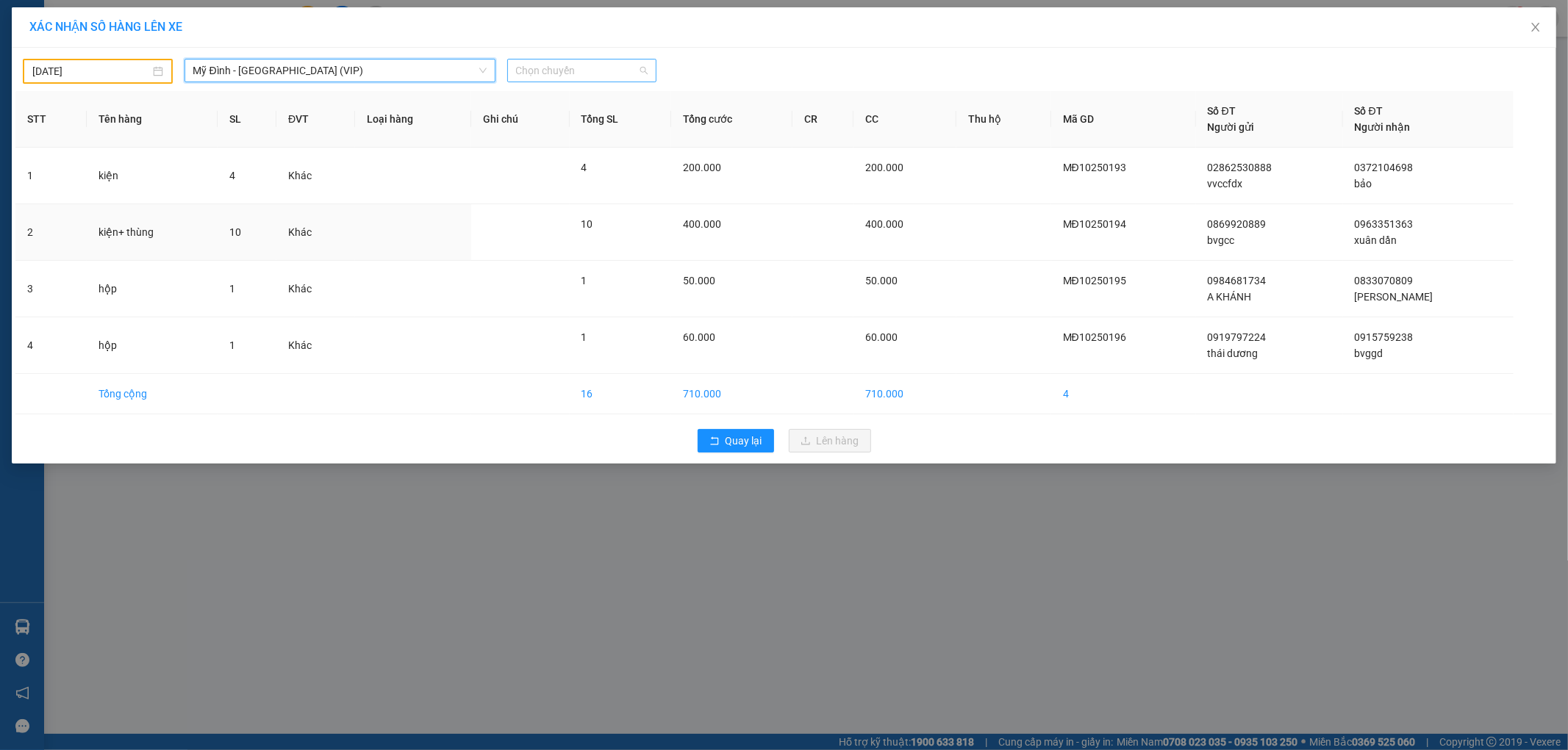
click at [552, 67] on span "Chọn chuyến" at bounding box center [582, 70] width 133 height 22
click at [608, 93] on div "12:50 - 14F-001.45" at bounding box center [573, 91] width 114 height 16
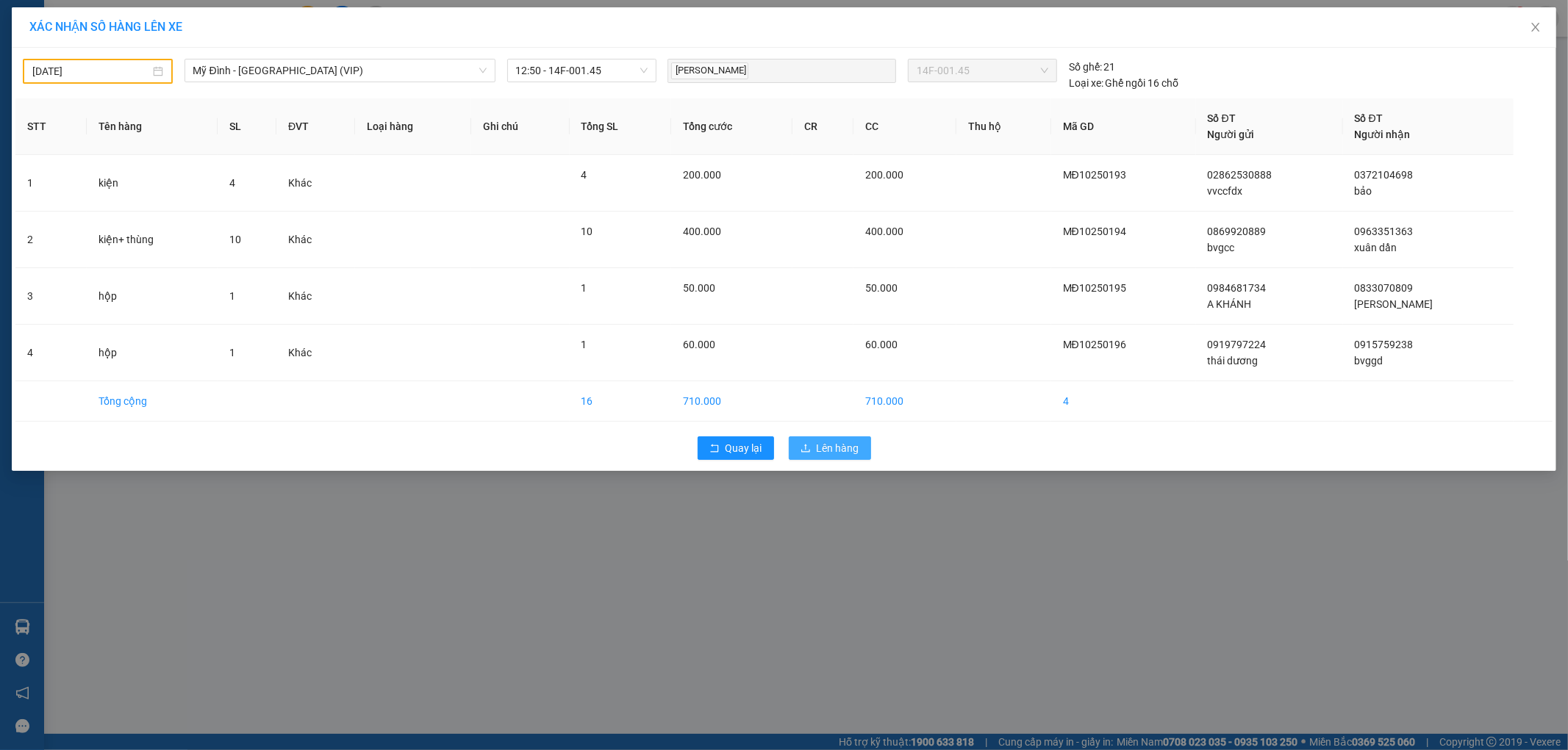
click at [806, 446] on icon "upload" at bounding box center [805, 448] width 10 height 10
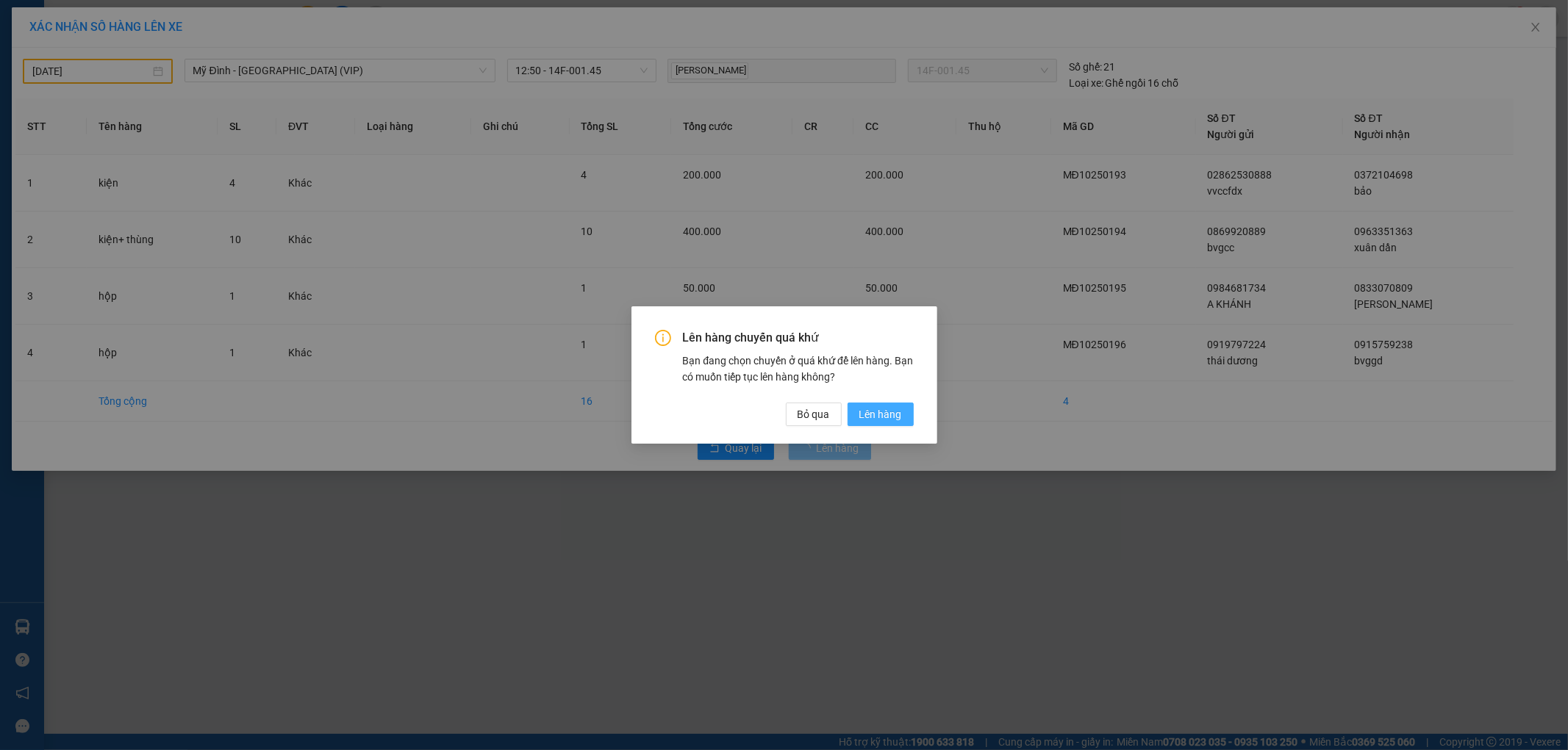
click at [853, 415] on button "Lên hàng" at bounding box center [881, 414] width 66 height 24
